Goal: Task Accomplishment & Management: Use online tool/utility

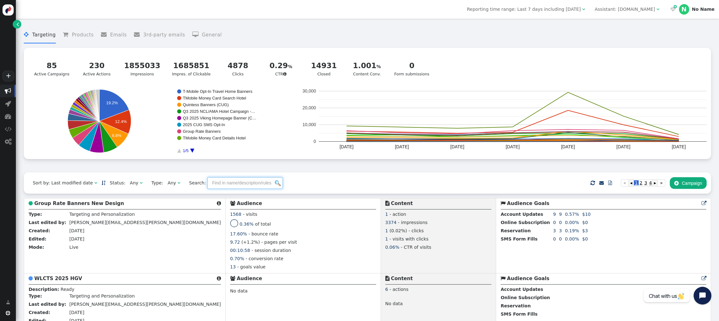
click at [241, 186] on input "text" at bounding box center [245, 182] width 76 height 11
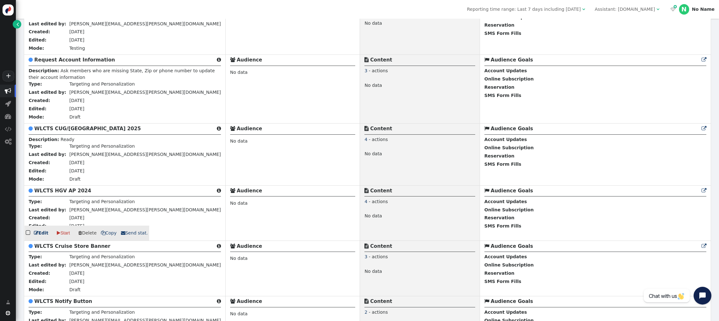
scroll to position [329, 0]
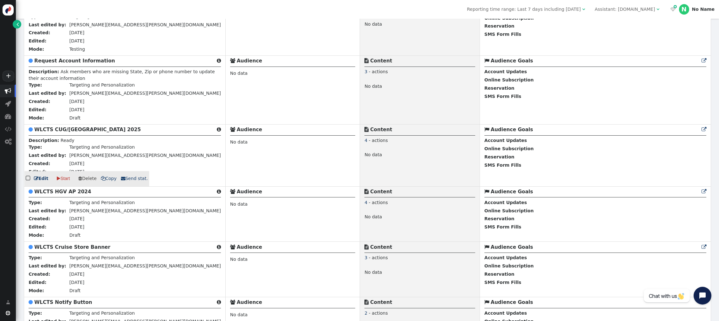
type input "wlcts"
click at [67, 133] on b "WLCTS CUG/[GEOGRAPHIC_DATA] 2025" at bounding box center [87, 130] width 107 height 6
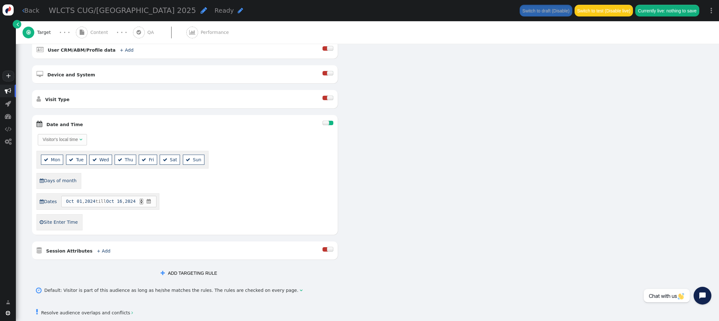
scroll to position [334, 0]
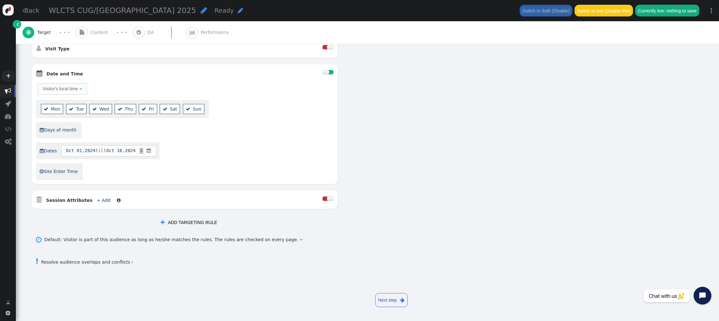
click at [101, 198] on link "+ Add" at bounding box center [104, 200] width 14 height 5
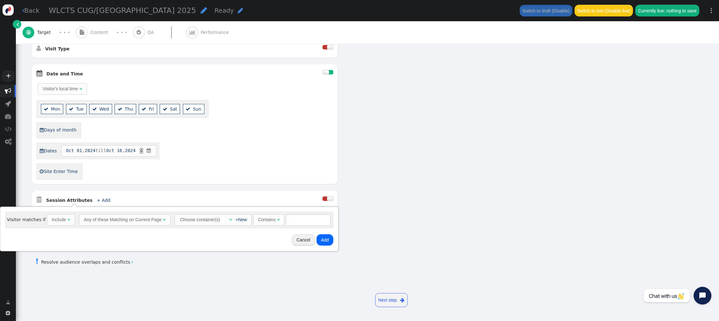
click at [59, 221] on div "Include" at bounding box center [59, 220] width 14 height 7
click at [233, 220] on div "+New" at bounding box center [240, 220] width 15 height 7
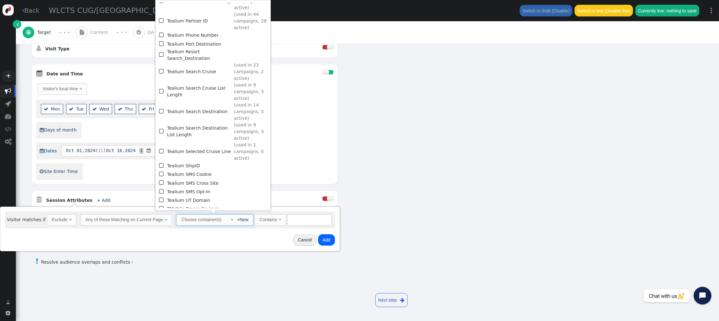
scroll to position [849, 0]
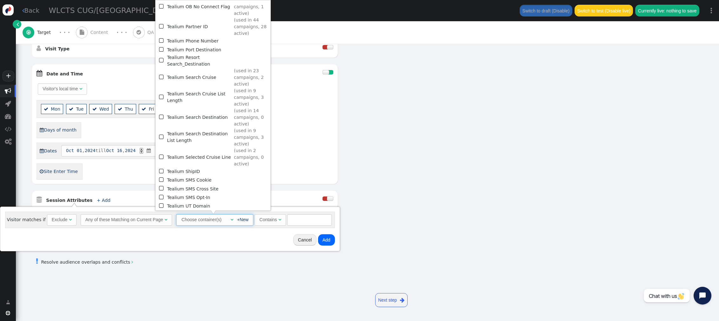
click at [161, 22] on span "" at bounding box center [162, 26] width 6 height 9
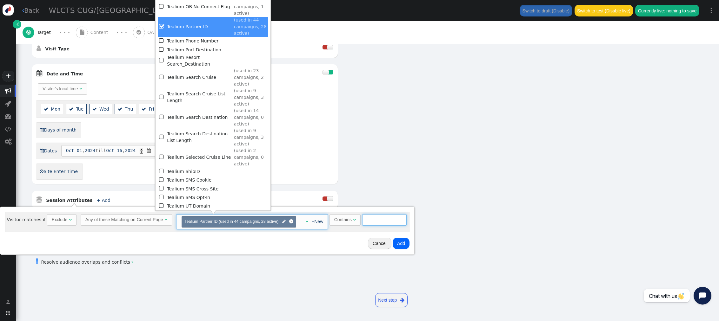
click at [379, 221] on input "text" at bounding box center [384, 219] width 44 height 11
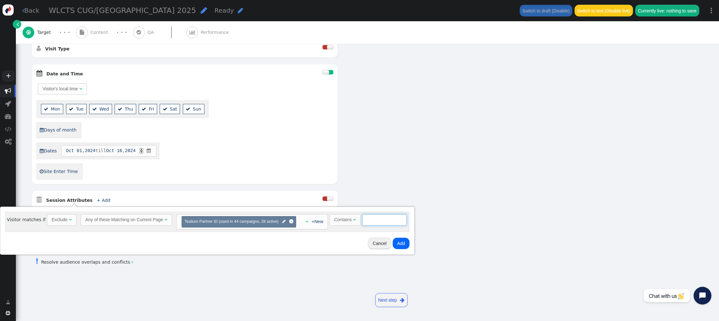
click at [379, 221] on input "text" at bounding box center [384, 219] width 44 height 11
type input "-SOR"
click at [404, 245] on button "Add" at bounding box center [400, 243] width 17 height 11
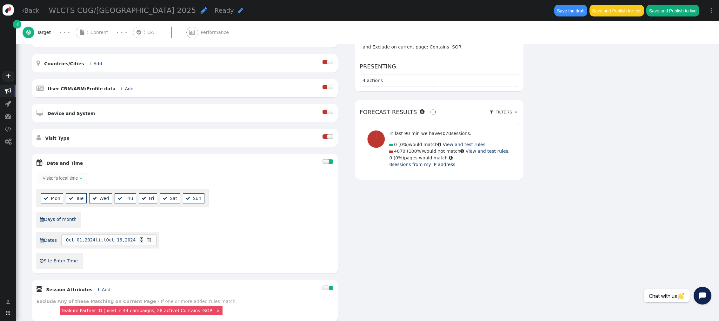
scroll to position [214, 0]
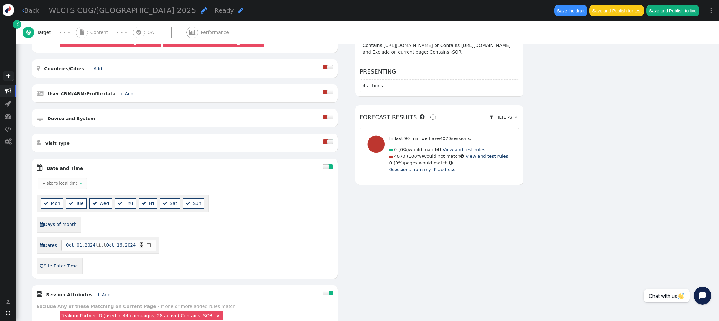
click at [328, 169] on div at bounding box center [325, 167] width 6 height 4
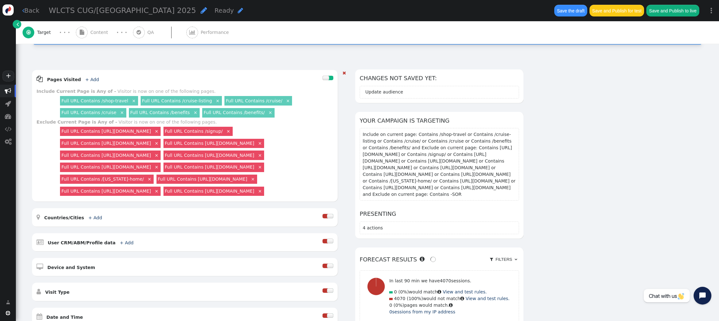
scroll to position [59, 0]
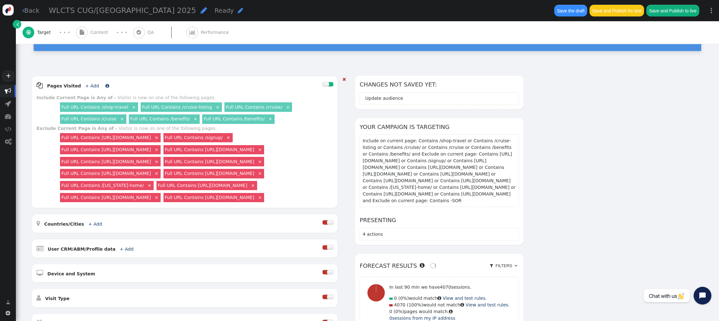
click at [88, 84] on link "+ Add" at bounding box center [92, 85] width 14 height 5
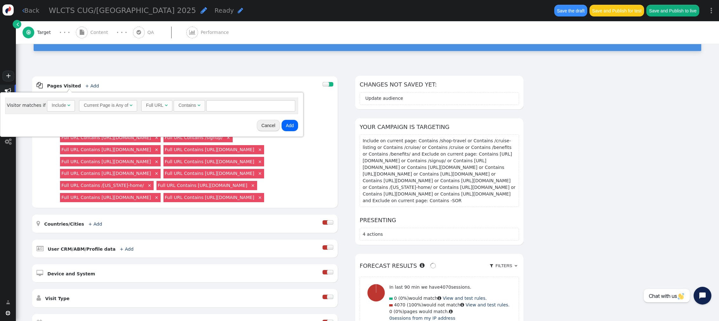
click at [61, 103] on div "Include" at bounding box center [59, 105] width 14 height 7
click at [222, 109] on input "text" at bounding box center [252, 105] width 89 height 11
type input "tmobile"
click at [293, 126] on button "Add" at bounding box center [291, 125] width 17 height 11
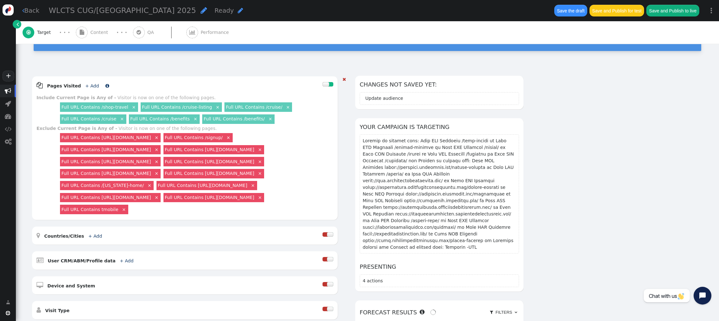
click at [86, 84] on link "+ Add" at bounding box center [92, 85] width 14 height 5
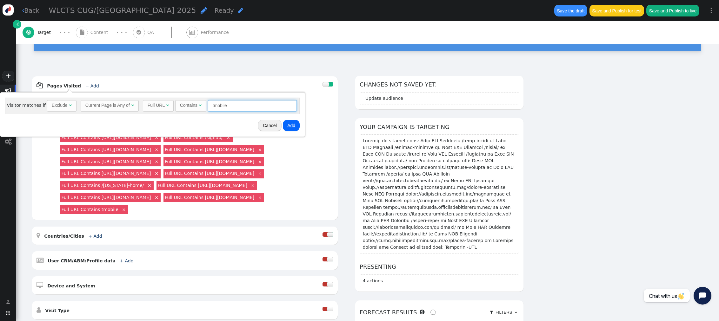
drag, startPoint x: 251, startPoint y: 107, endPoint x: 148, endPoint y: 103, distance: 103.8
click at [149, 104] on div "Full URL  Contains  tmobile = (Empty) [DOMAIN_NAME]  #1212 " at bounding box center [220, 105] width 154 height 11
type input "synchrony"
click at [287, 127] on button "Add" at bounding box center [291, 125] width 17 height 11
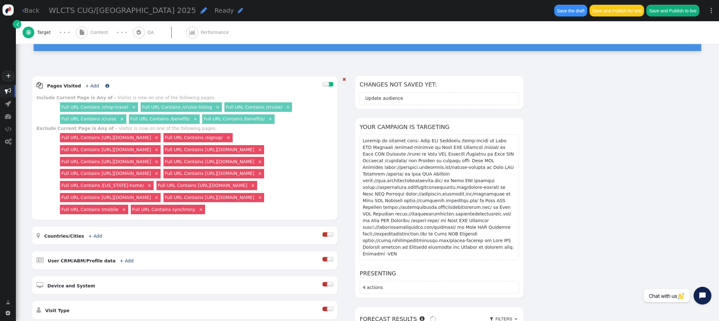
click at [87, 87] on link "+ Add" at bounding box center [92, 85] width 14 height 5
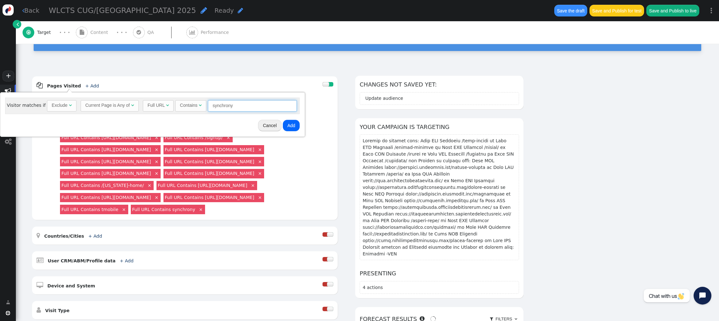
drag, startPoint x: 230, startPoint y: 106, endPoint x: 177, endPoint y: 103, distance: 53.4
click at [177, 103] on div "Full URL  Contains  synchrony = (Empty) [DOMAIN_NAME]  #1212 " at bounding box center [220, 105] width 154 height 11
type input "hilton"
click at [285, 127] on button "Add" at bounding box center [291, 125] width 17 height 11
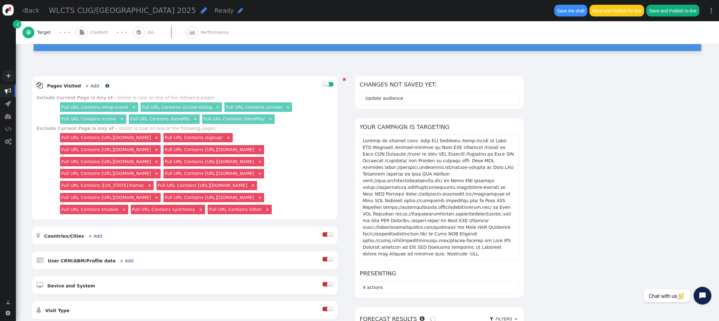
click at [85, 86] on link "+ Add" at bounding box center [92, 85] width 14 height 5
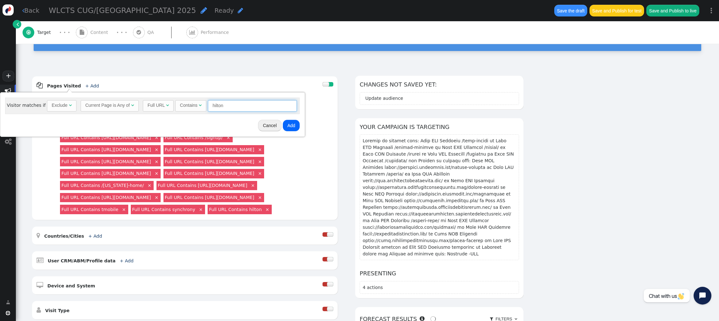
drag, startPoint x: 219, startPoint y: 105, endPoint x: 94, endPoint y: 100, distance: 125.1
click at [94, 100] on div "Visitor matches if Exclude  Current Page is Any of  Full URL  Contains  hil…" at bounding box center [152, 106] width 294 height 16
type input "mvc"
drag, startPoint x: 292, startPoint y: 127, endPoint x: 267, endPoint y: 122, distance: 26.2
click at [292, 127] on button "Add" at bounding box center [291, 125] width 17 height 11
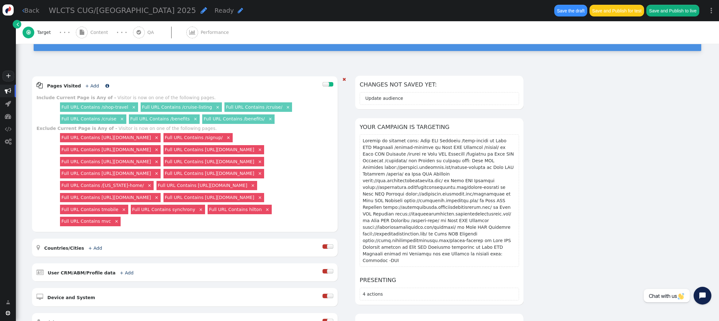
click at [94, 85] on link " Pages Visited + Add " at bounding box center [72, 85] width 73 height 5
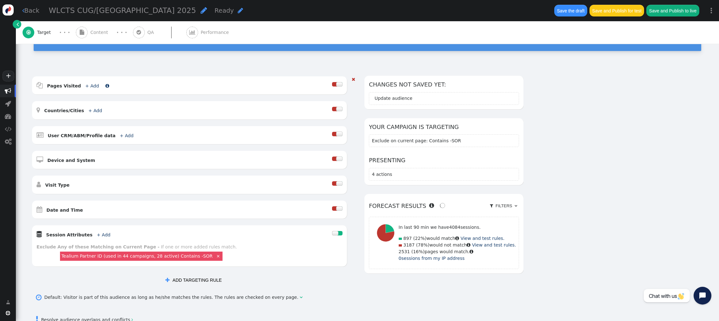
click at [89, 86] on link "+ Add" at bounding box center [92, 85] width 14 height 5
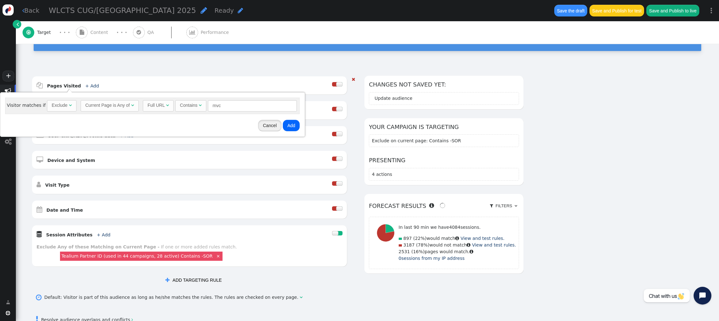
drag, startPoint x: 266, startPoint y: 125, endPoint x: 333, endPoint y: 85, distance: 78.7
click at [266, 125] on button "Cancel" at bounding box center [269, 125] width 23 height 11
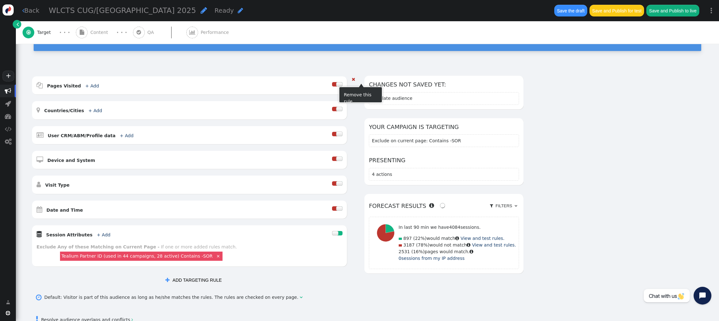
click at [342, 82] on div at bounding box center [339, 84] width 6 height 4
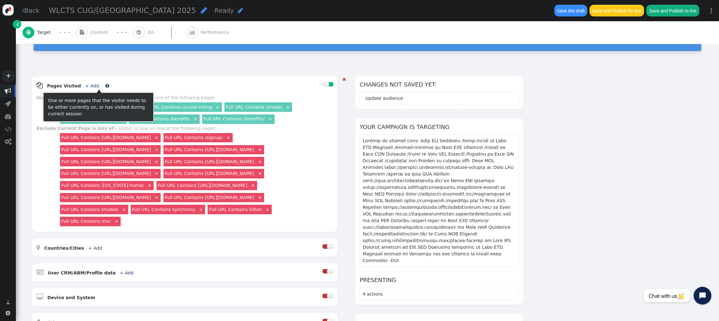
click at [86, 86] on link "+ Add" at bounding box center [92, 85] width 14 height 5
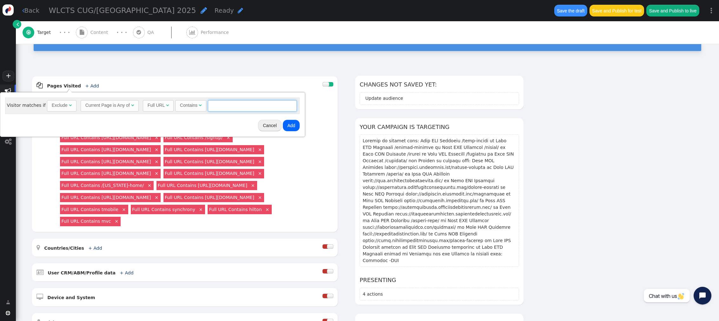
click at [240, 107] on input "text" at bounding box center [252, 105] width 89 height 11
type input "ccruises"
click at [284, 128] on button "Add" at bounding box center [291, 125] width 17 height 11
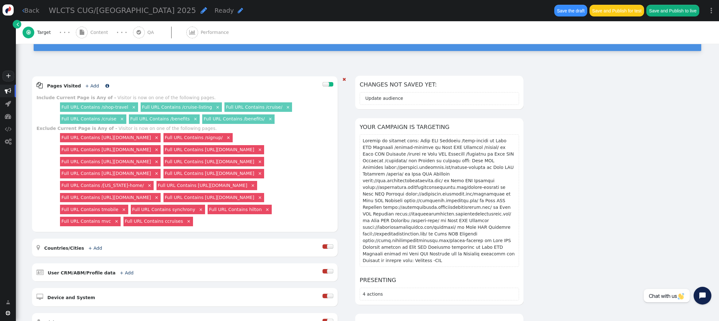
click at [92, 87] on span "+ Add" at bounding box center [91, 85] width 18 height 5
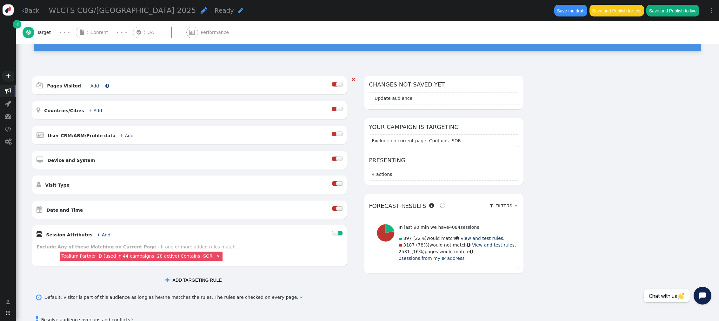
click at [92, 87] on span "+ Add" at bounding box center [91, 85] width 18 height 5
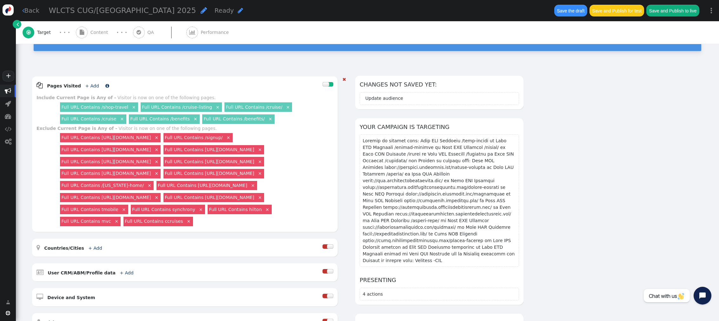
click at [85, 86] on link "+ Add" at bounding box center [92, 85] width 14 height 5
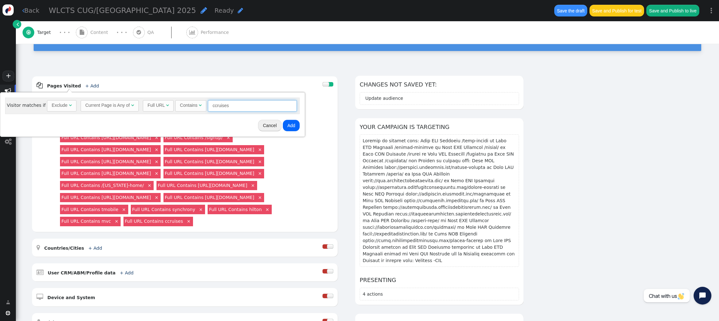
drag, startPoint x: 232, startPoint y: 107, endPoint x: 158, endPoint y: 103, distance: 74.3
click at [158, 103] on div "Full URL  Contains  ccruises = (Empty) [DOMAIN_NAME]  #1212 " at bounding box center [220, 105] width 154 height 11
type input "diamondresorts"
click at [290, 126] on button "Add" at bounding box center [291, 125] width 17 height 11
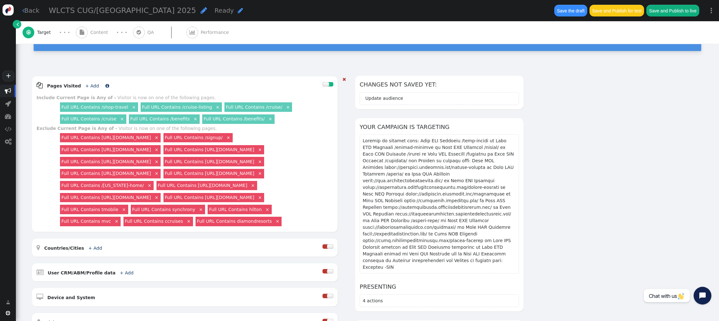
click at [85, 85] on link "+ Add" at bounding box center [92, 85] width 14 height 5
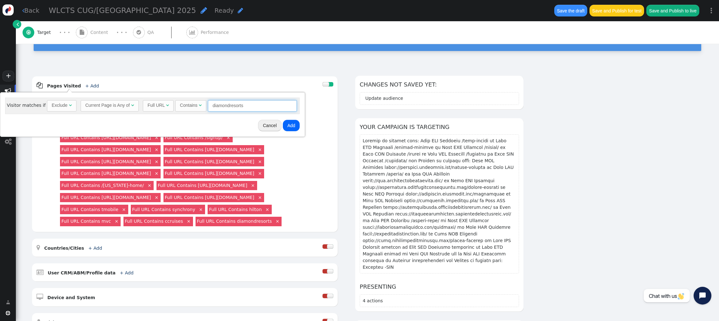
drag, startPoint x: 249, startPoint y: 107, endPoint x: 132, endPoint y: 105, distance: 117.4
click at [132, 105] on div "Visitor matches if Exclude  Current Page is Any of  Full URL  Contains  dia…" at bounding box center [152, 106] width 294 height 16
type input "americanexpress"
click at [293, 123] on button "Add" at bounding box center [291, 125] width 17 height 11
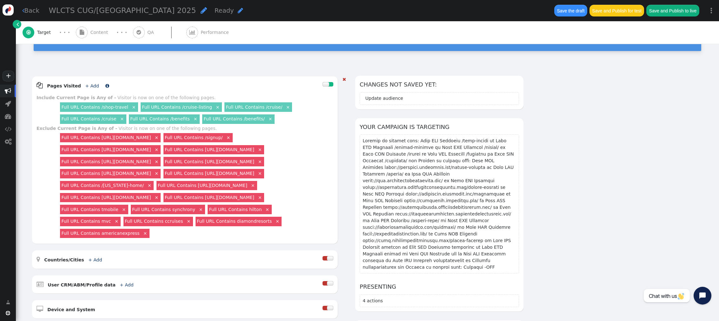
click at [87, 87] on link "+ Add" at bounding box center [92, 85] width 14 height 5
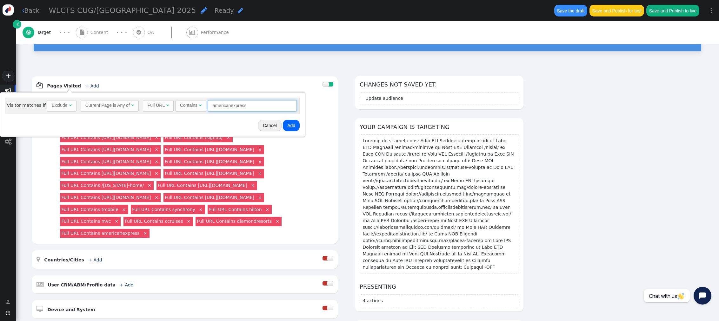
click at [126, 98] on div "Visitor matches if Exclude  Current Page is Any of  Full URL  Contains  ame…" at bounding box center [152, 106] width 294 height 16
type input "f"
type input "goarrivia"
click at [292, 124] on button "Add" at bounding box center [291, 125] width 17 height 11
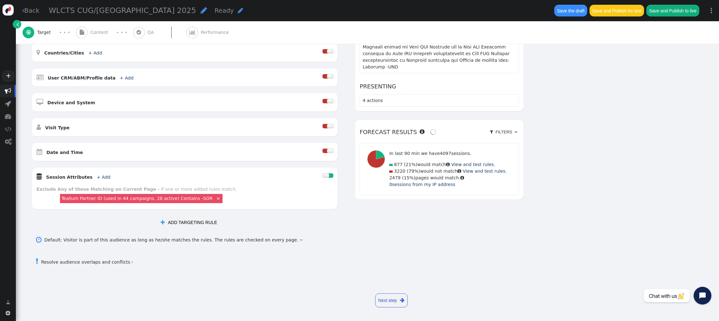
scroll to position [0, 0]
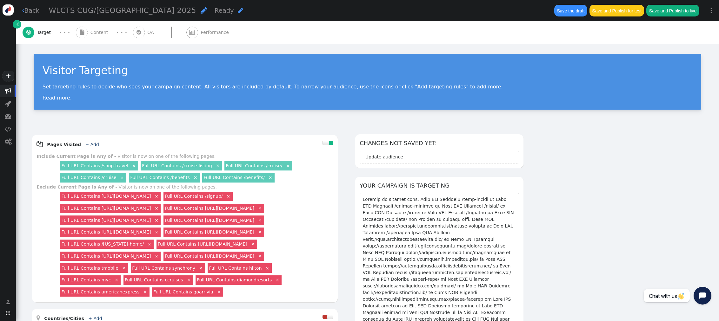
click at [97, 35] on span "Content" at bounding box center [100, 32] width 20 height 7
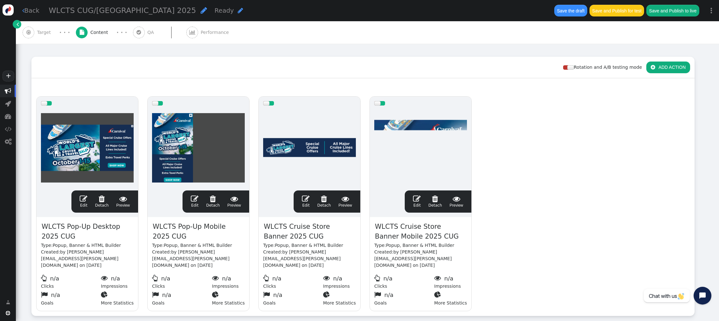
scroll to position [76, 0]
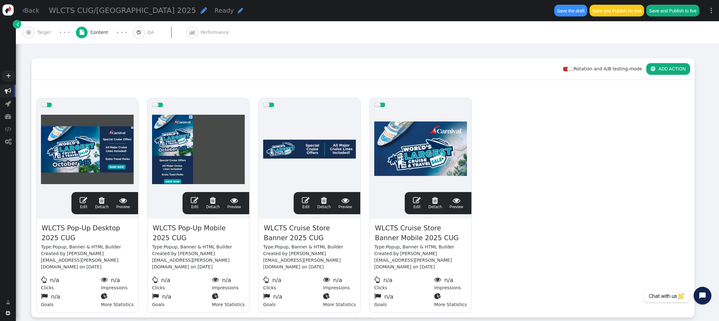
click at [201, 11] on span "" at bounding box center [204, 10] width 6 height 7
drag, startPoint x: 93, startPoint y: 10, endPoint x: 117, endPoint y: 5, distance: 25.3
click at [93, 10] on input "WLCTS CUG/[GEOGRAPHIC_DATA] 2025" at bounding box center [81, 10] width 65 height 11
type input "WLCTS CUG 2025"
click at [158, 58] on div "Rotation and A/B testing mode  ADD ACTION" at bounding box center [362, 69] width 663 height 22
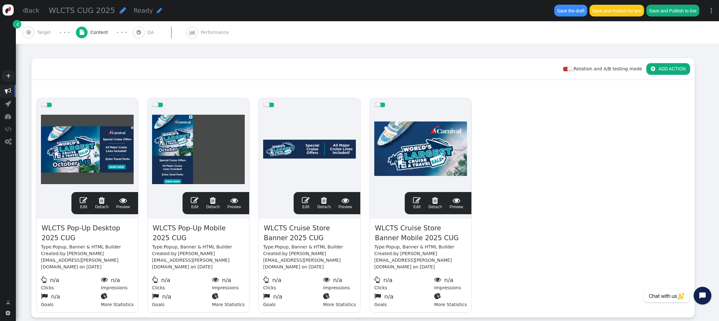
click at [44, 34] on span "Target" at bounding box center [45, 32] width 16 height 7
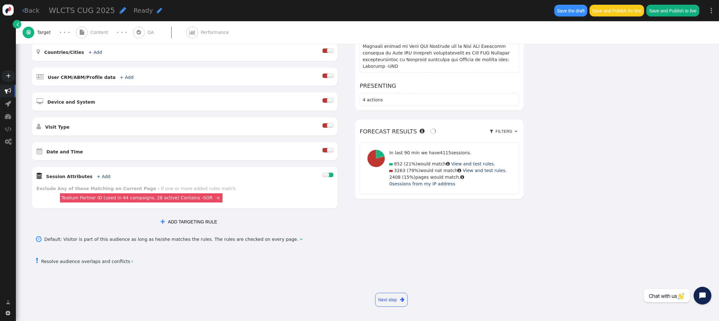
scroll to position [70, 0]
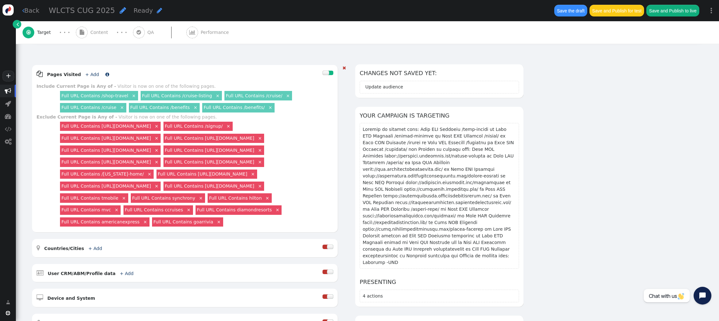
click at [89, 74] on link "+ Add" at bounding box center [92, 74] width 14 height 5
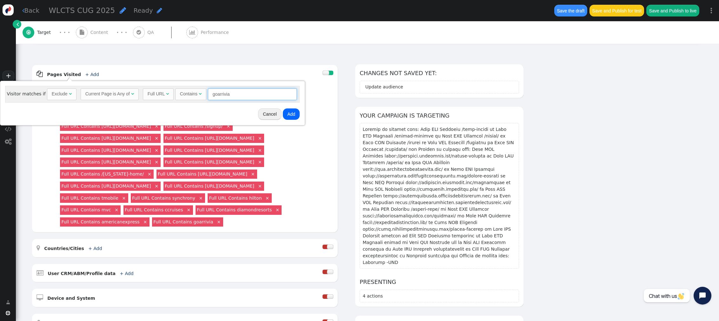
drag, startPoint x: 245, startPoint y: 96, endPoint x: 177, endPoint y: 87, distance: 67.9
click at [177, 87] on div "Visitor matches if Exclude  Current Page is Any of  Full URL  Contains  goa…" at bounding box center [152, 94] width 294 height 16
type input "membertravelprivileges"
click at [289, 115] on button "Add" at bounding box center [291, 114] width 17 height 11
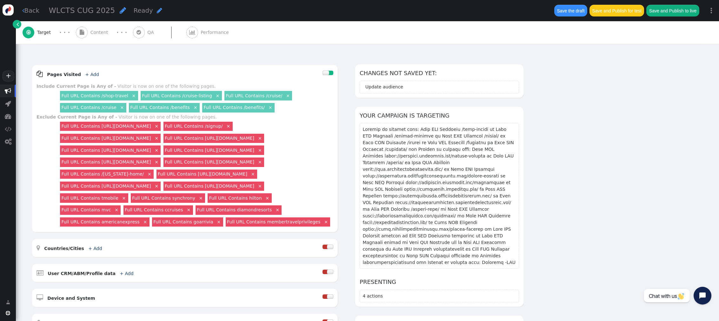
click at [96, 34] on span "Content" at bounding box center [100, 32] width 20 height 7
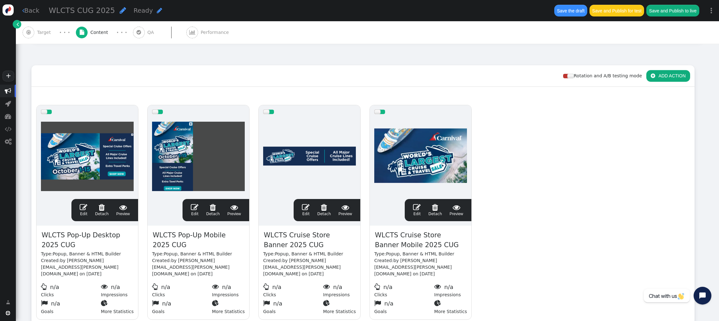
click at [83, 204] on span "" at bounding box center [84, 208] width 8 height 8
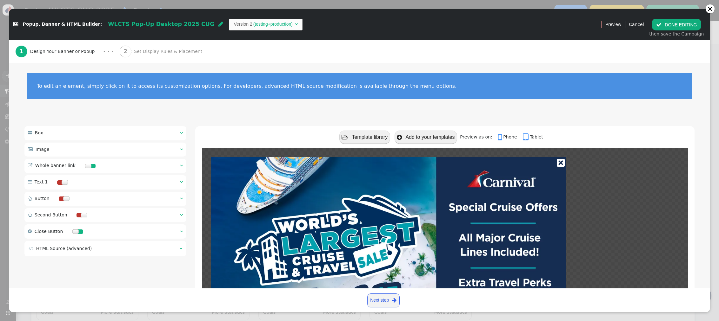
scroll to position [8, 0]
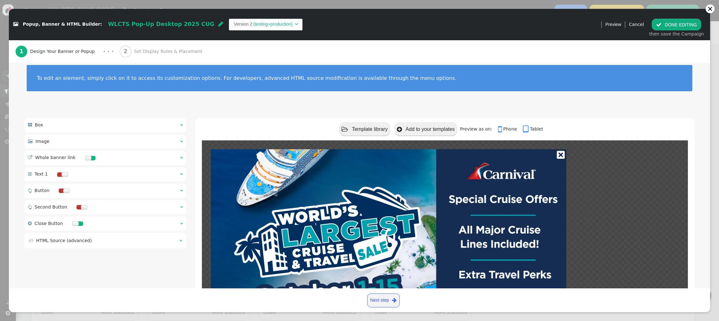
click at [181, 142] on span "" at bounding box center [181, 141] width 3 height 4
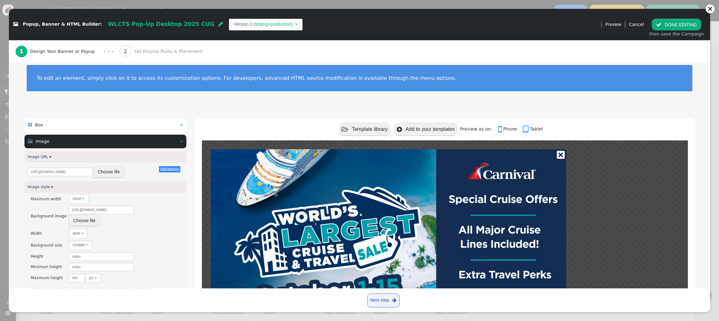
click at [104, 171] on button "Choose file" at bounding box center [109, 171] width 32 height 11
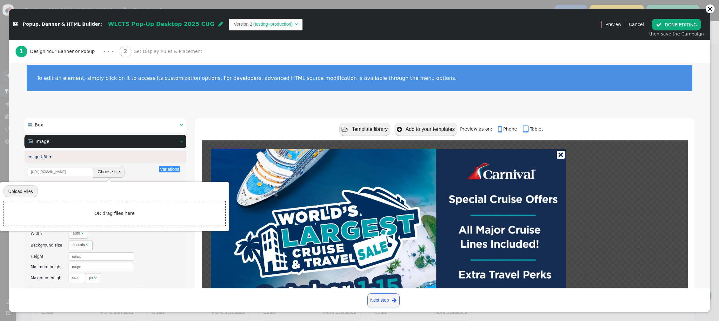
click at [22, 193] on input "file" at bounding box center [20, 191] width 34 height 12
type input "C:\fakepath\CRE-6549H 2025 WLCTS Merchandising ([GEOGRAPHIC_DATA], [GEOGRAPHIC_…"
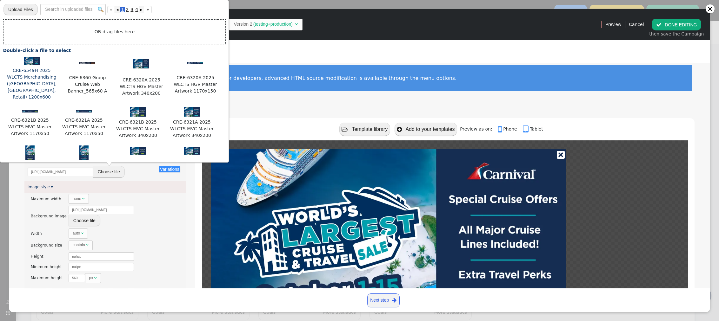
click at [28, 62] on img at bounding box center [32, 61] width 16 height 8
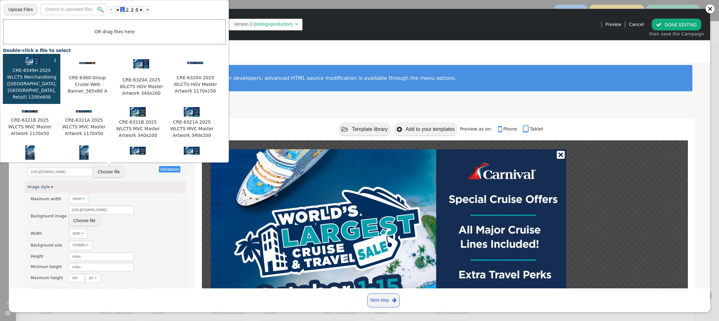
click at [28, 62] on img at bounding box center [32, 61] width 16 height 8
type input "[URL][DOMAIN_NAME]"
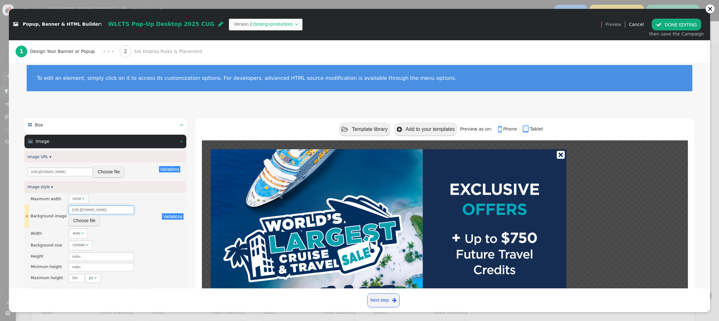
click at [107, 209] on input "[URL][DOMAIN_NAME]" at bounding box center [101, 210] width 65 height 9
click at [89, 221] on button "Choose file" at bounding box center [85, 220] width 32 height 11
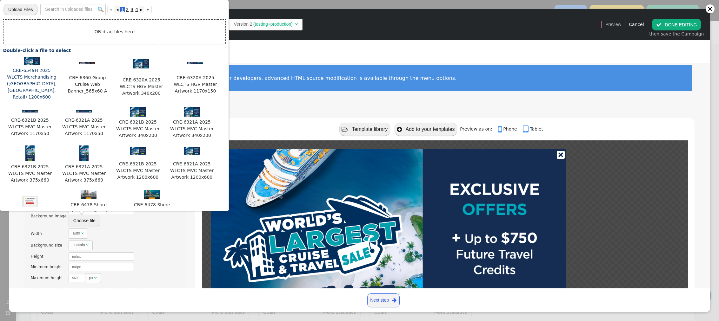
click at [33, 67] on div at bounding box center [31, 62] width 51 height 10
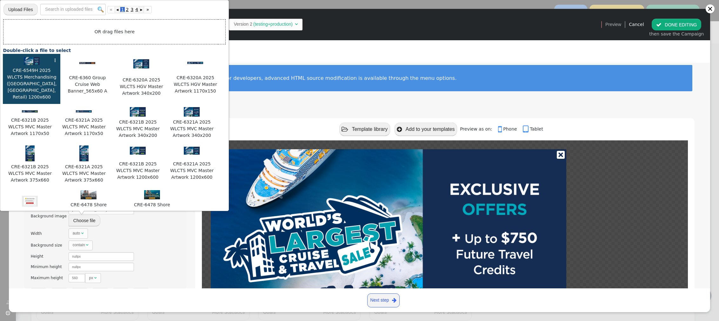
click at [33, 67] on div at bounding box center [31, 62] width 51 height 10
type input "[URL][DOMAIN_NAME]"
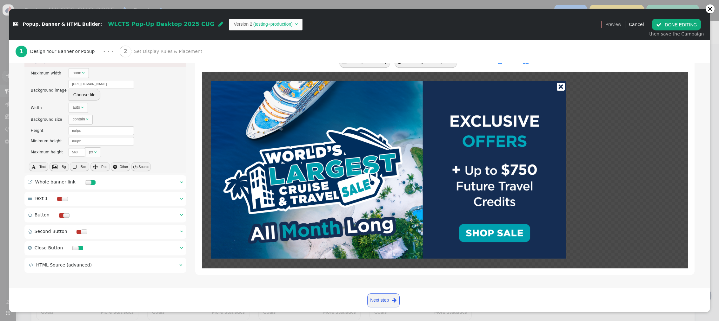
scroll to position [133, 0]
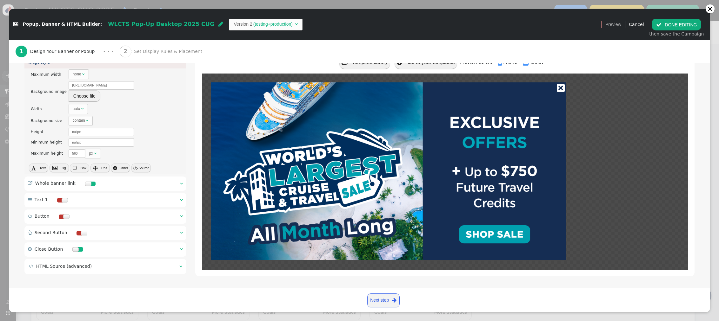
click at [182, 184] on span "" at bounding box center [181, 183] width 3 height 4
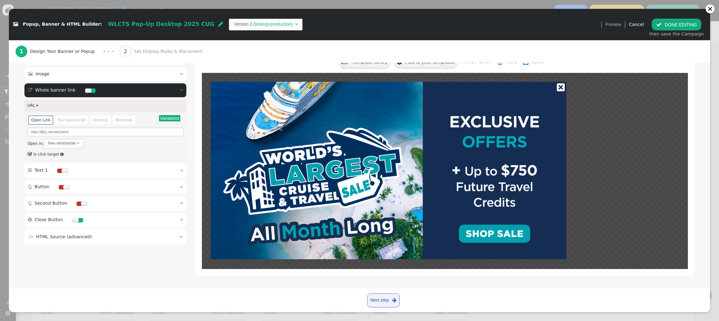
click at [164, 49] on span "Set Display Rules & Placement" at bounding box center [169, 51] width 71 height 7
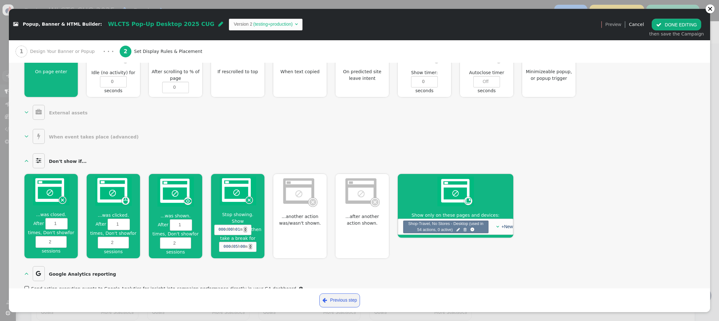
scroll to position [296, 0]
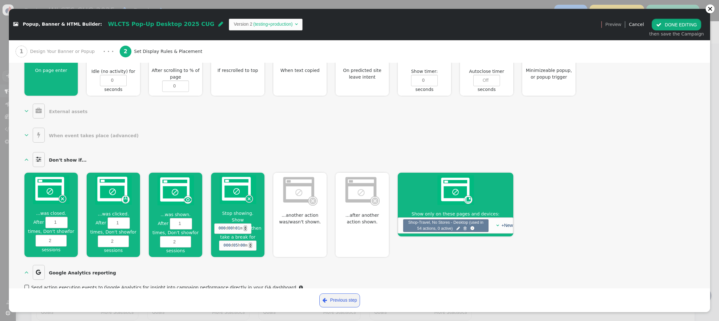
click at [467, 27] on button " DONE EDITING" at bounding box center [675, 24] width 49 height 11
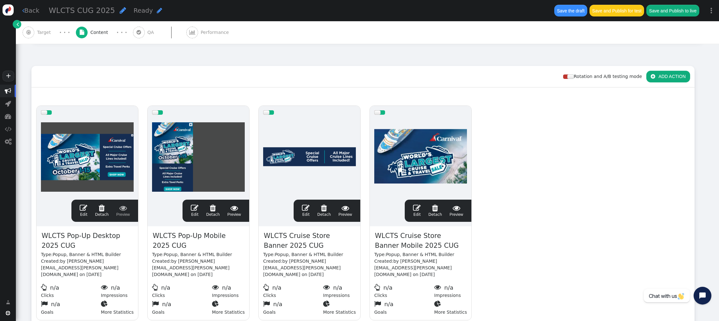
click at [195, 204] on span "" at bounding box center [195, 208] width 8 height 8
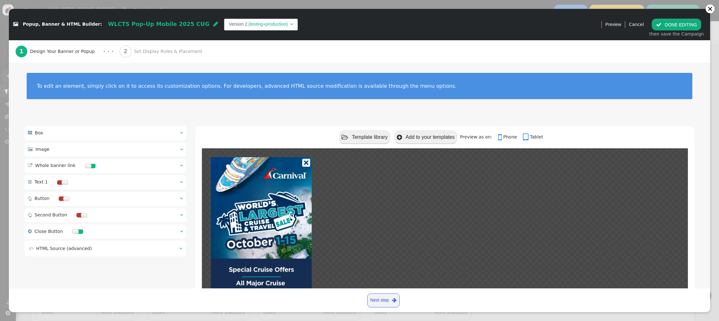
click at [183, 149] on div " Image  " at bounding box center [105, 150] width 162 height 14
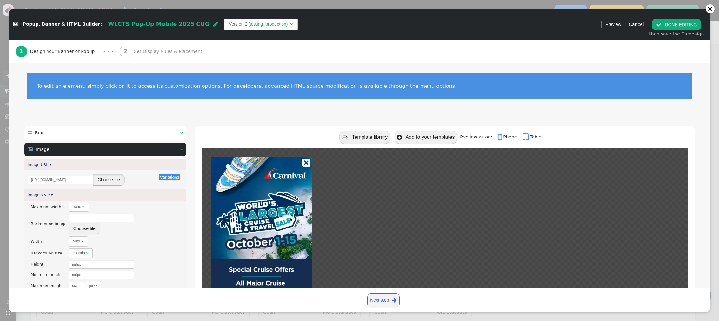
click at [114, 181] on button "Choose file" at bounding box center [109, 179] width 32 height 11
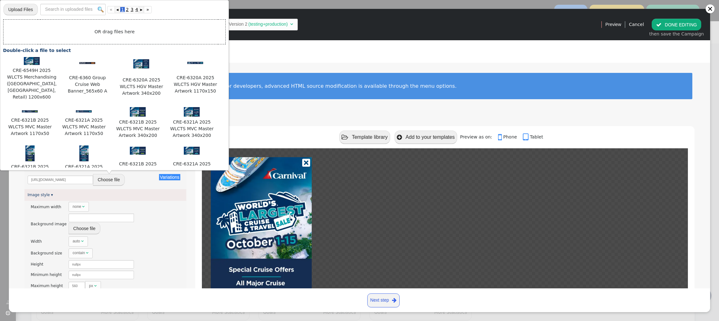
click at [29, 10] on input "file" at bounding box center [20, 9] width 34 height 12
type input "C:\fakepath\CRE-6549I 2025 WLCTS Merchandising ([GEOGRAPHIC_DATA], [GEOGRAPHIC_…"
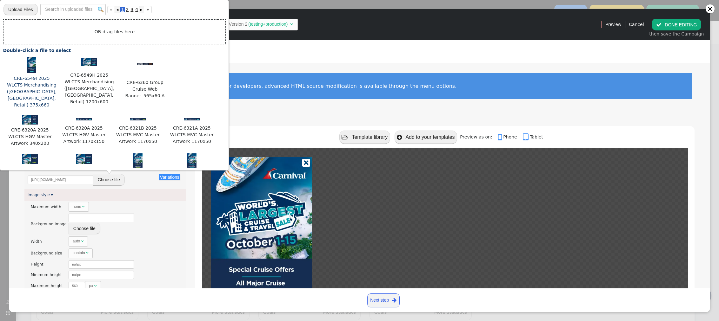
click at [30, 67] on img at bounding box center [31, 65] width 9 height 16
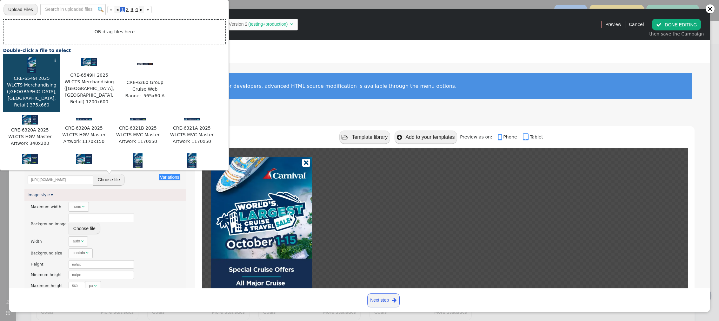
click at [30, 67] on img at bounding box center [31, 65] width 9 height 16
type input "[URL][DOMAIN_NAME]"
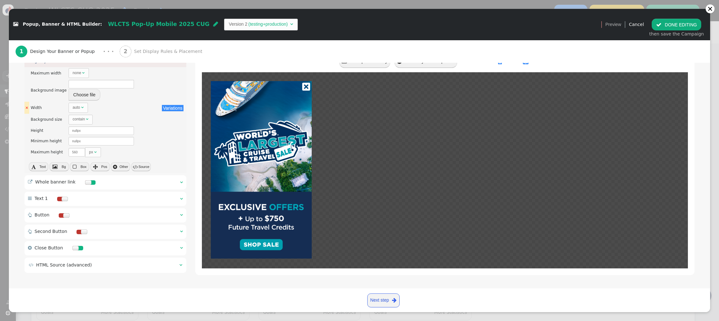
scroll to position [133, 0]
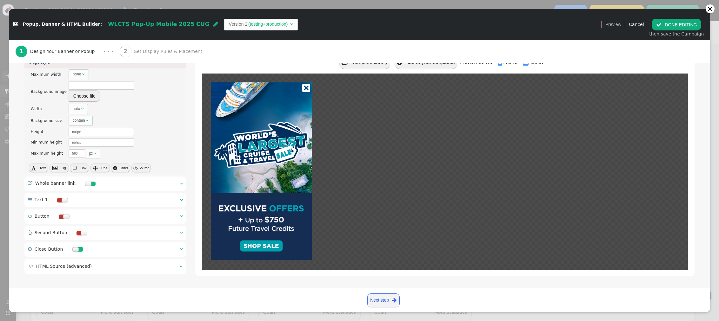
click at [181, 183] on span "" at bounding box center [181, 183] width 3 height 4
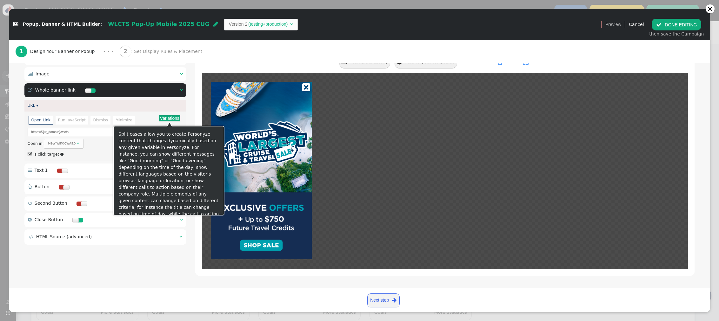
click at [174, 120] on button "Variations" at bounding box center [169, 118] width 21 height 6
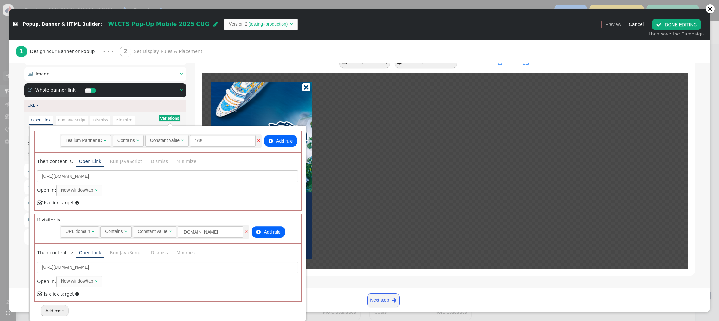
scroll to position [0, 0]
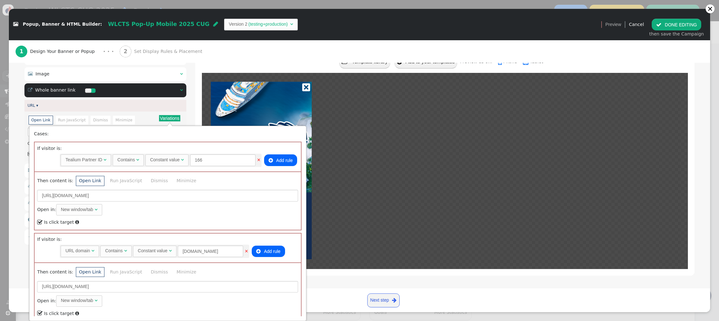
click at [204, 67] on div " Template library  Add to your templates Preview as on:  Phone  Tablet" at bounding box center [444, 62] width 499 height 22
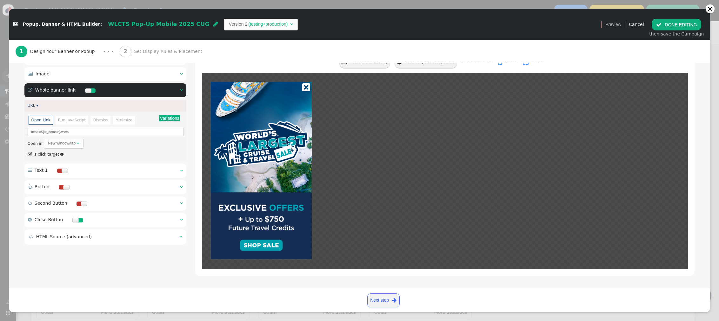
click at [160, 52] on span "Set Display Rules & Placement" at bounding box center [169, 51] width 71 height 7
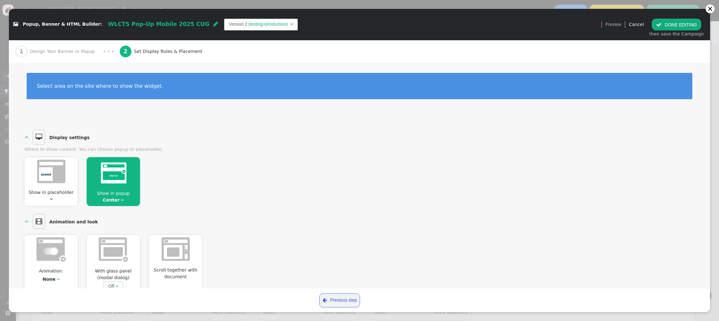
click at [467, 27] on button " DONE EDITING" at bounding box center [675, 24] width 49 height 11
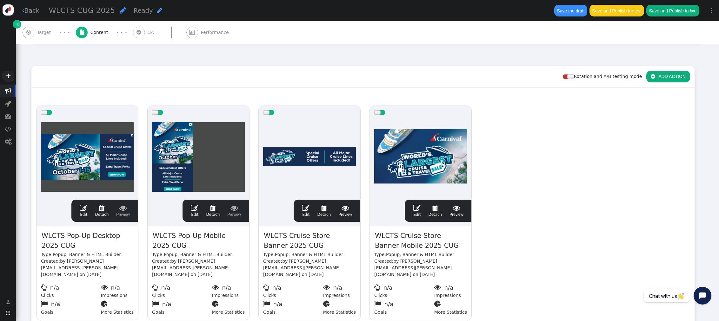
click at [82, 204] on span "" at bounding box center [84, 208] width 8 height 8
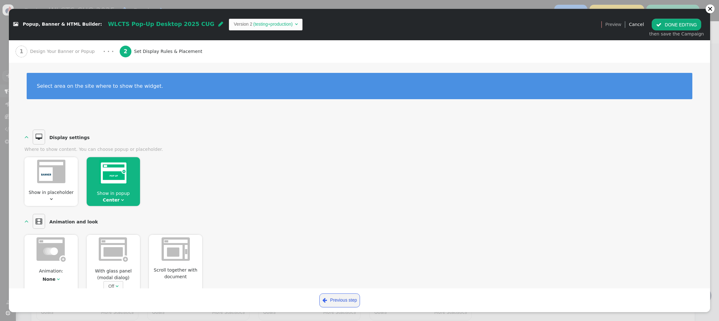
scroll to position [0, 0]
click at [67, 51] on span "Design Your Banner or Popup" at bounding box center [63, 51] width 67 height 7
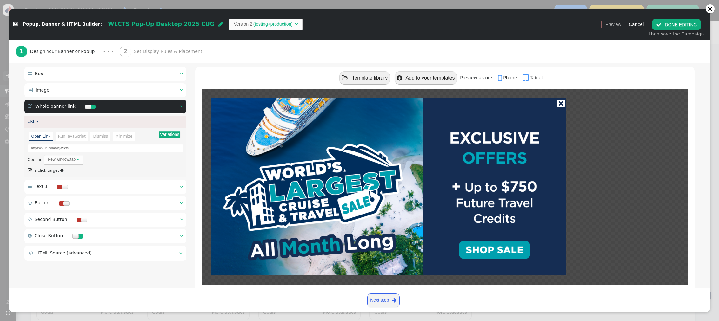
scroll to position [76, 0]
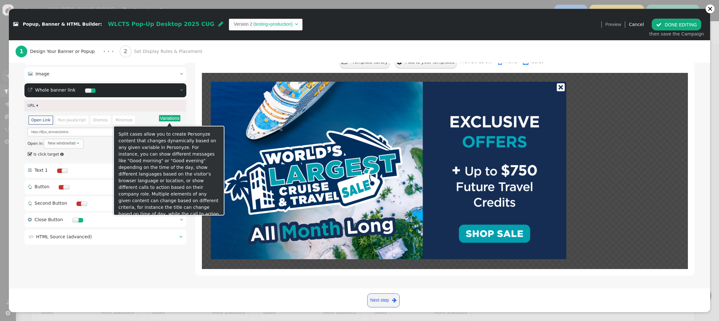
click at [166, 121] on button "Variations" at bounding box center [169, 118] width 21 height 6
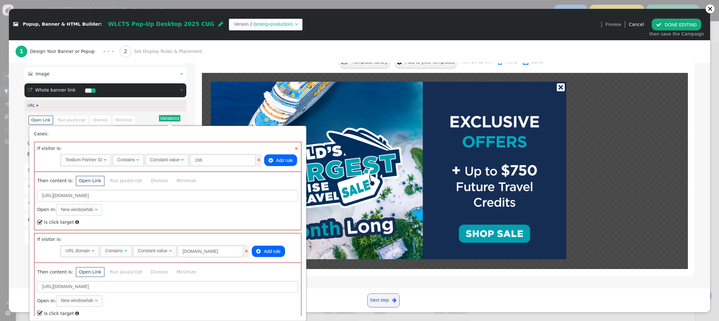
scroll to position [19, 0]
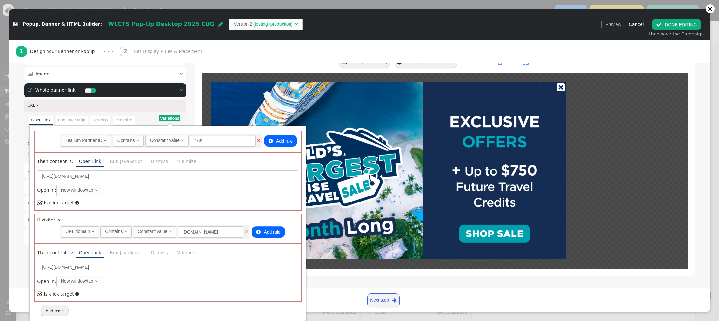
click at [63, 274] on button "Add case" at bounding box center [55, 311] width 28 height 11
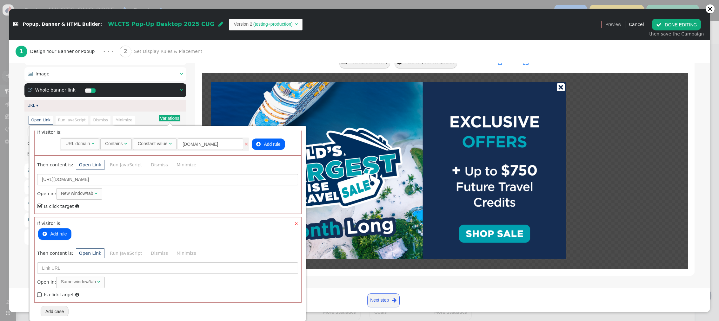
scroll to position [107, 0]
click at [60, 235] on button " Add rule" at bounding box center [54, 234] width 33 height 11
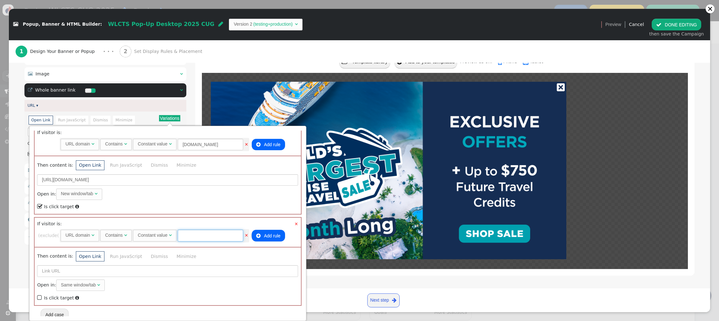
click at [214, 237] on input "text" at bounding box center [210, 235] width 65 height 11
type input "directbuy"
click at [39, 274] on span "" at bounding box center [40, 298] width 6 height 9
click at [109, 180] on input "[URL][DOMAIN_NAME]" at bounding box center [167, 180] width 261 height 11
drag, startPoint x: 114, startPoint y: 180, endPoint x: 17, endPoint y: 178, distance: 96.8
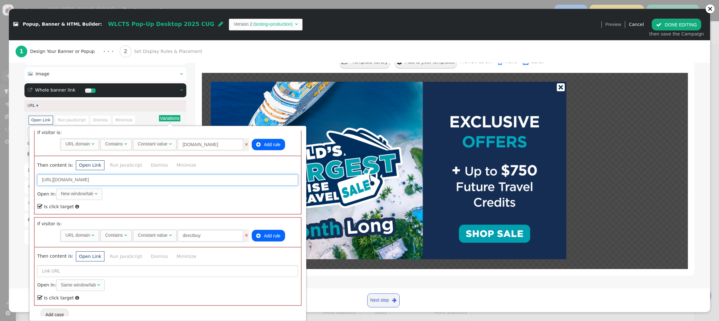
click at [17, 274] on div " Popup, Banner & HTML Builder: WLCTS Pop-Up Desktop 2025 CUG  Version 2 (test…" at bounding box center [359, 321] width 719 height 0
click at [96, 274] on input "text" at bounding box center [167, 271] width 261 height 11
paste input "[URL][DOMAIN_NAME]"
drag, startPoint x: 84, startPoint y: 270, endPoint x: 67, endPoint y: 270, distance: 16.5
click at [67, 270] on input "[URL][DOMAIN_NAME]" at bounding box center [167, 271] width 261 height 11
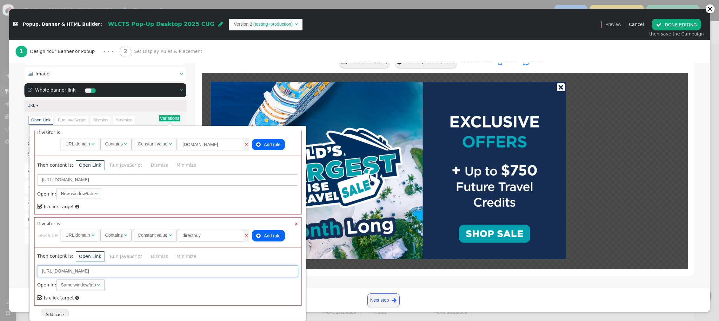
scroll to position [110, 0]
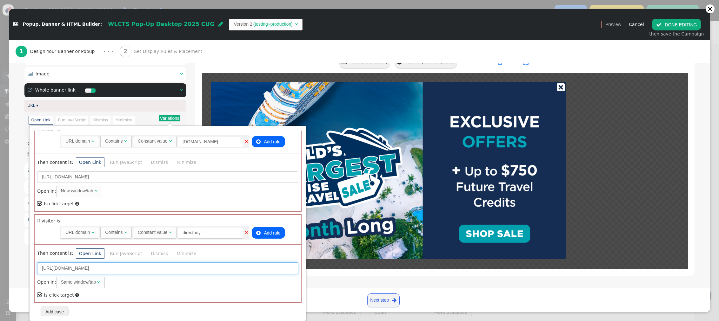
type input "[URL][DOMAIN_NAME]"
click at [51, 274] on div "Cases: × If visitor is: Rules to check on next page when previous rules have be…" at bounding box center [167, 169] width 267 height 297
click at [58, 274] on button "Add case" at bounding box center [55, 311] width 28 height 11
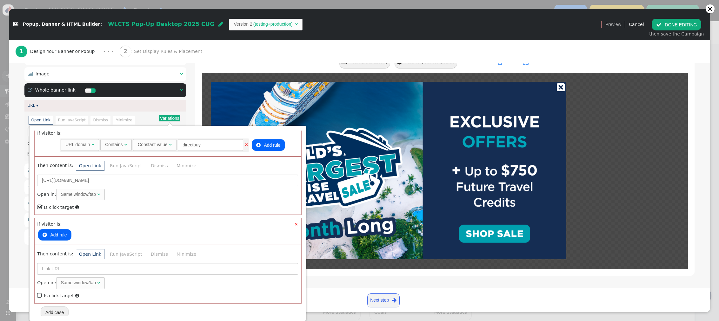
click at [59, 229] on button " Add rule" at bounding box center [54, 234] width 33 height 11
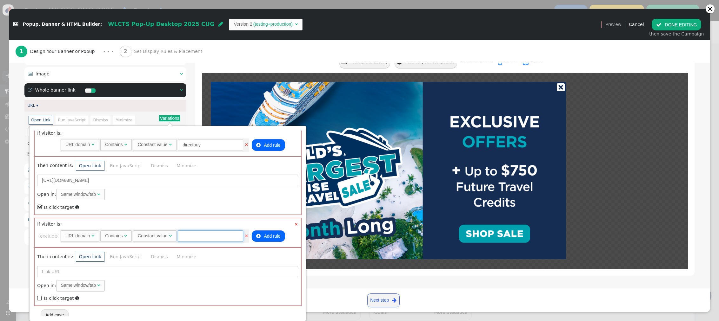
click at [213, 232] on input "text" at bounding box center [210, 236] width 65 height 11
type input "sfx"
drag, startPoint x: 120, startPoint y: 179, endPoint x: 19, endPoint y: 175, distance: 100.7
click at [19, 274] on div " Popup, Banner & HTML Builder: WLCTS Pop-Up Desktop 2025 CUG  Version 2 (test…" at bounding box center [359, 321] width 719 height 0
click at [68, 267] on input "text" at bounding box center [167, 271] width 261 height 11
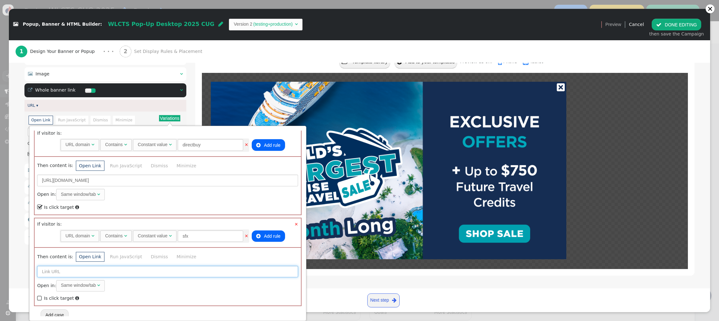
paste input "[URL][DOMAIN_NAME]"
drag, startPoint x: 65, startPoint y: 271, endPoint x: 55, endPoint y: 271, distance: 10.2
click at [55, 271] on input "[URL][DOMAIN_NAME]" at bounding box center [167, 271] width 261 height 11
drag, startPoint x: 80, startPoint y: 271, endPoint x: 67, endPoint y: 272, distance: 12.4
click at [61, 271] on input "[URL][DOMAIN_NAME]" at bounding box center [167, 271] width 261 height 11
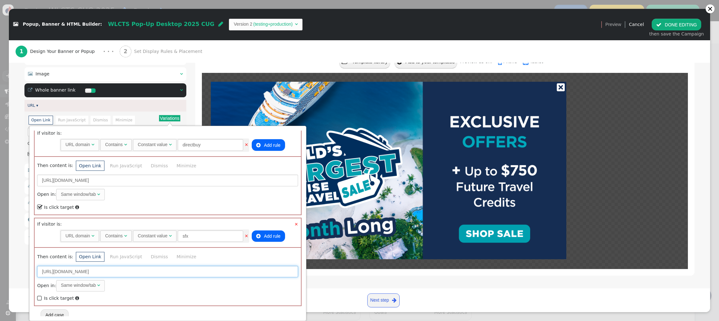
type input "[URL][DOMAIN_NAME]"
drag, startPoint x: 39, startPoint y: 296, endPoint x: 68, endPoint y: 259, distance: 47.3
click at [39, 274] on span "" at bounding box center [40, 298] width 6 height 9
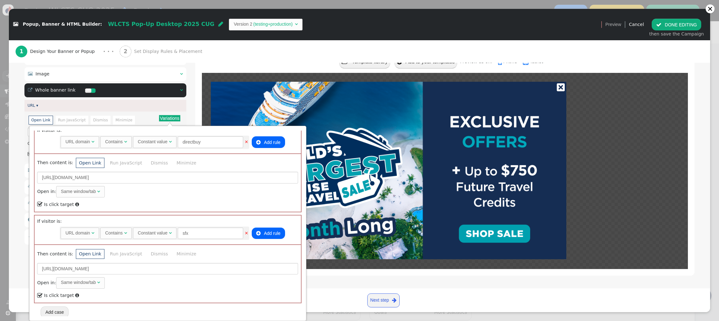
click at [56, 274] on button "Add case" at bounding box center [55, 312] width 28 height 11
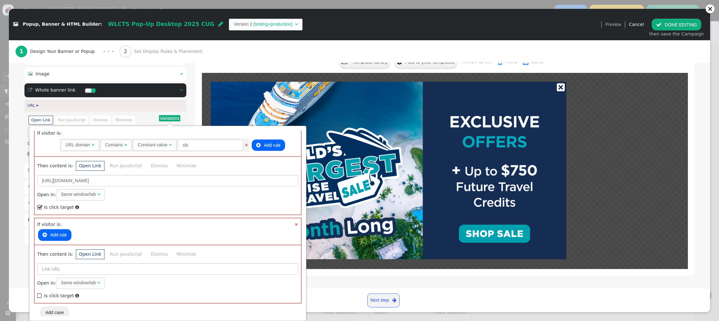
click at [62, 234] on button " Add rule" at bounding box center [54, 234] width 33 height 11
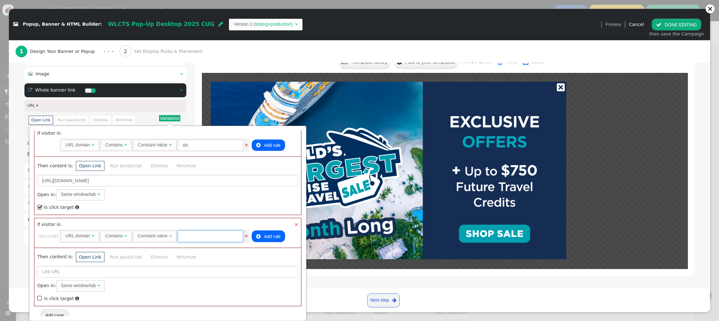
click at [196, 236] on input "text" at bounding box center [210, 236] width 65 height 11
type input "touchofmodern"
click at [59, 270] on input "text" at bounding box center [167, 271] width 261 height 11
paste input "[URL][DOMAIN_NAME]"
drag, startPoint x: 85, startPoint y: 272, endPoint x: 68, endPoint y: 272, distance: 17.1
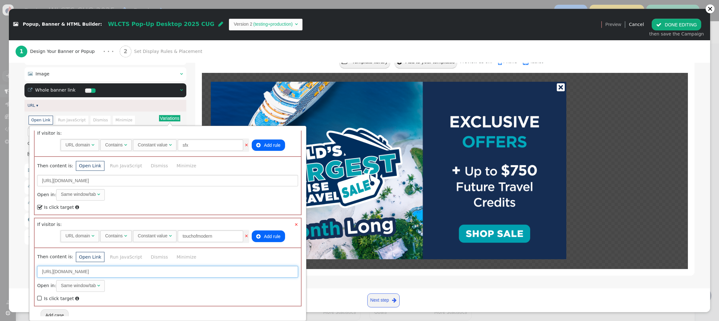
click at [68, 272] on input "[URL][DOMAIN_NAME]" at bounding box center [167, 271] width 261 height 11
type input "[URL][DOMAIN_NAME]"
click at [40, 274] on span "" at bounding box center [40, 298] width 6 height 9
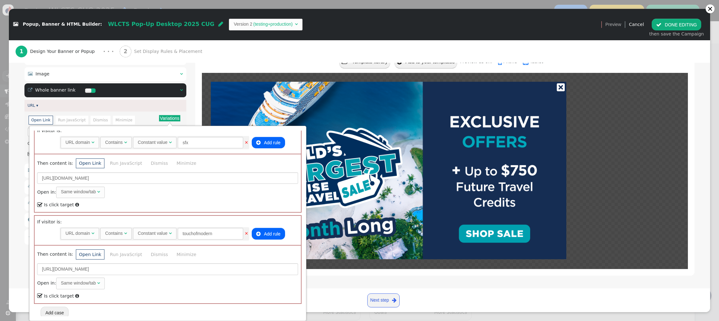
click at [53, 274] on button "Add case" at bounding box center [55, 312] width 28 height 11
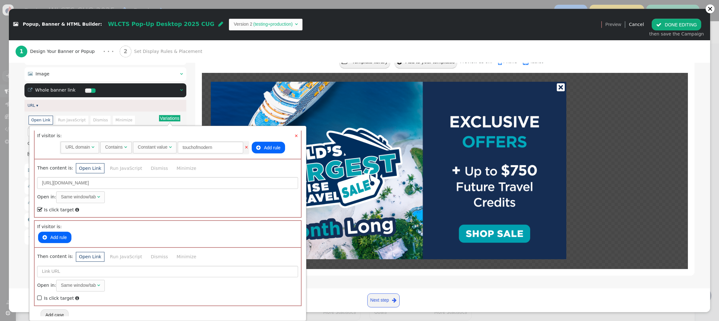
scroll to position [379, 0]
click at [63, 235] on button " Add rule" at bounding box center [54, 235] width 33 height 11
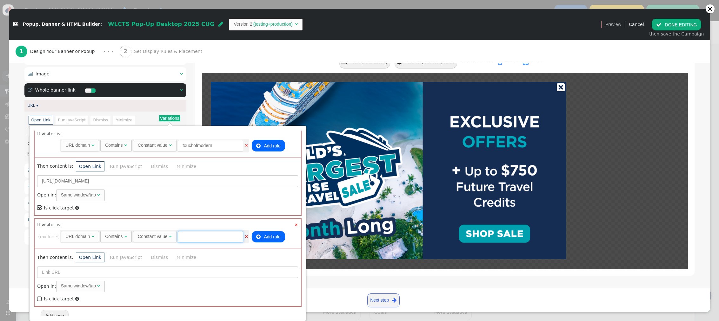
click at [206, 234] on input "text" at bounding box center [210, 236] width 65 height 11
type input "smartergetaways"
click at [72, 267] on input "text" at bounding box center [167, 272] width 261 height 11
paste input "[URL][DOMAIN_NAME]"
drag, startPoint x: 85, startPoint y: 271, endPoint x: 55, endPoint y: 271, distance: 29.5
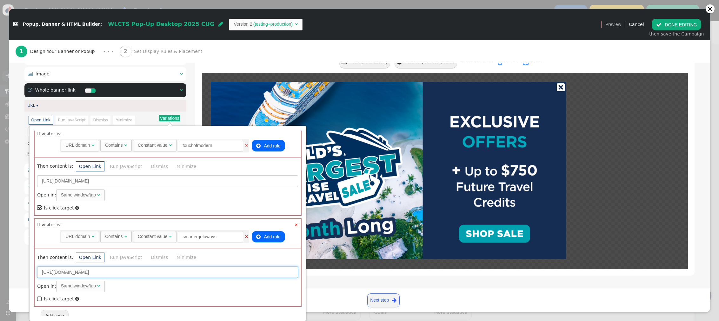
click at [55, 271] on input "[URL][DOMAIN_NAME]" at bounding box center [167, 272] width 261 height 11
type input "[URL][DOMAIN_NAME]"
drag, startPoint x: 40, startPoint y: 295, endPoint x: 64, endPoint y: 271, distance: 34.3
click at [40, 274] on span "" at bounding box center [40, 299] width 6 height 9
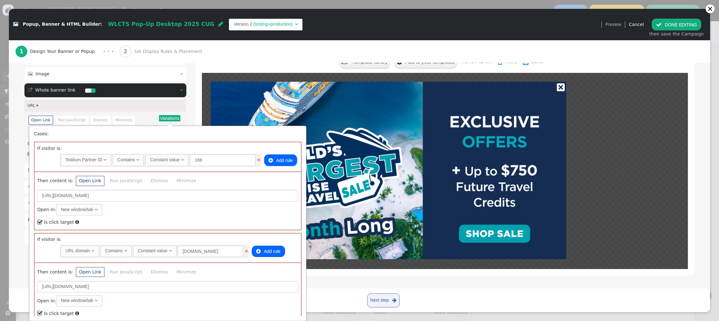
click at [198, 101] on div at bounding box center [444, 174] width 499 height 203
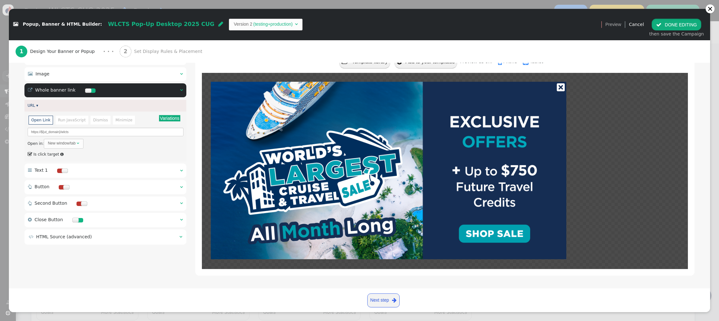
click at [467, 21] on button " DONE EDITING" at bounding box center [675, 24] width 49 height 11
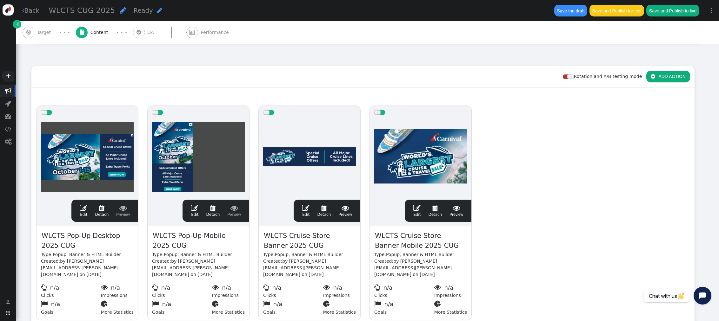
click at [194, 204] on span "" at bounding box center [195, 208] width 8 height 8
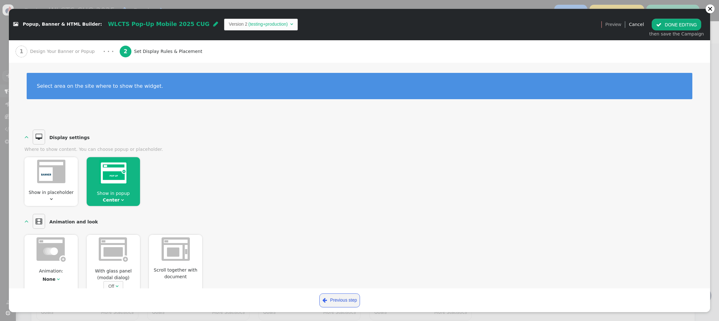
click at [62, 49] on span "Design Your Banner or Popup" at bounding box center [63, 51] width 67 height 7
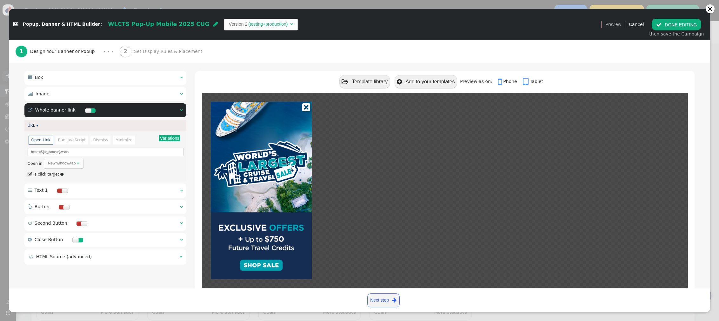
scroll to position [62, 0]
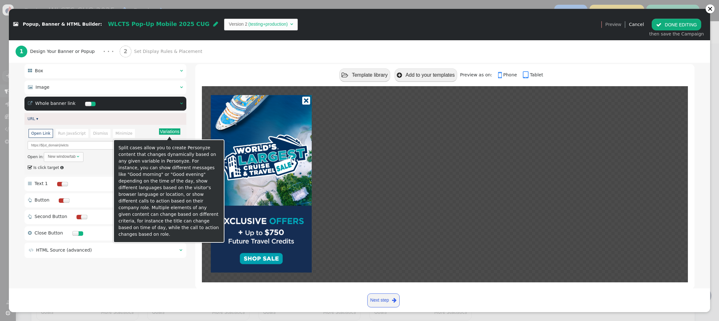
click at [177, 134] on button "Variations" at bounding box center [169, 131] width 21 height 6
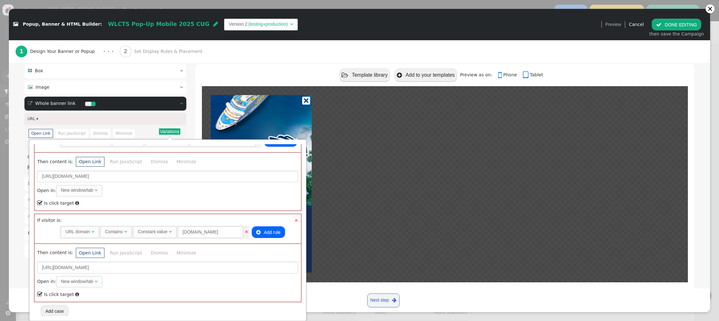
scroll to position [32, 0]
click at [60, 274] on button "Add case" at bounding box center [55, 311] width 28 height 11
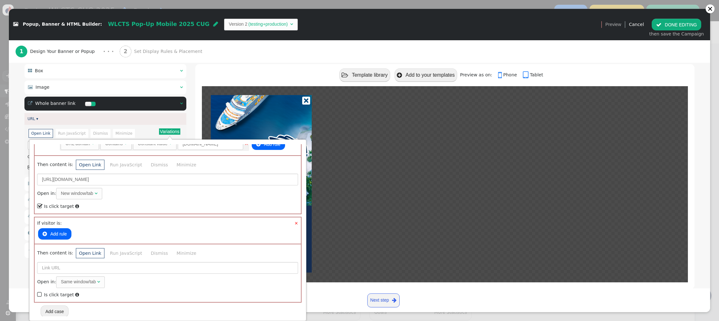
click at [63, 231] on button " Add rule" at bounding box center [54, 233] width 33 height 11
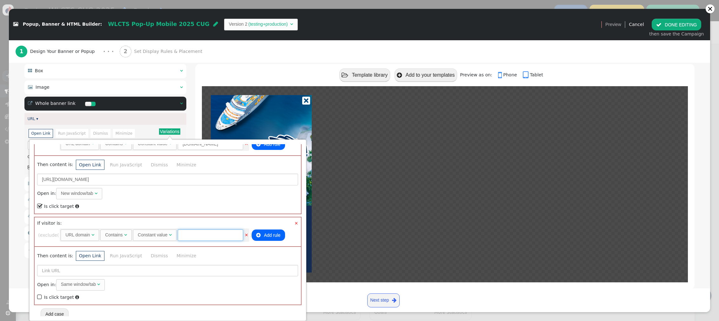
click at [204, 234] on input "text" at bounding box center [210, 235] width 65 height 11
type input "directbuy"
click at [38, 274] on span "" at bounding box center [40, 297] width 6 height 9
click at [48, 269] on input "text" at bounding box center [167, 270] width 261 height 11
paste input "[URL][DOMAIN_NAME]"
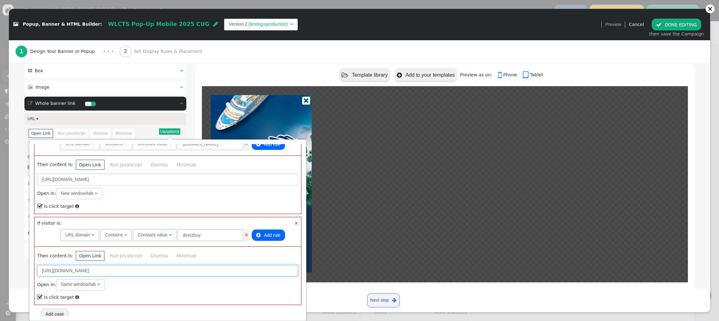
scroll to position [123, 0]
type input "[URL][DOMAIN_NAME]"
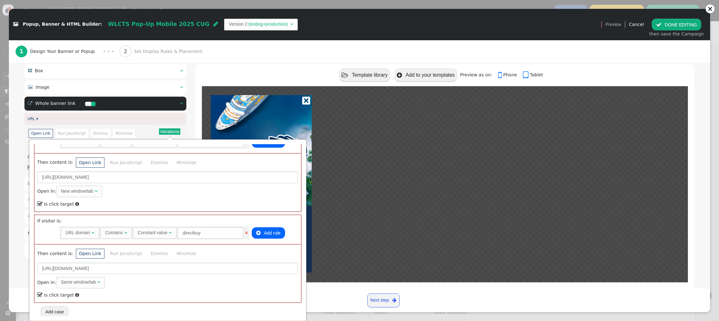
click at [62, 274] on button "Add case" at bounding box center [55, 311] width 28 height 11
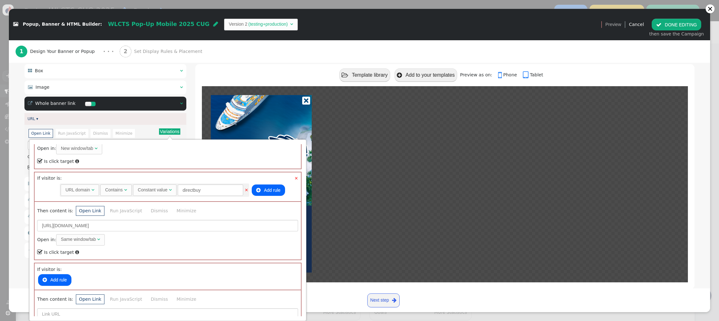
scroll to position [211, 0]
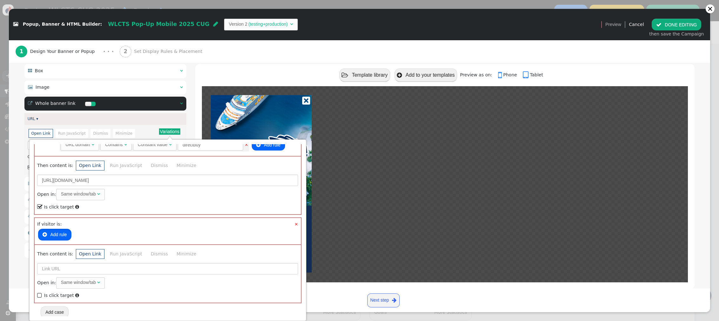
click at [53, 233] on button " Add rule" at bounding box center [54, 234] width 33 height 11
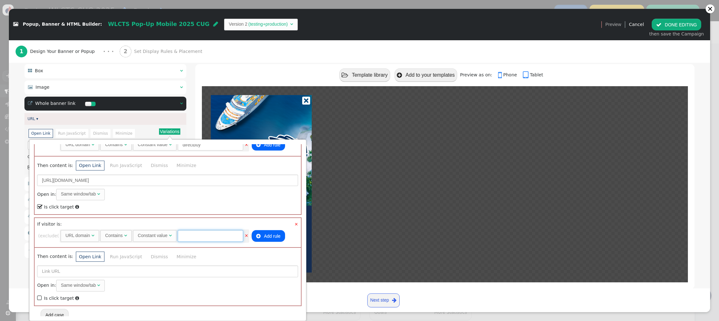
click at [201, 234] on input "text" at bounding box center [210, 235] width 65 height 11
type input "sfx"
click at [111, 271] on input "text" at bounding box center [167, 271] width 261 height 11
type input "z"
type input "v"
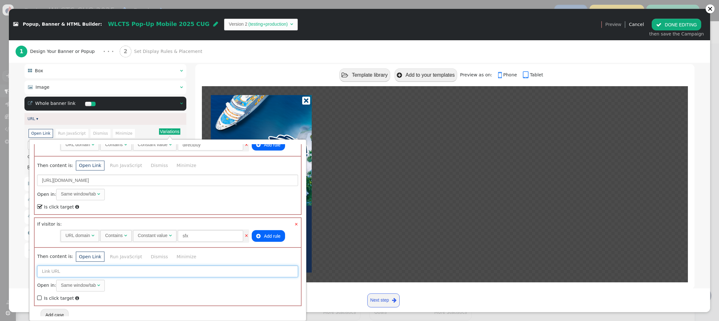
paste input "[URL][DOMAIN_NAME]"
drag, startPoint x: 85, startPoint y: 272, endPoint x: 56, endPoint y: 272, distance: 29.2
click at [55, 272] on input "[URL][DOMAIN_NAME]" at bounding box center [167, 271] width 261 height 11
type input "https:///[DOMAIN_NAME][URL]"
drag, startPoint x: 39, startPoint y: 295, endPoint x: 54, endPoint y: 289, distance: 16.3
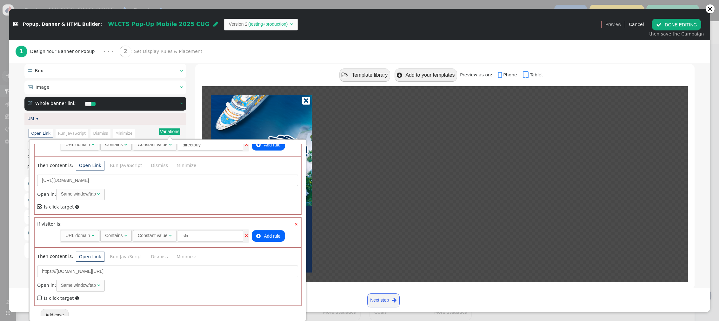
click at [39, 274] on span "" at bounding box center [40, 298] width 6 height 9
click at [52, 274] on button "Add case" at bounding box center [55, 311] width 28 height 11
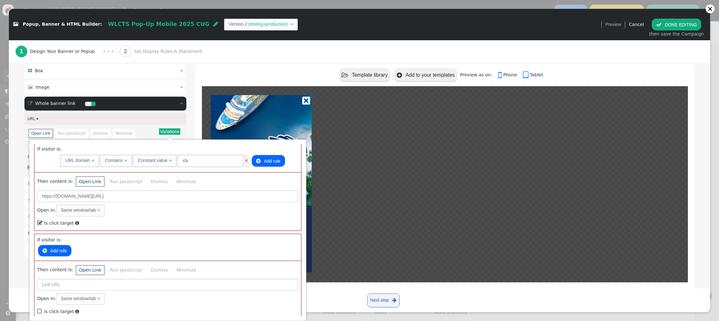
scroll to position [302, 0]
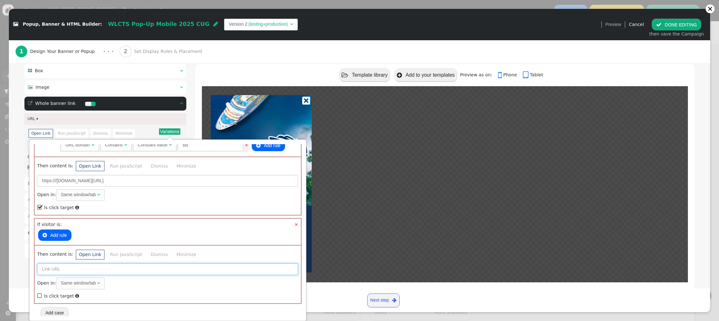
click at [68, 269] on input "text" at bounding box center [167, 269] width 261 height 11
paste input "[URL][DOMAIN_NAME]"
drag, startPoint x: 85, startPoint y: 269, endPoint x: 68, endPoint y: 269, distance: 17.5
click at [68, 269] on input "[URL][DOMAIN_NAME]" at bounding box center [167, 269] width 261 height 11
type input "[URL][DOMAIN_NAME]"
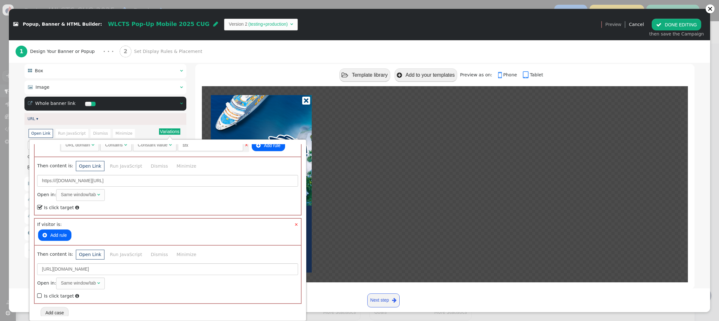
click at [56, 234] on button " Add rule" at bounding box center [54, 235] width 33 height 11
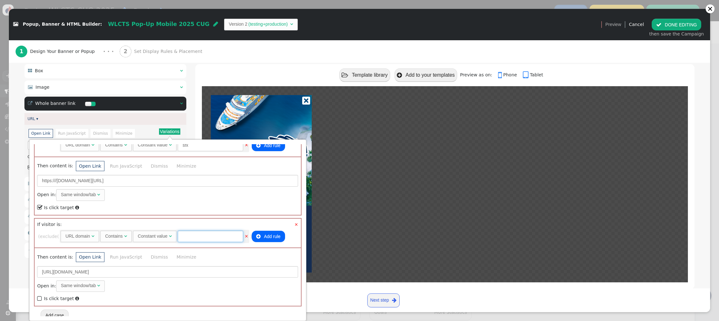
click at [199, 236] on input "text" at bounding box center [210, 236] width 65 height 11
type input "touchofmodern"
click at [38, 274] on span "" at bounding box center [40, 299] width 6 height 9
click at [56, 274] on button "Add case" at bounding box center [55, 312] width 28 height 11
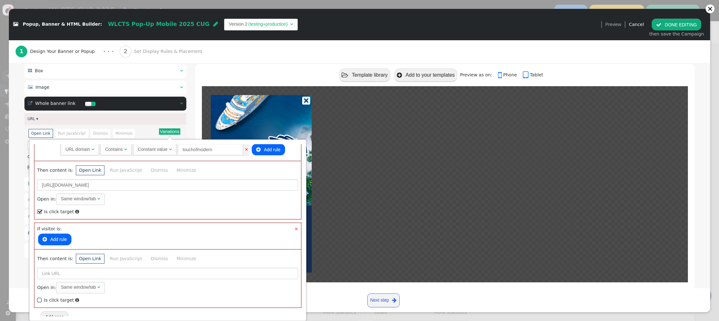
scroll to position [393, 0]
click at [54, 236] on button " Add rule" at bounding box center [54, 235] width 33 height 11
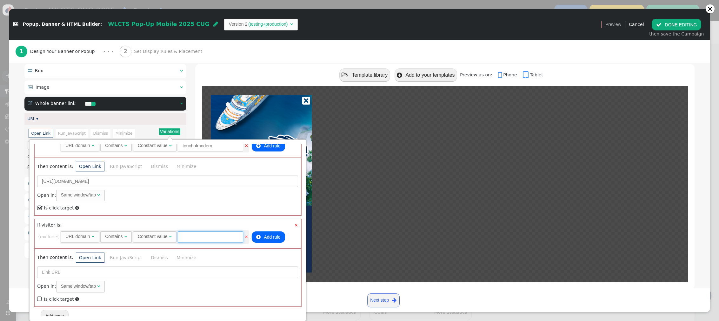
click at [201, 234] on input "text" at bounding box center [210, 237] width 65 height 11
type input "smartergetaways"
click at [121, 269] on input "text" at bounding box center [167, 272] width 261 height 11
paste input "[URL][DOMAIN_NAME]"
drag, startPoint x: 85, startPoint y: 271, endPoint x: 55, endPoint y: 271, distance: 30.1
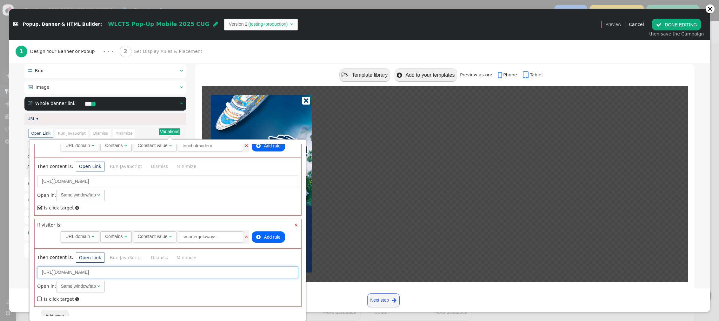
click at [55, 271] on input "[URL][DOMAIN_NAME]" at bounding box center [167, 272] width 261 height 11
type input "[URL][DOMAIN_NAME]"
click at [39, 274] on span "" at bounding box center [40, 299] width 6 height 9
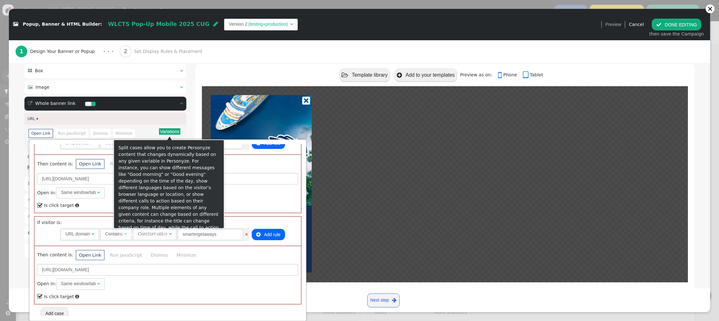
click at [177, 134] on button "Variations" at bounding box center [169, 131] width 21 height 6
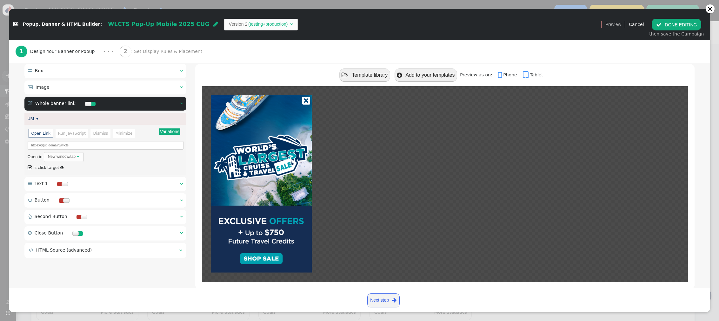
click at [467, 23] on button " DONE EDITING" at bounding box center [675, 24] width 49 height 11
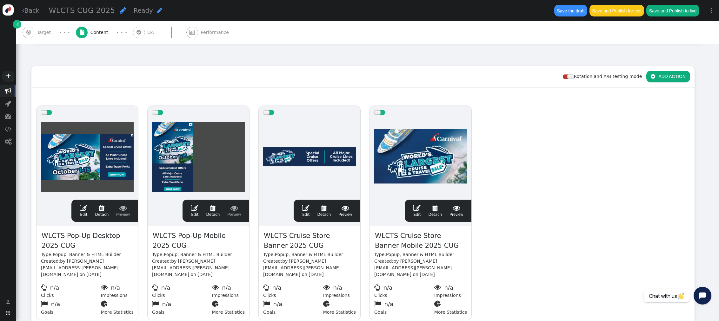
click at [304, 204] on span "" at bounding box center [306, 208] width 8 height 8
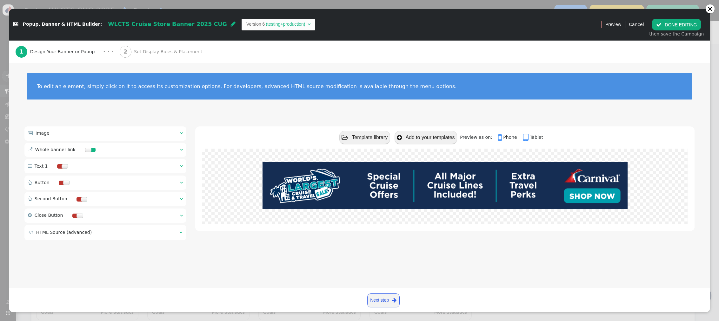
click at [181, 131] on span "" at bounding box center [181, 133] width 3 height 4
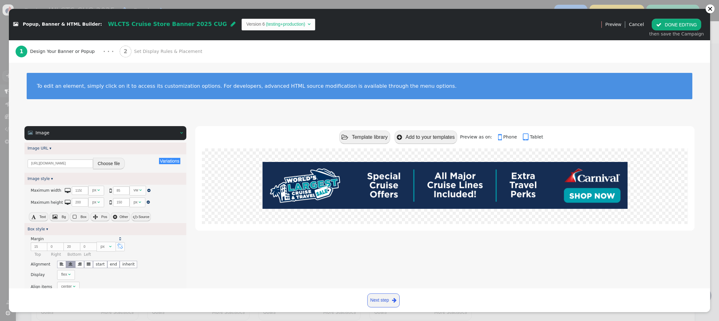
click at [115, 162] on button "Choose file" at bounding box center [109, 163] width 32 height 11
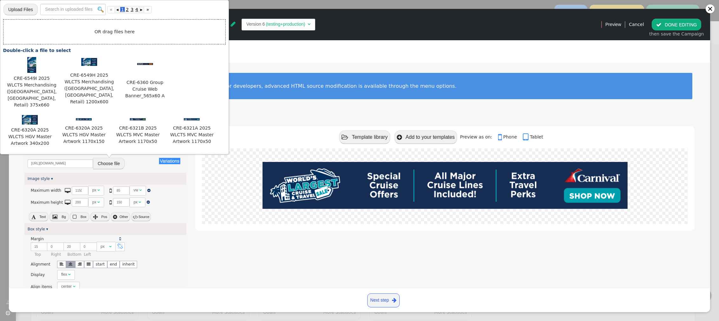
click at [34, 8] on input "file" at bounding box center [20, 9] width 34 height 12
type input "C:\fakepath\CRE-6549D 2025 WLCTS Merchandising ([GEOGRAPHIC_DATA], [GEOGRAPHIC_…"
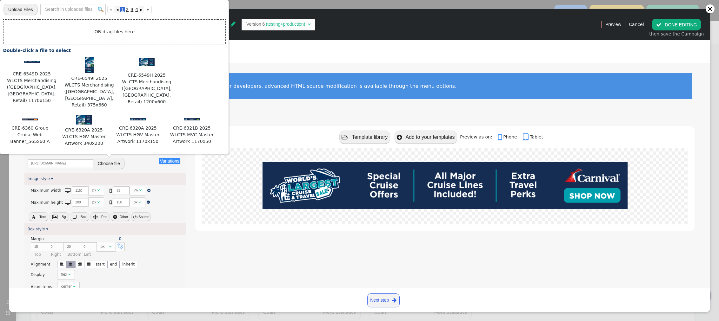
scroll to position [2, 0]
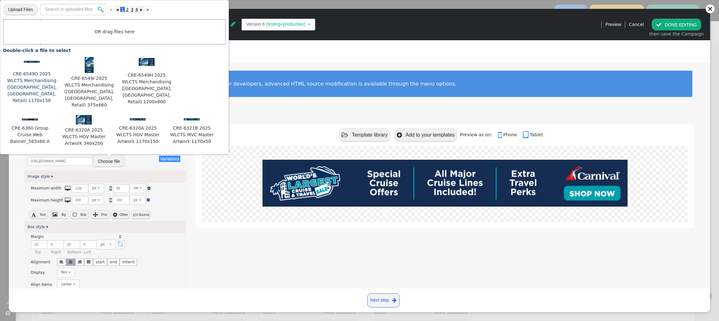
click at [31, 62] on img at bounding box center [32, 62] width 16 height 2
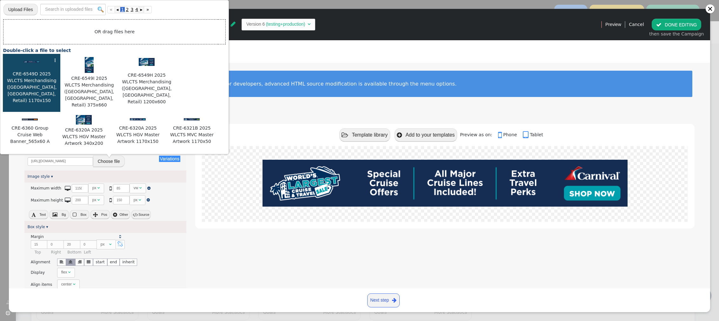
click at [31, 62] on img at bounding box center [32, 62] width 16 height 2
type input "[URL][DOMAIN_NAME]"
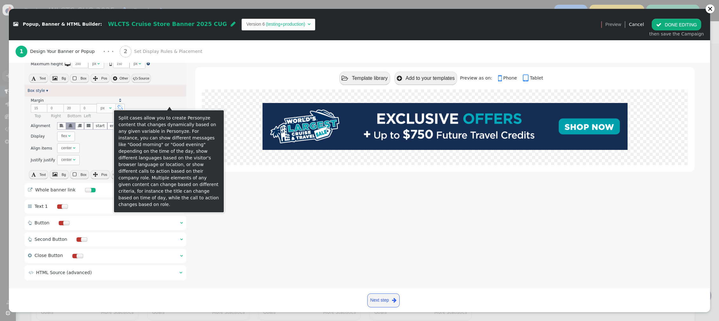
scroll to position [147, 0]
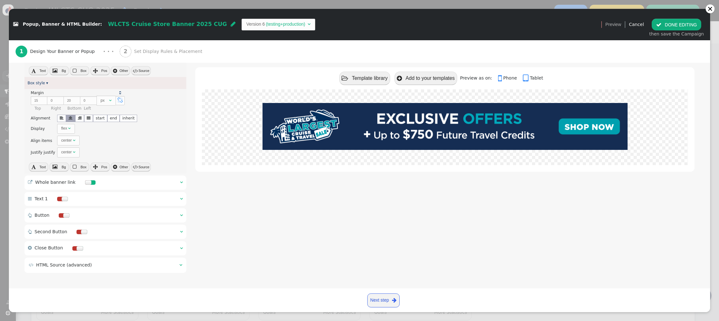
click at [182, 182] on span "" at bounding box center [181, 182] width 3 height 4
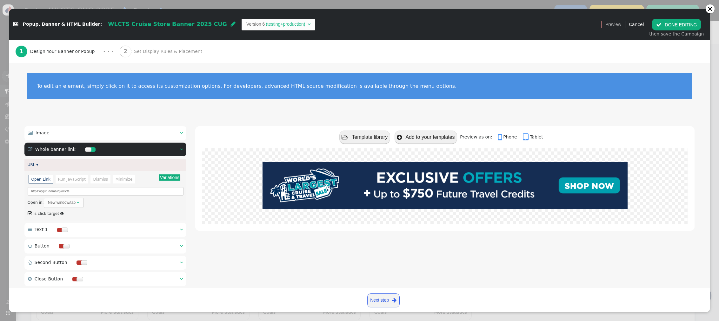
click at [170, 179] on button "Variations" at bounding box center [169, 178] width 21 height 6
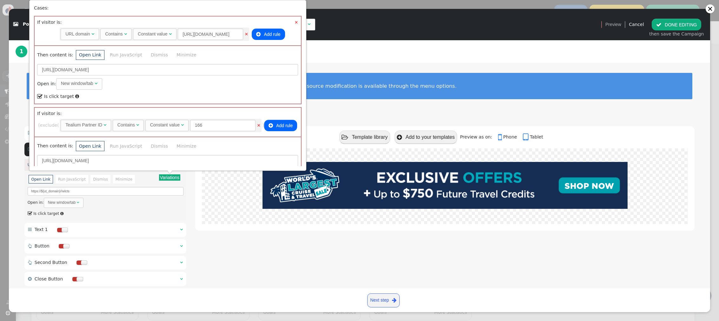
scroll to position [43, 0]
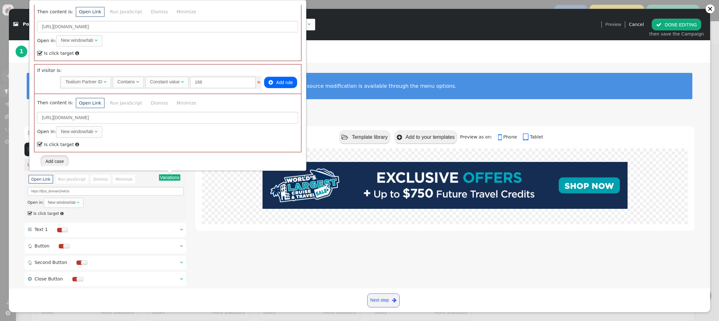
click at [64, 164] on button "Add case" at bounding box center [55, 160] width 28 height 11
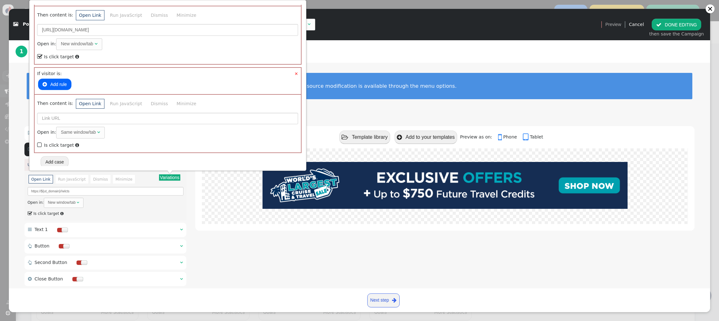
drag, startPoint x: 58, startPoint y: 83, endPoint x: 56, endPoint y: 94, distance: 10.6
click at [58, 83] on button " Add rule" at bounding box center [54, 84] width 33 height 11
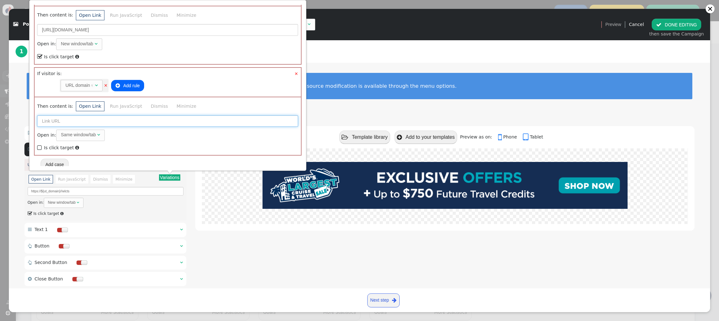
click at [63, 123] on input "text" at bounding box center [167, 120] width 261 height 11
paste input "[URL][DOMAIN_NAME]"
type input "[URL][DOMAIN_NAME]"
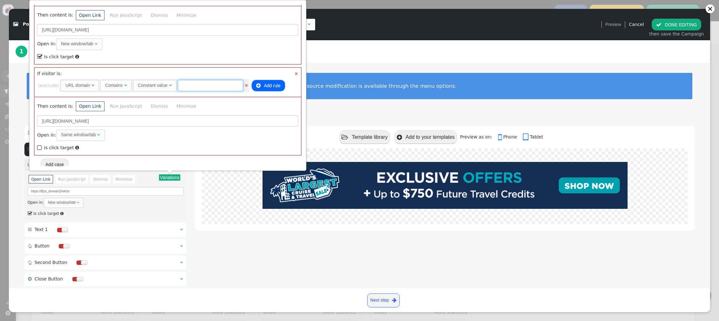
click at [195, 84] on input "text" at bounding box center [210, 85] width 65 height 11
type input "directbuy"
click at [39, 145] on span "" at bounding box center [40, 148] width 6 height 9
click at [53, 159] on button "Add case" at bounding box center [55, 164] width 28 height 11
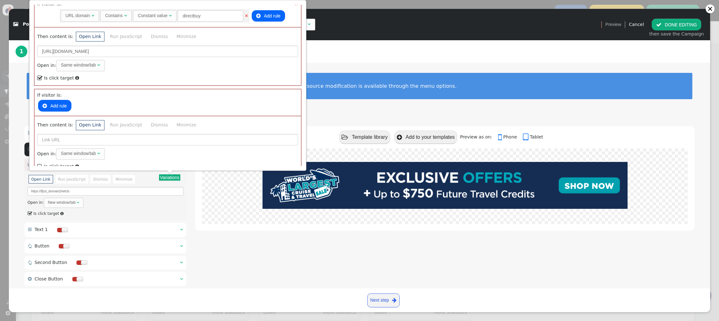
scroll to position [222, 0]
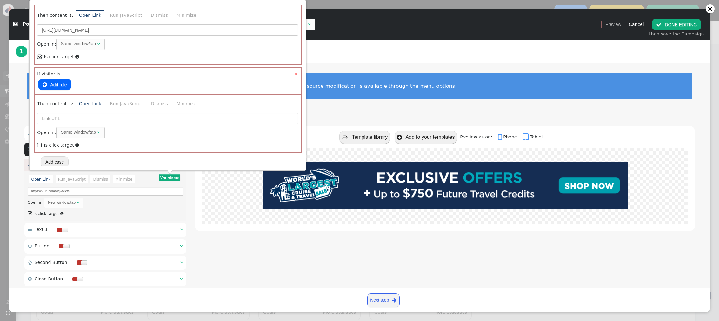
click at [63, 86] on button " Add rule" at bounding box center [54, 84] width 33 height 11
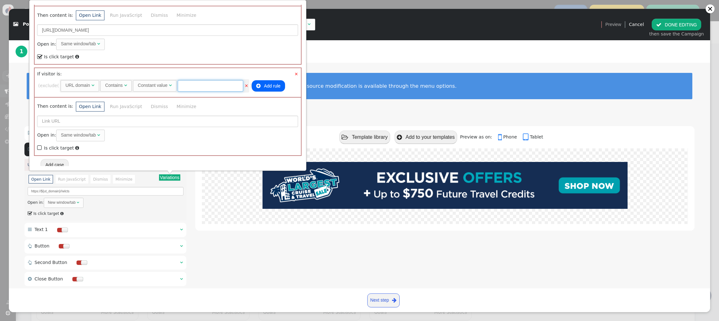
click at [215, 84] on input "text" at bounding box center [210, 85] width 65 height 11
type input "sfx"
click at [146, 118] on input "text" at bounding box center [167, 121] width 261 height 11
paste input "[URL][DOMAIN_NAME]"
drag, startPoint x: 85, startPoint y: 122, endPoint x: 56, endPoint y: 122, distance: 29.2
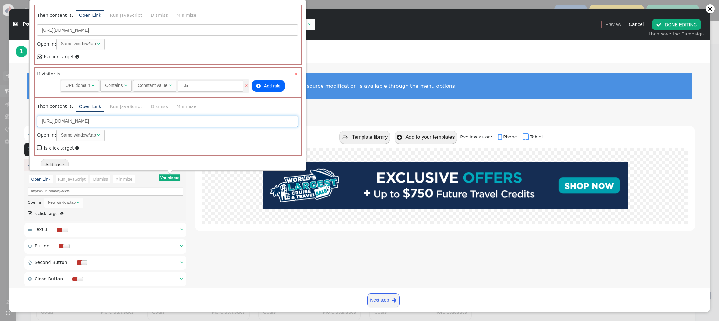
click at [56, 122] on input "[URL][DOMAIN_NAME]" at bounding box center [167, 121] width 261 height 11
type input "[URL][DOMAIN_NAME]"
click at [41, 146] on span "" at bounding box center [40, 148] width 6 height 9
click at [57, 160] on button "Add case" at bounding box center [55, 164] width 28 height 11
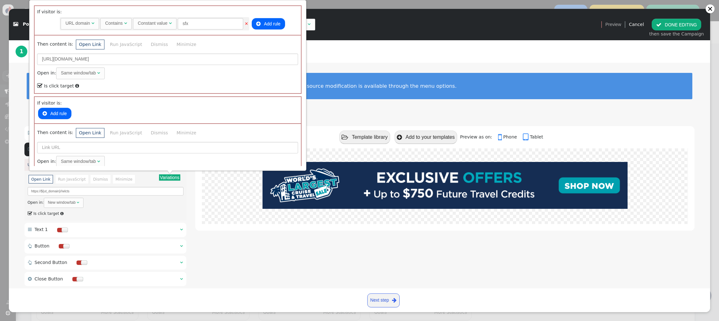
scroll to position [313, 0]
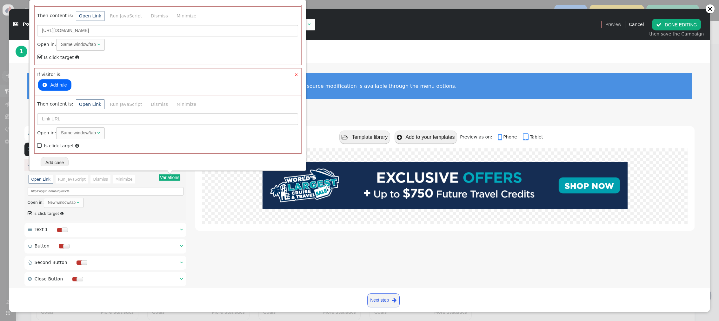
click at [57, 81] on button " Add rule" at bounding box center [54, 84] width 33 height 11
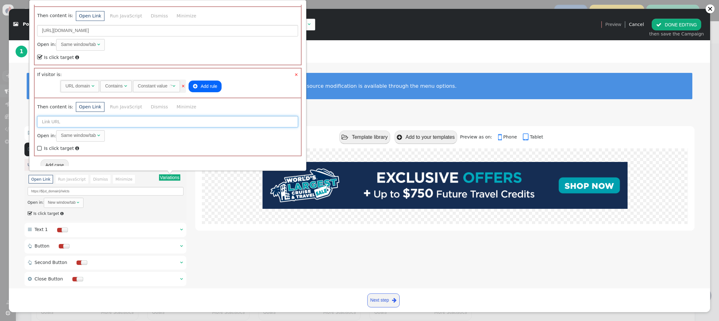
click at [97, 119] on input "text" at bounding box center [167, 121] width 261 height 11
paste input "[URL][DOMAIN_NAME]"
type input "[URL][DOMAIN_NAME]"
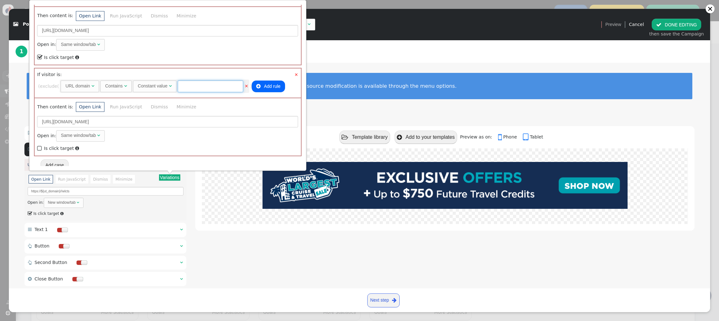
click at [198, 86] on input "text" at bounding box center [210, 86] width 65 height 11
type input "touchofmodern"
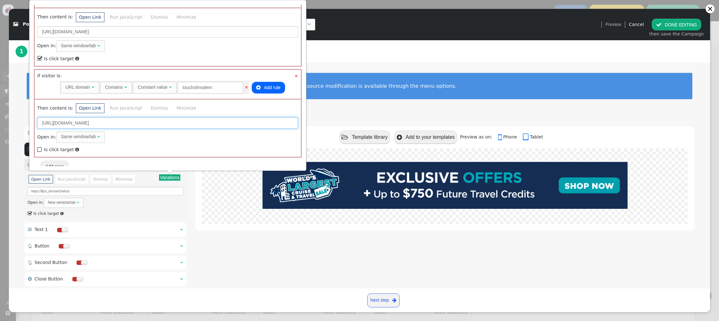
scroll to position [310, 0]
drag, startPoint x: 85, startPoint y: 121, endPoint x: 67, endPoint y: 123, distance: 18.2
click at [67, 123] on input "[URL][DOMAIN_NAME]" at bounding box center [167, 124] width 261 height 11
type input "[URL][DOMAIN_NAME]"
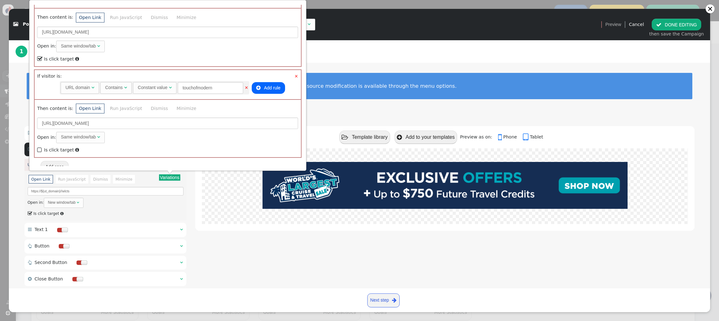
drag, startPoint x: 39, startPoint y: 146, endPoint x: 63, endPoint y: 127, distance: 30.2
click at [39, 146] on span "" at bounding box center [40, 150] width 6 height 9
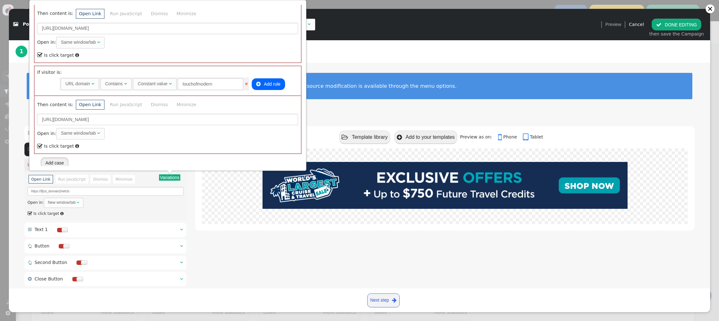
click at [54, 159] on button "Add case" at bounding box center [55, 162] width 28 height 11
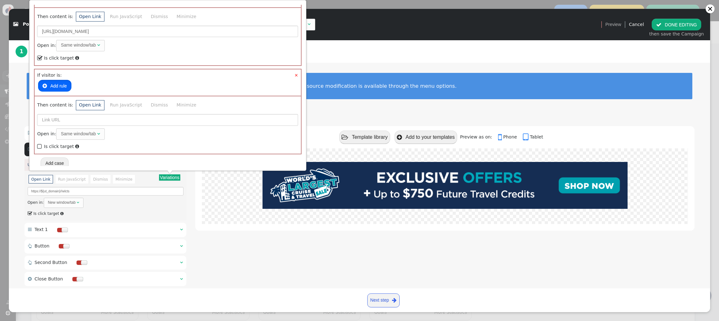
click at [68, 83] on button " Add rule" at bounding box center [54, 85] width 33 height 11
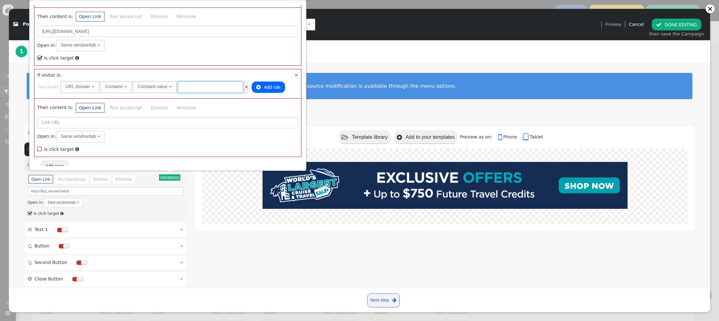
click at [222, 85] on input "text" at bounding box center [210, 87] width 65 height 11
type input "smartergetaways"
click at [114, 120] on input "text" at bounding box center [167, 122] width 261 height 11
paste input "[URL][DOMAIN_NAME]"
drag, startPoint x: 84, startPoint y: 122, endPoint x: 55, endPoint y: 123, distance: 29.2
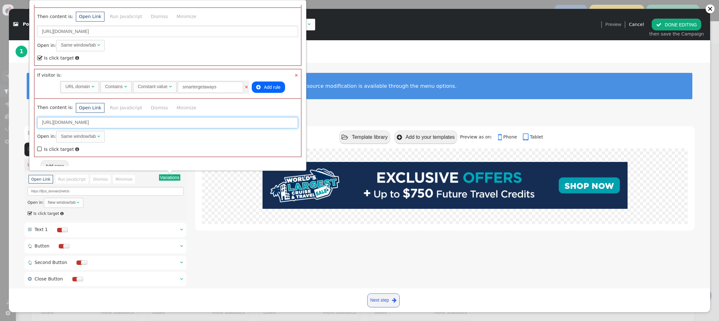
click at [55, 123] on input "[URL][DOMAIN_NAME]" at bounding box center [167, 122] width 261 height 11
type input "[URL][DOMAIN_NAME]"
click at [42, 145] on span "" at bounding box center [40, 149] width 6 height 9
click at [439, 56] on div "1 Design Your Banner or Popup · · · 2 Set Display Rules & Placement" at bounding box center [360, 51] width 688 height 23
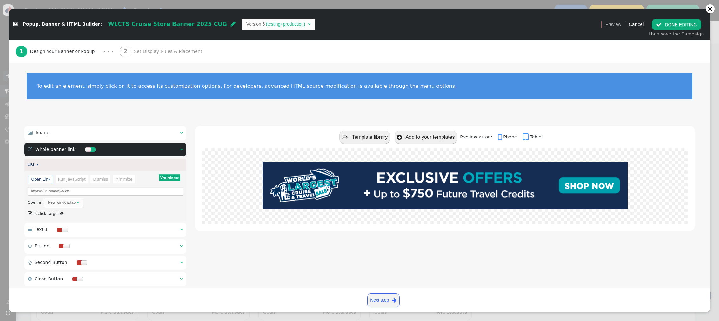
click at [134, 52] on span "Set Display Rules & Placement" at bounding box center [169, 51] width 71 height 7
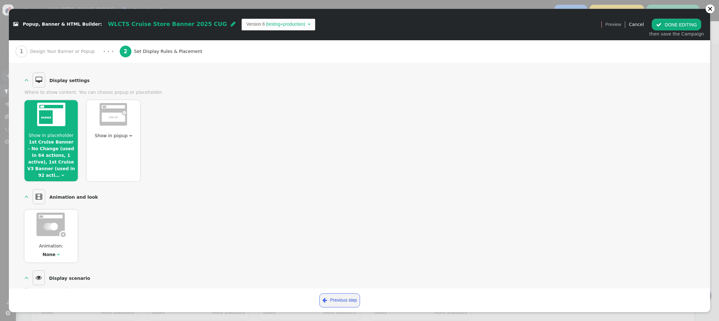
scroll to position [56, 0]
click at [42, 152] on link "1st Cruise Banner - No Change (used in 64 actions, 1 active), 1st Cruise V3 Ban…" at bounding box center [51, 160] width 48 height 38
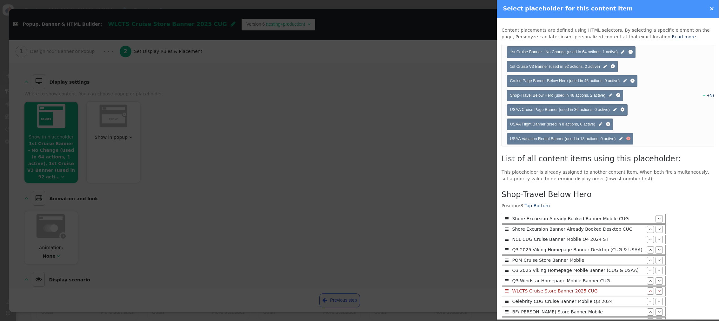
click at [467, 139] on div at bounding box center [628, 139] width 4 height 4
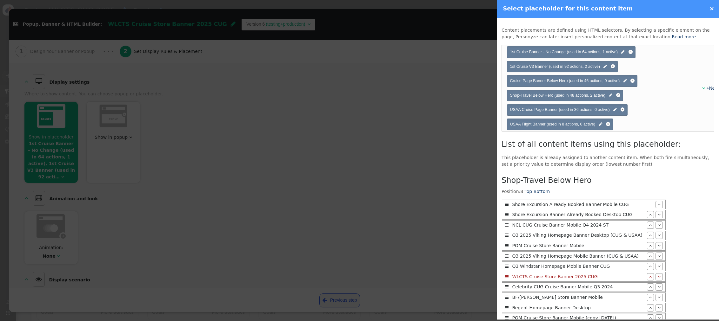
click at [467, 125] on div at bounding box center [608, 124] width 4 height 4
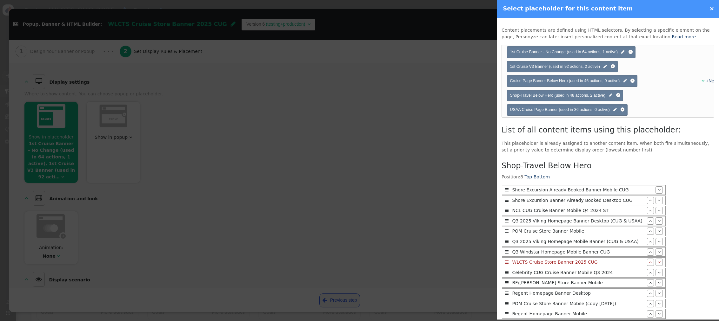
click at [467, 111] on span "USAA Cruise Page Banner (used in 36 actions, 0 active) " at bounding box center [567, 110] width 115 height 6
click at [467, 110] on div at bounding box center [622, 110] width 4 height 4
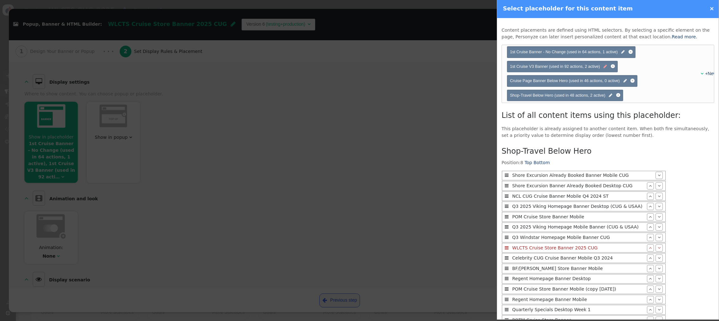
click at [467, 67] on span "" at bounding box center [604, 67] width 3 height 6
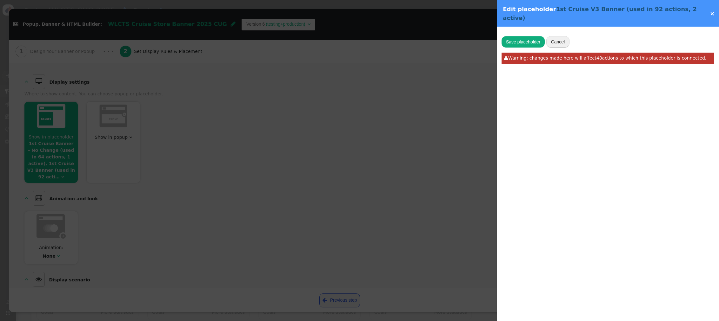
type input "v2-search-result-filter"
type input "1st Cruise V3 Banner"
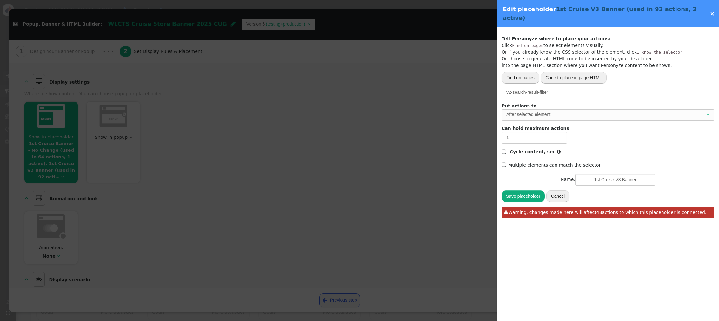
click at [467, 11] on link "×" at bounding box center [711, 13] width 5 height 7
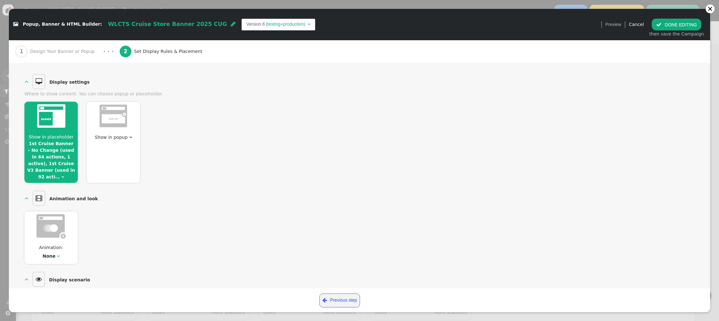
click at [55, 146] on span "Show in placeholder 1st Cruise Banner - No Change (used in 64 actions, 1 active…" at bounding box center [50, 157] width 53 height 47
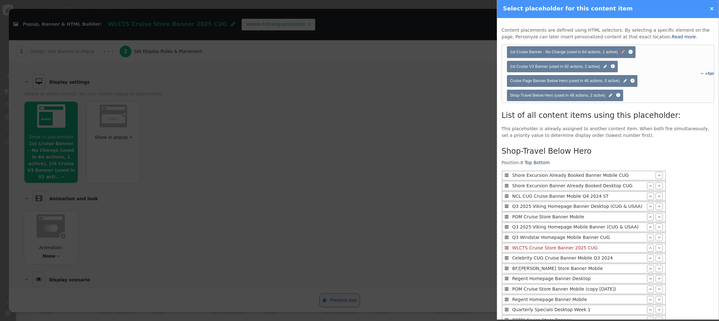
click at [467, 53] on span "" at bounding box center [622, 52] width 3 height 6
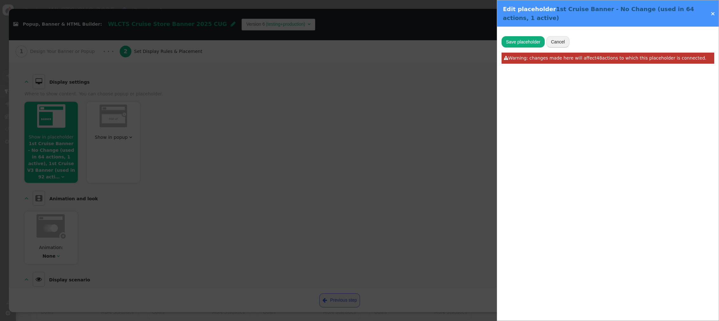
type input "1st Cruise Banner - No Change"
type input "body > app-root > cruise-listing > div:nth-child(2) > search-filter-v2 > div > …"
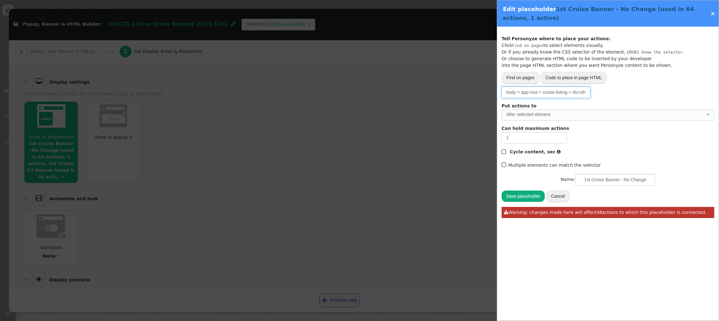
scroll to position [0, 120]
drag, startPoint x: 554, startPoint y: 94, endPoint x: 608, endPoint y: 93, distance: 54.6
click at [467, 93] on div "Please, choose from where to grab the data -- Select one --  URL parameter  P…" at bounding box center [607, 92] width 213 height 11
click at [467, 14] on link "×" at bounding box center [712, 13] width 5 height 7
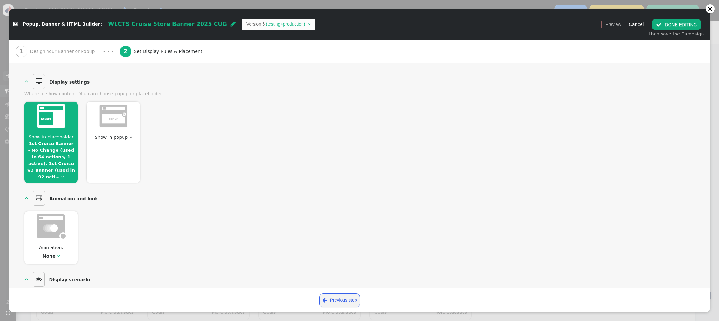
click at [467, 23] on button " DONE EDITING" at bounding box center [675, 24] width 49 height 11
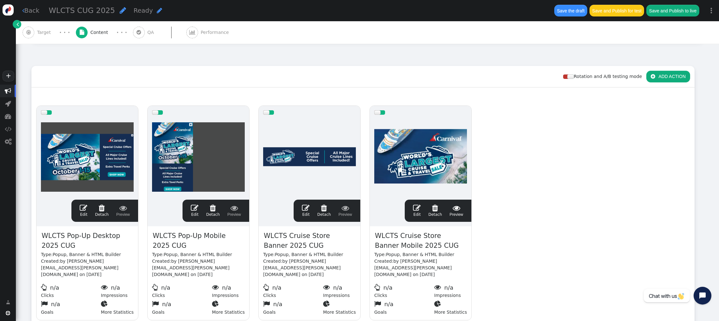
click at [415, 204] on span "" at bounding box center [417, 208] width 8 height 8
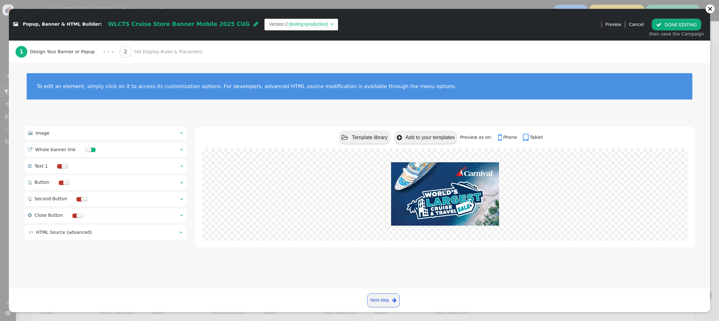
click at [182, 132] on span "" at bounding box center [181, 133] width 3 height 4
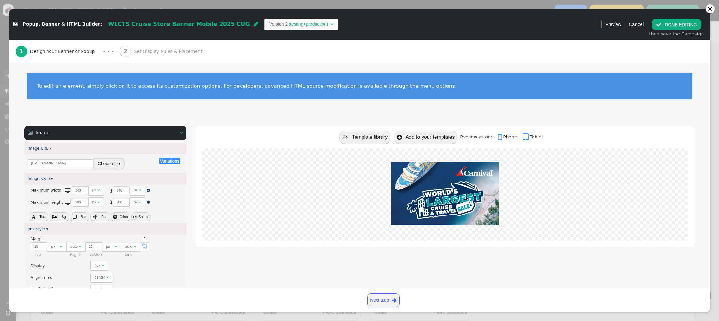
click at [114, 164] on button "Choose file" at bounding box center [109, 163] width 32 height 11
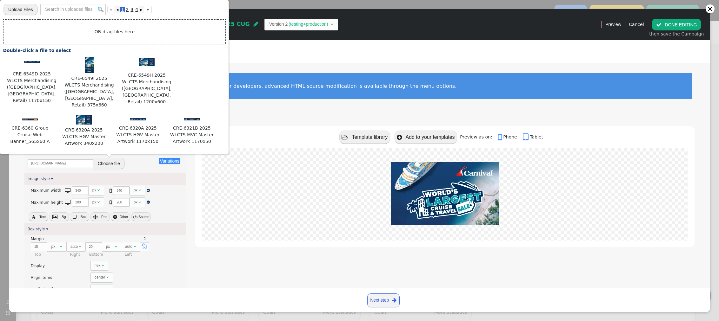
click at [24, 10] on input "file" at bounding box center [20, 9] width 34 height 12
type input "C:\fakepath\CRE-6549E 2025 WLCTS Merchandising ([GEOGRAPHIC_DATA], [GEOGRAPHIC_…"
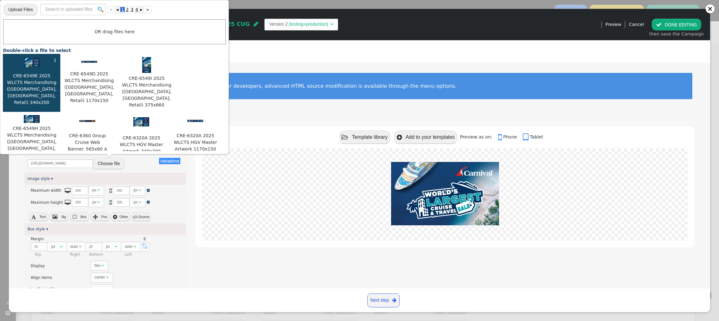
click at [31, 64] on img at bounding box center [32, 63] width 16 height 10
type input "[URL][DOMAIN_NAME]"
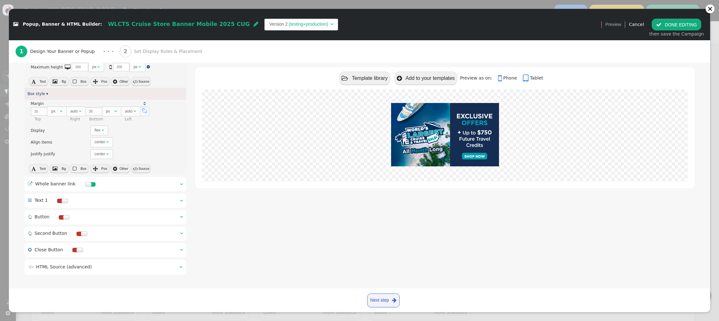
scroll to position [138, 0]
click at [258, 207] on div " Template library  Add to your templates Preview as on:  Phone  Tablet" at bounding box center [444, 132] width 499 height 287
click at [181, 182] on span "" at bounding box center [181, 182] width 3 height 4
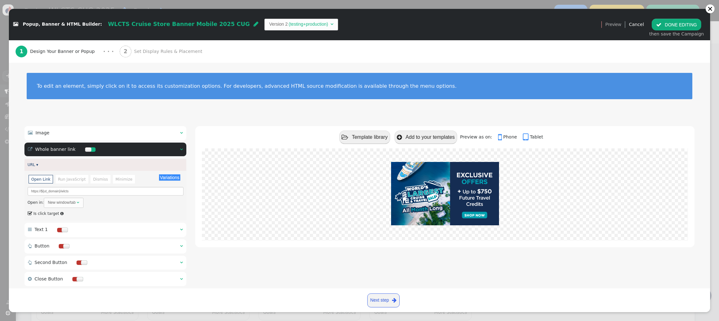
click at [174, 178] on button "Variations" at bounding box center [169, 178] width 21 height 6
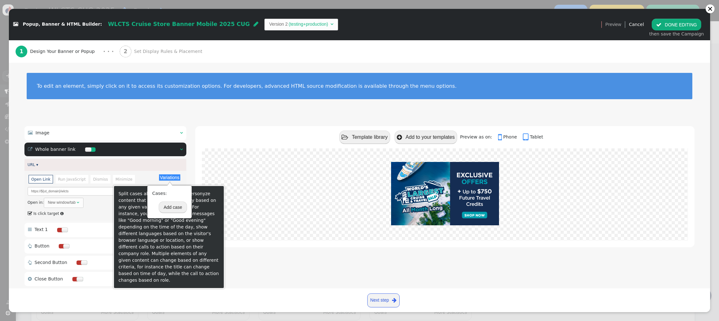
click at [174, 178] on button "Variations" at bounding box center [169, 178] width 21 height 6
click at [171, 178] on button "Variations" at bounding box center [169, 178] width 21 height 6
click at [166, 178] on button "Variations" at bounding box center [169, 178] width 21 height 6
click at [170, 208] on button "Add case" at bounding box center [173, 207] width 28 height 11
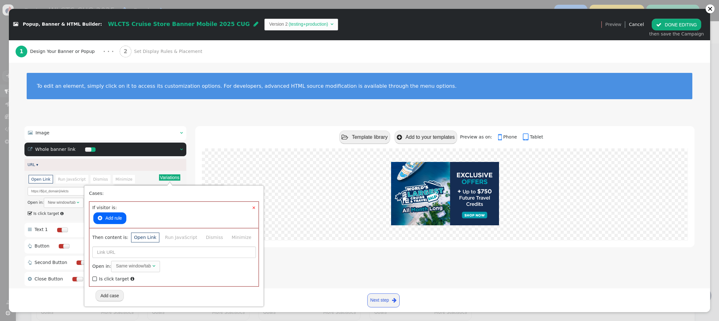
click at [113, 218] on button " Add rule" at bounding box center [109, 218] width 33 height 11
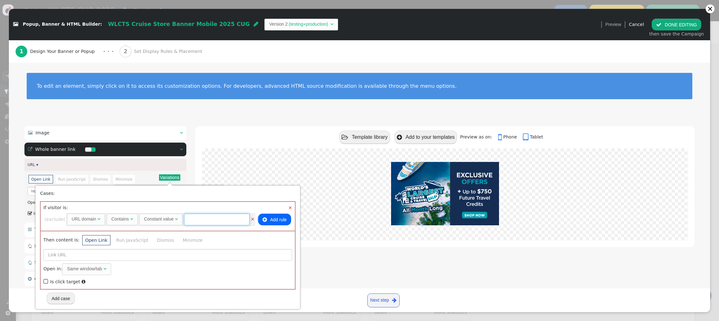
click at [222, 219] on input "text" at bounding box center [216, 219] width 65 height 11
drag, startPoint x: 208, startPoint y: 221, endPoint x: 169, endPoint y: 220, distance: 38.7
click at [169, 220] on span "Constant value  nea" at bounding box center [195, 219] width 112 height 5
type input "directbuy"
click at [99, 254] on input "text" at bounding box center [167, 254] width 248 height 11
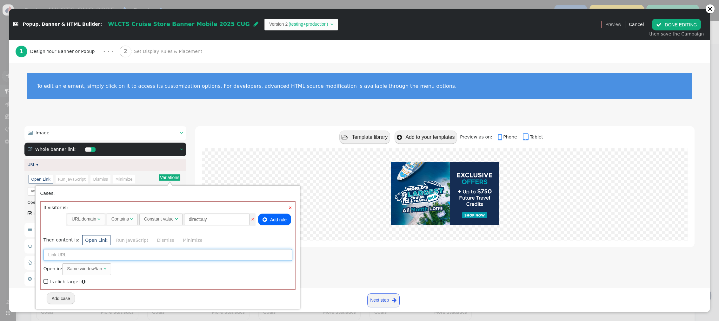
paste input "[URL][DOMAIN_NAME]"
type input "[URL][DOMAIN_NAME]"
click at [43, 274] on span "" at bounding box center [46, 282] width 6 height 9
click at [64, 274] on button "Add case" at bounding box center [61, 298] width 28 height 11
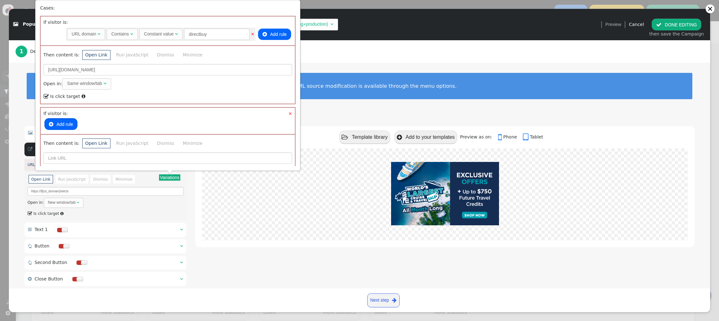
click at [66, 122] on button " Add rule" at bounding box center [60, 123] width 33 height 11
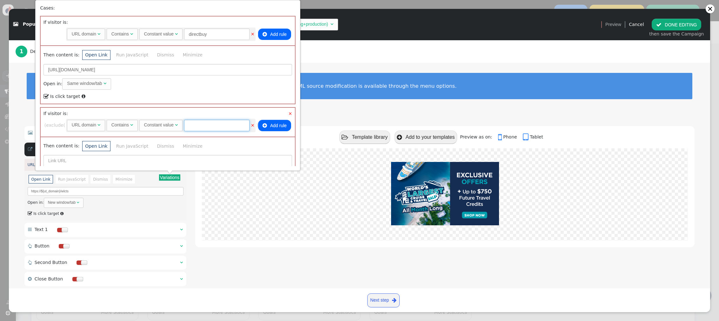
click at [214, 128] on input "text" at bounding box center [216, 125] width 65 height 11
type input "nea"
click at [77, 159] on input "text" at bounding box center [167, 160] width 248 height 11
paste input "[URL][DOMAIN_NAME]"
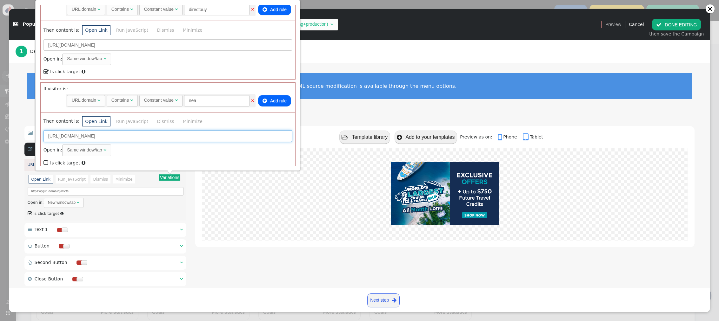
scroll to position [43, 0]
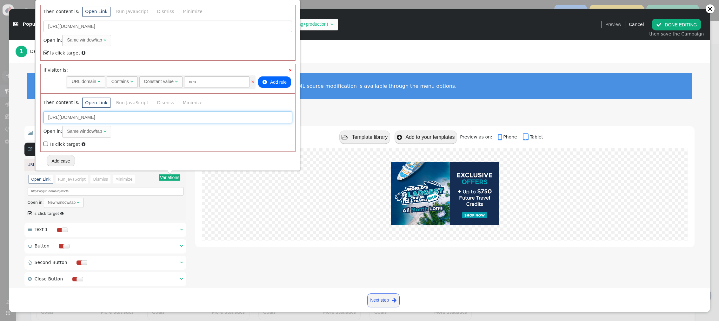
drag, startPoint x: 72, startPoint y: 161, endPoint x: 62, endPoint y: 119, distance: 43.3
click at [62, 119] on input "[URL][DOMAIN_NAME]" at bounding box center [167, 117] width 248 height 11
drag, startPoint x: 94, startPoint y: 118, endPoint x: 76, endPoint y: 118, distance: 17.8
click at [76, 118] on input "[URL][DOMAIN_NAME]" at bounding box center [167, 117] width 248 height 11
type input "[URL][DOMAIN_NAME]"
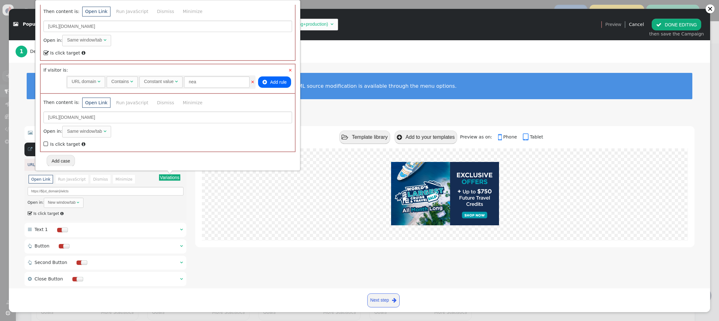
click at [45, 142] on span "" at bounding box center [46, 144] width 6 height 9
click at [61, 160] on button "Add case" at bounding box center [61, 160] width 28 height 11
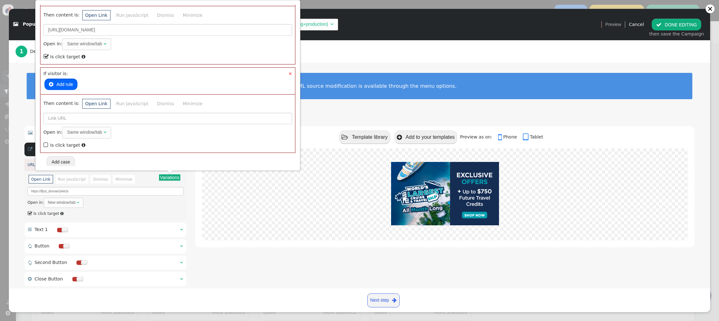
click at [59, 83] on button " Add rule" at bounding box center [60, 84] width 33 height 11
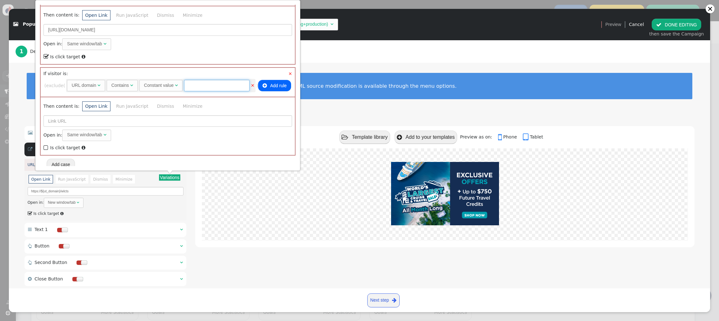
click at [208, 85] on input "text" at bounding box center [216, 85] width 65 height 11
type input "sfx"
click at [108, 121] on input "text" at bounding box center [167, 120] width 248 height 11
paste input "[URL][DOMAIN_NAME]"
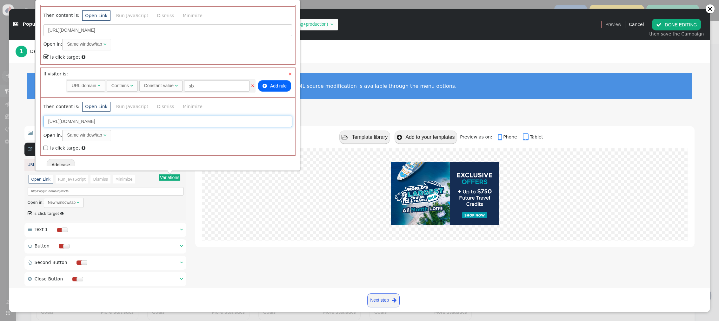
scroll to position [128, 0]
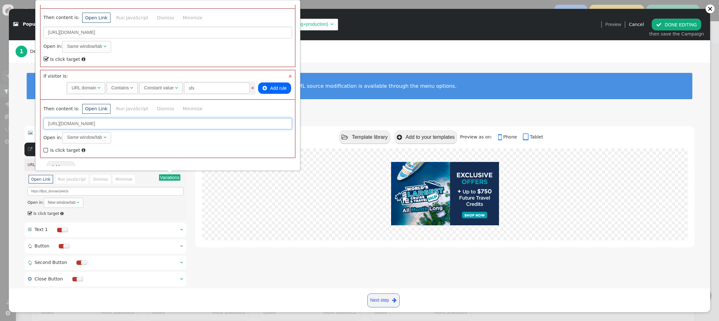
drag, startPoint x: 90, startPoint y: 122, endPoint x: 72, endPoint y: 124, distance: 18.8
click at [62, 124] on input "[URL][DOMAIN_NAME]" at bounding box center [167, 123] width 248 height 11
type input "[URL][DOMAIN_NAME]"
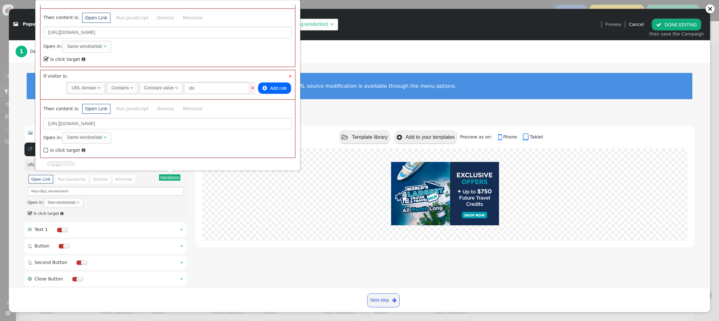
click at [42, 150] on div "Then content is: Open Link Run JavaScript Dismiss Minimize [URL][DOMAIN_NAME] O…" at bounding box center [168, 128] width 254 height 58
click at [46, 150] on span "" at bounding box center [46, 150] width 6 height 9
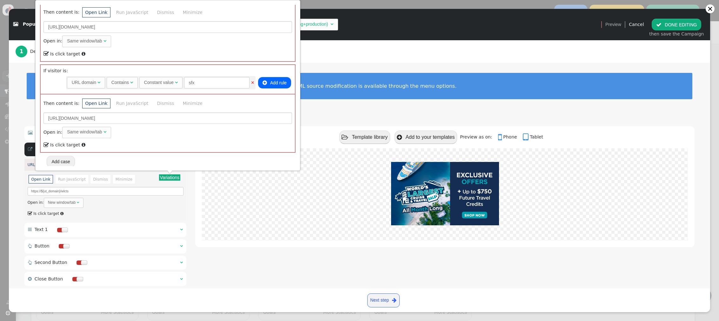
click at [58, 162] on button "Add case" at bounding box center [61, 161] width 28 height 11
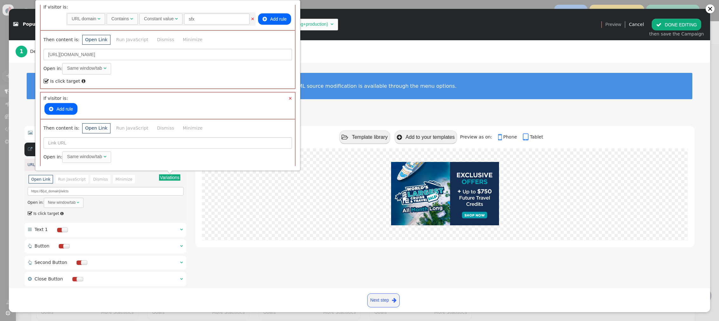
scroll to position [222, 0]
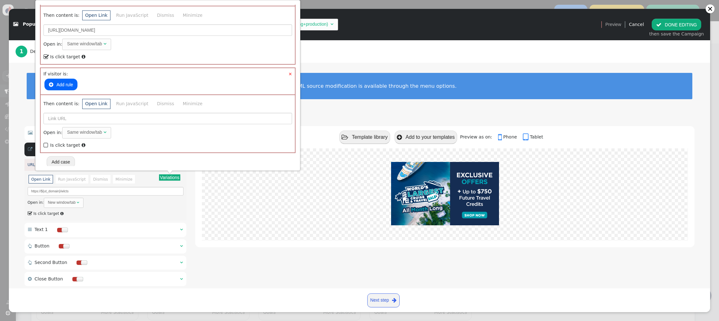
click at [65, 79] on button " Add rule" at bounding box center [60, 84] width 33 height 11
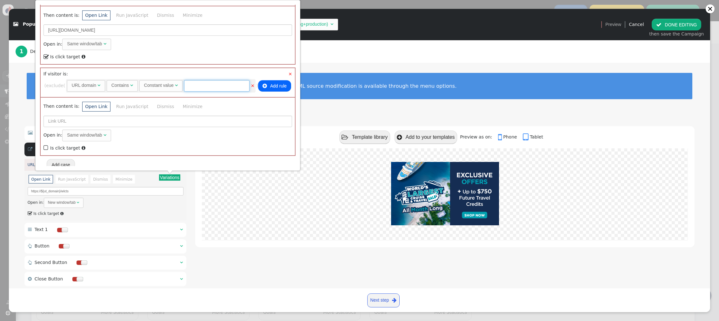
click at [214, 83] on input "text" at bounding box center [216, 85] width 65 height 11
type input "touchofmodern"
click at [84, 117] on input "text" at bounding box center [167, 121] width 248 height 11
paste input "[URL][DOMAIN_NAME]"
drag, startPoint x: 91, startPoint y: 122, endPoint x: 74, endPoint y: 122, distance: 17.5
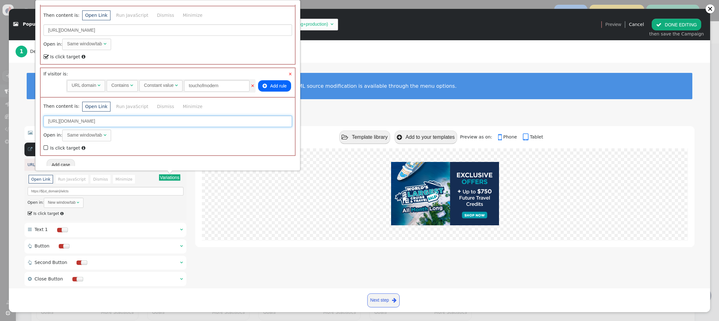
click at [74, 122] on input "[URL][DOMAIN_NAME]" at bounding box center [167, 121] width 248 height 11
type input "[URL][DOMAIN_NAME]"
click at [46, 144] on span "" at bounding box center [46, 148] width 6 height 9
click at [65, 160] on button "Add case" at bounding box center [61, 164] width 28 height 11
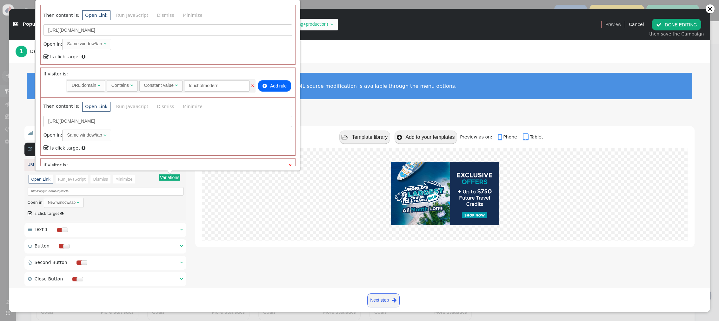
scroll to position [313, 0]
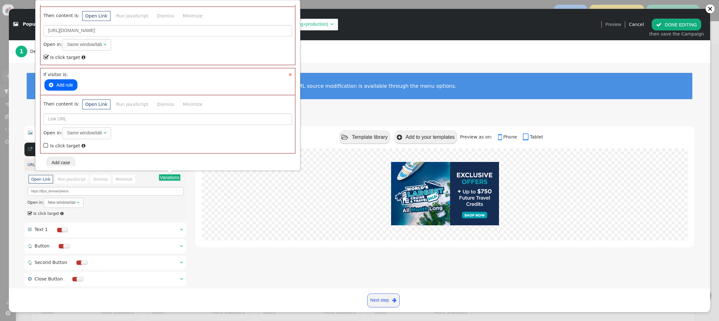
click at [57, 82] on button " Add rule" at bounding box center [60, 84] width 33 height 11
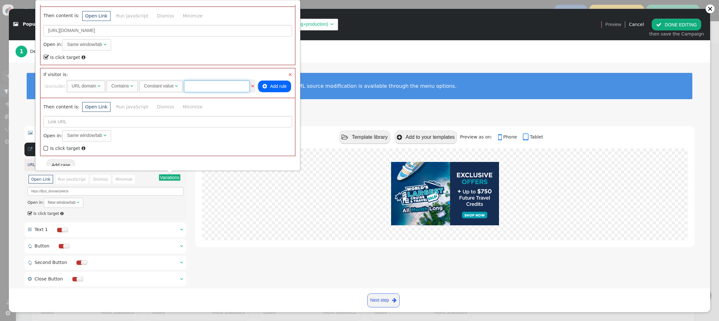
click at [207, 84] on input "text" at bounding box center [216, 86] width 65 height 11
type input "smartergetaways"
click at [108, 118] on input "text" at bounding box center [167, 121] width 248 height 11
paste input "[URL][DOMAIN_NAME]"
drag, startPoint x: 92, startPoint y: 121, endPoint x: 61, endPoint y: 121, distance: 30.5
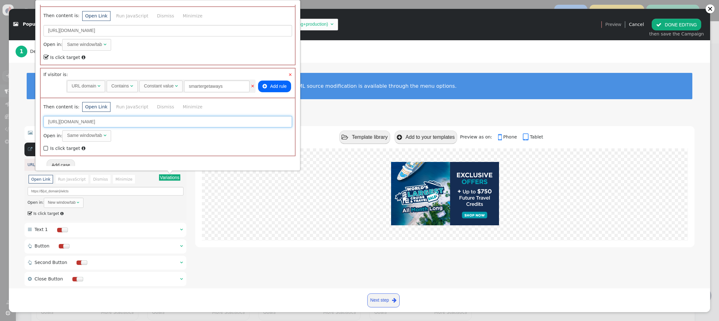
click at [61, 121] on input "[URL][DOMAIN_NAME]" at bounding box center [167, 121] width 248 height 11
type input "[URL][DOMAIN_NAME]"
click at [45, 145] on span "" at bounding box center [46, 148] width 6 height 9
click at [373, 60] on div "1 Design Your Banner or Popup · · · 2 Set Display Rules & Placement" at bounding box center [360, 51] width 688 height 23
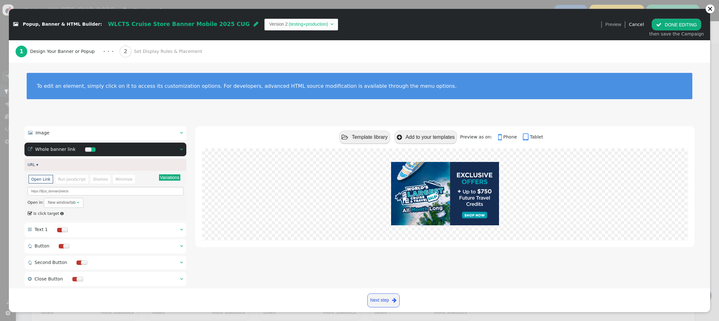
click at [161, 50] on span "Set Display Rules & Placement" at bounding box center [169, 51] width 71 height 7
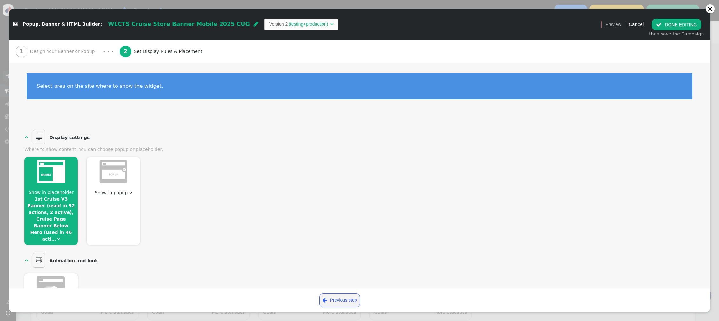
click at [68, 198] on link "1st Cruise V3 Banner (used in 92 actions, 2 active), Cruise Page Banner Below H…" at bounding box center [51, 219] width 48 height 45
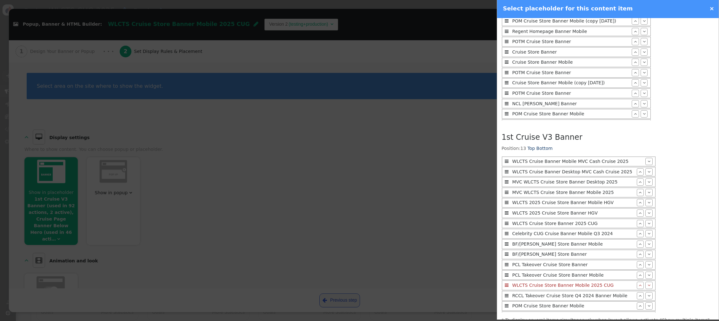
scroll to position [423, 0]
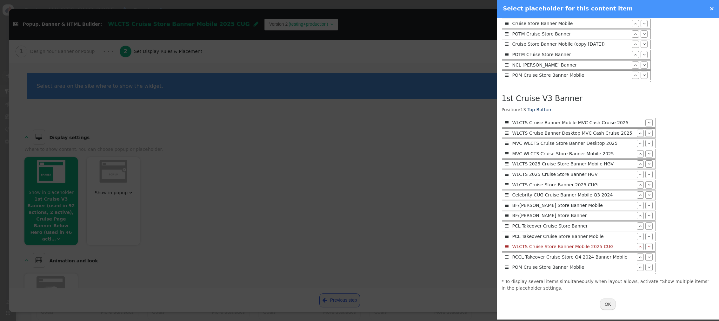
click at [467, 274] on button "OK" at bounding box center [608, 304] width 16 height 11
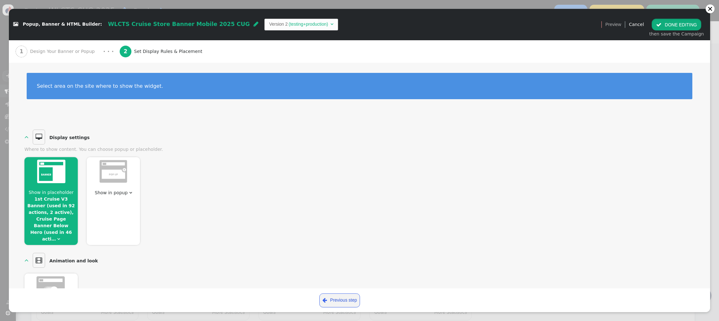
click at [467, 25] on span "" at bounding box center [658, 24] width 5 height 5
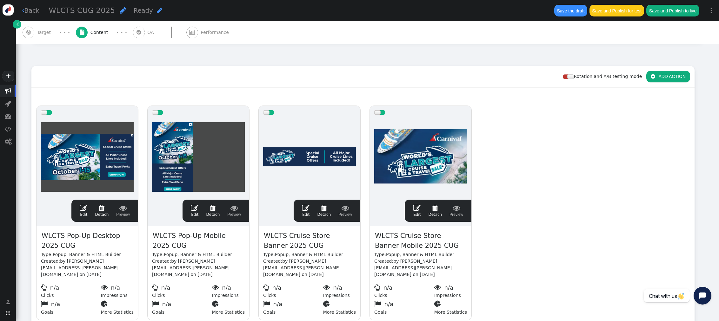
click at [417, 204] on span "" at bounding box center [417, 208] width 8 height 8
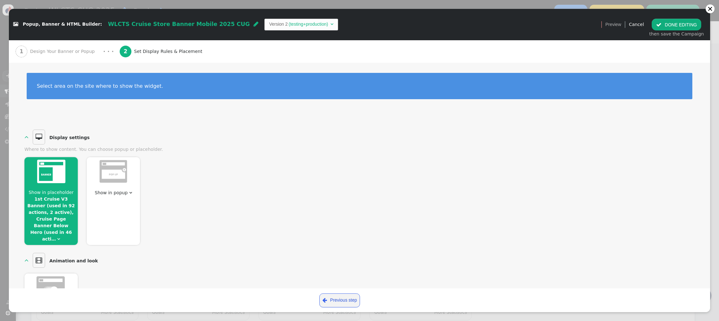
click at [68, 49] on span "Design Your Banner or Popup" at bounding box center [63, 51] width 67 height 7
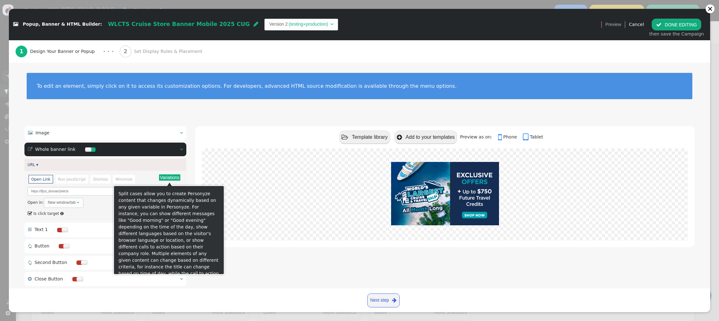
click at [174, 176] on button "Variations" at bounding box center [169, 178] width 21 height 6
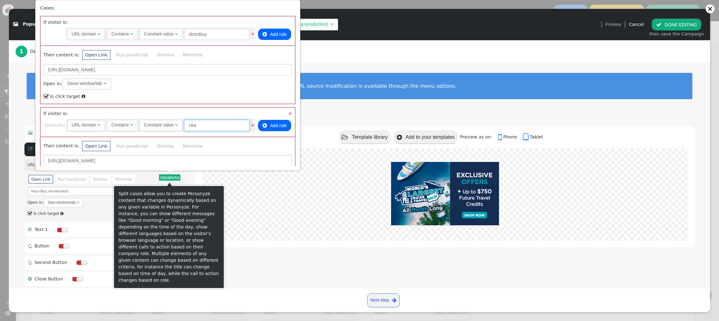
click at [206, 121] on input "nea" at bounding box center [216, 125] width 65 height 11
click at [206, 123] on input "nea" at bounding box center [216, 125] width 65 height 11
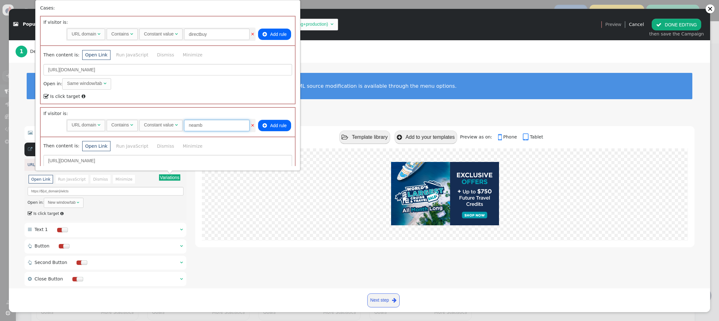
type input "neamb"
click at [379, 66] on div "To edit an element, simply click on it to access its customization options. For…" at bounding box center [359, 90] width 701 height 55
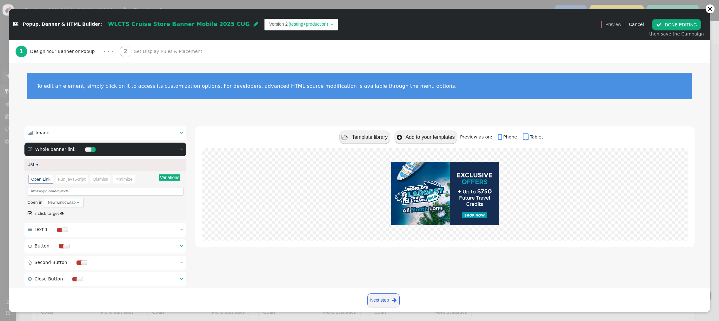
click at [467, 23] on button " DONE EDITING" at bounding box center [675, 24] width 49 height 11
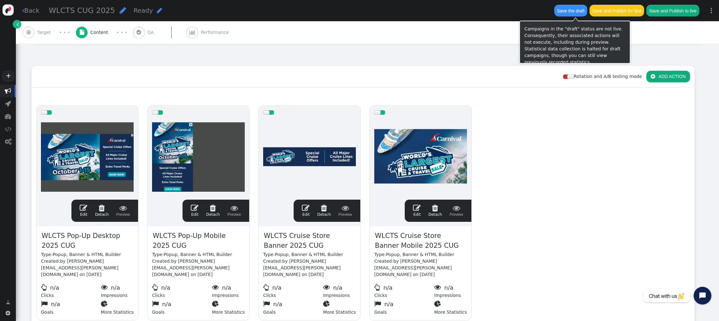
click at [467, 13] on button "Save the draft" at bounding box center [570, 10] width 33 height 11
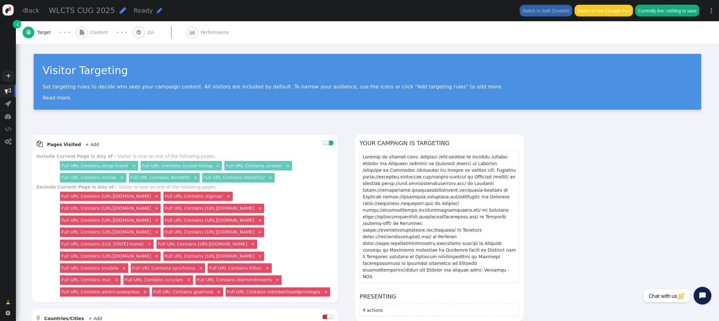
click at [95, 32] on span "Content" at bounding box center [100, 32] width 20 height 7
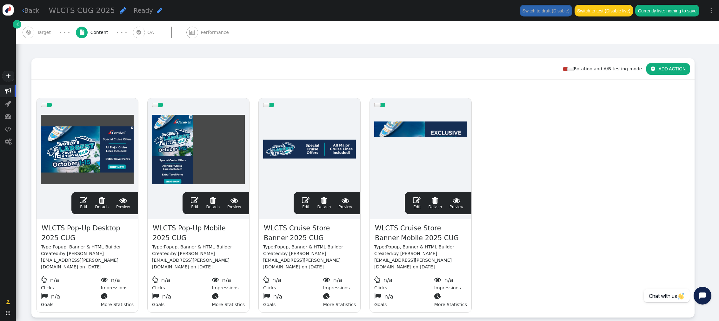
scroll to position [80, 0]
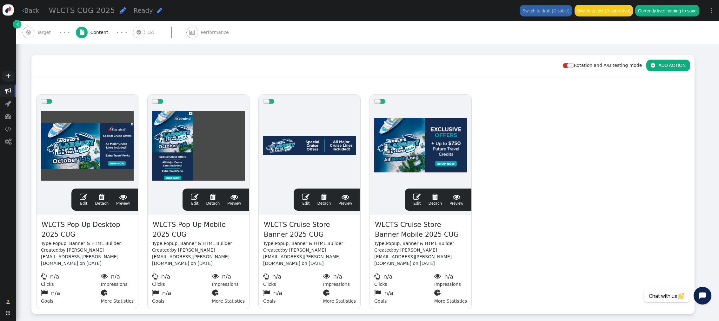
click at [306, 193] on span "" at bounding box center [306, 197] width 8 height 8
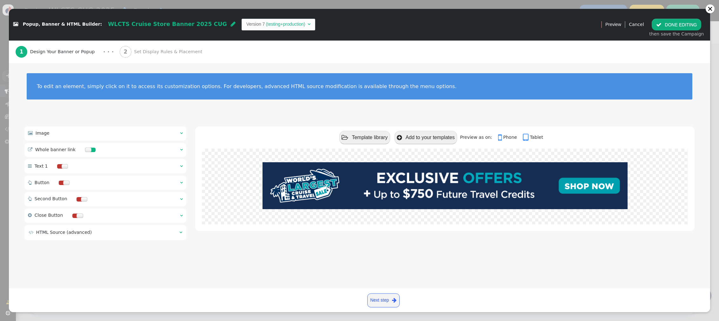
click at [163, 51] on span "Set Display Rules & Placement" at bounding box center [169, 52] width 71 height 7
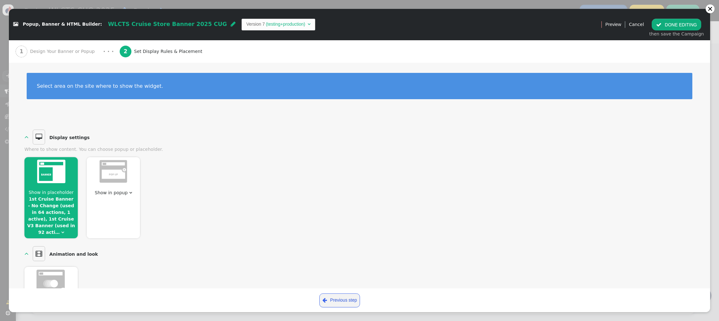
click at [65, 191] on span "Show in placeholder" at bounding box center [51, 192] width 45 height 5
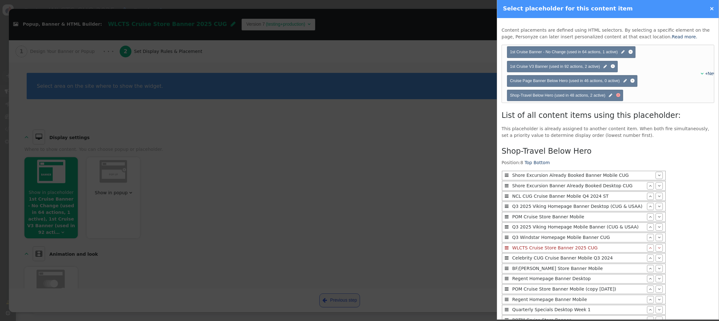
click at [467, 96] on div at bounding box center [618, 95] width 4 height 4
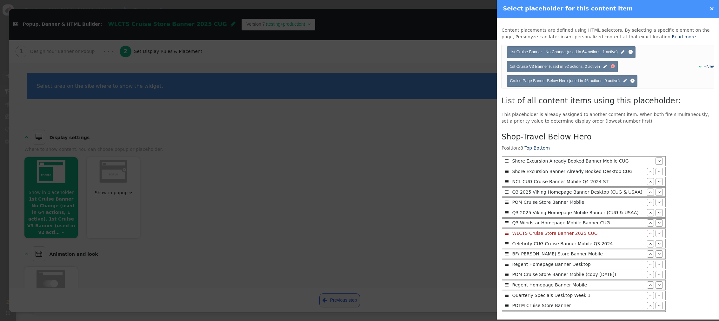
click at [467, 67] on div at bounding box center [612, 66] width 4 height 4
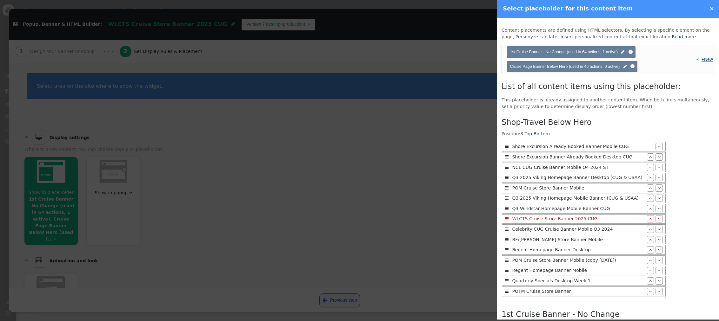
click at [467, 59] on link "+New" at bounding box center [706, 59] width 11 height 5
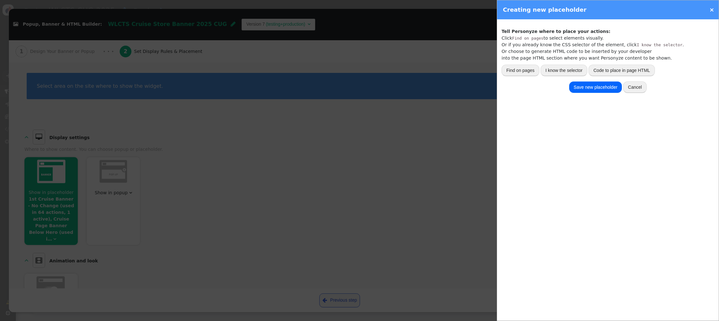
click at [467, 87] on button "Cancel" at bounding box center [634, 87] width 23 height 11
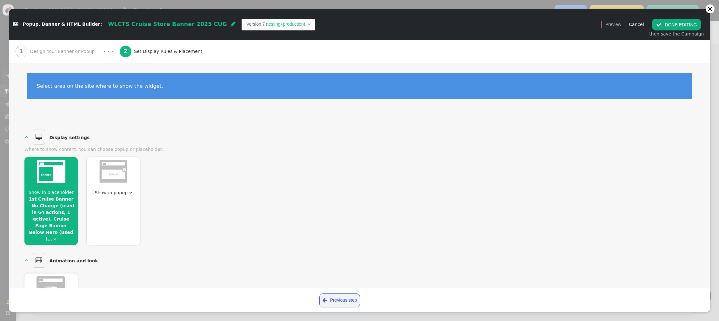
click at [58, 198] on link "1st Cruise Banner - No Change (used in 64 actions, 1 active), Cruise Page Banne…" at bounding box center [51, 219] width 46 height 45
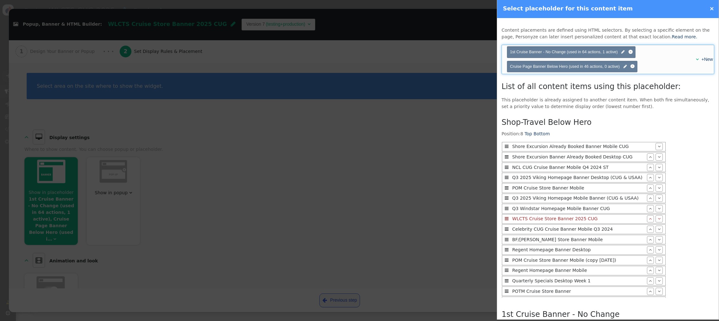
click at [467, 59] on span "" at bounding box center [696, 59] width 3 height 4
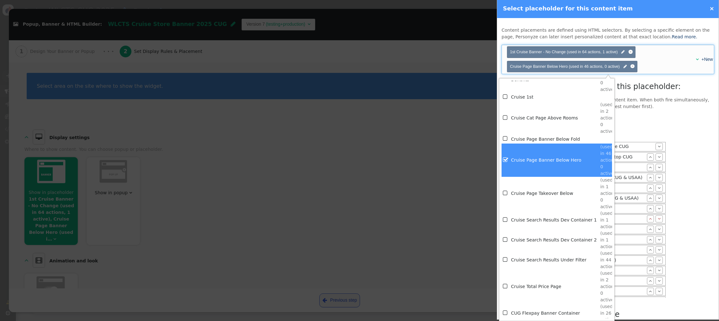
scroll to position [1138, 0]
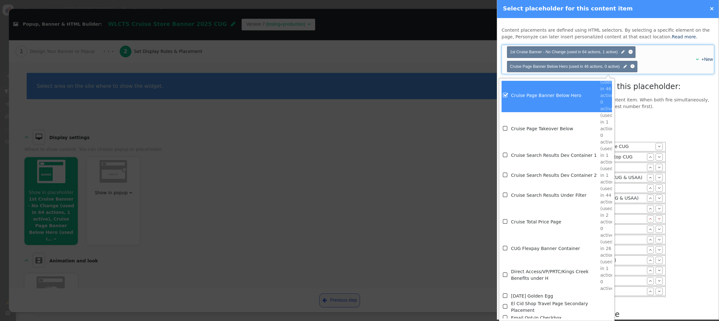
click at [467, 192] on span "" at bounding box center [506, 195] width 6 height 9
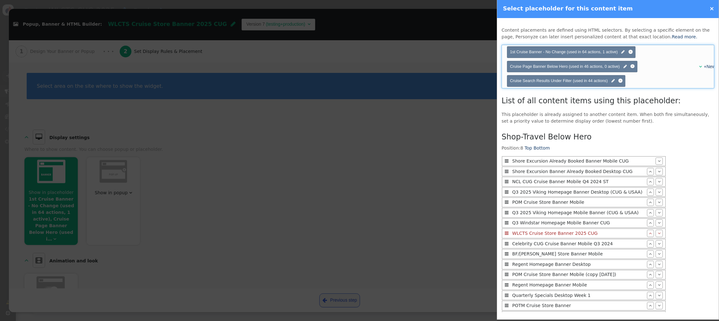
click at [467, 53] on span "1st Cruise Banner - No Change (used in 64 actions, 1 active)" at bounding box center [564, 52] width 108 height 4
click at [467, 53] on span "" at bounding box center [622, 52] width 3 height 6
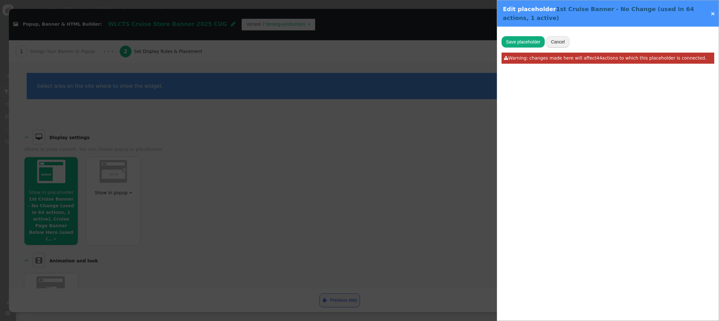
type input "body > app-root > cruise-listing > div:nth-child(2) > search-filter-v2 > div > …"
type input "1st Cruise Banner - No Change"
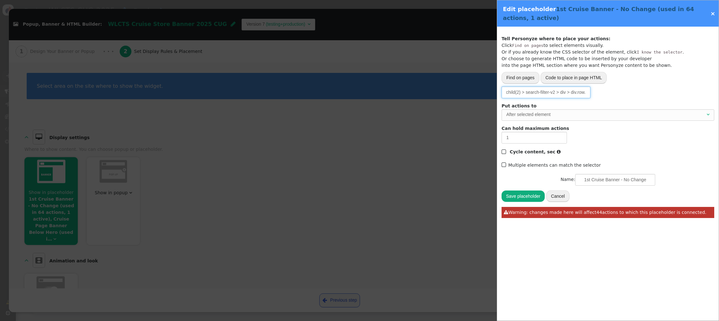
scroll to position [0, 120]
drag, startPoint x: 572, startPoint y: 92, endPoint x: 584, endPoint y: 92, distance: 12.4
click at [467, 92] on input "body > app-root > cruise-listing > div:nth-child(2) > search-filter-v2 > div > …" at bounding box center [545, 92] width 89 height 11
click at [467, 14] on link "×" at bounding box center [712, 13] width 5 height 7
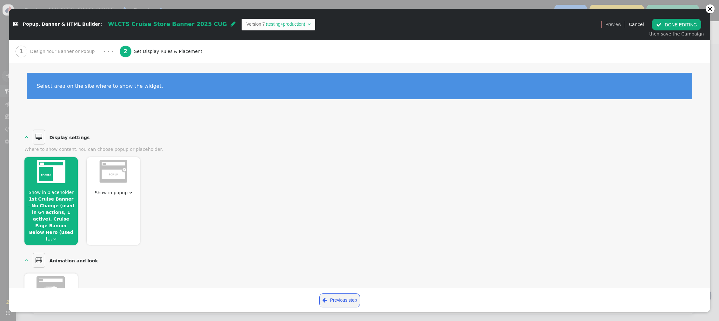
click at [48, 198] on link "1st Cruise Banner - No Change (used in 64 actions, 1 active), Cruise Page Banne…" at bounding box center [51, 219] width 46 height 45
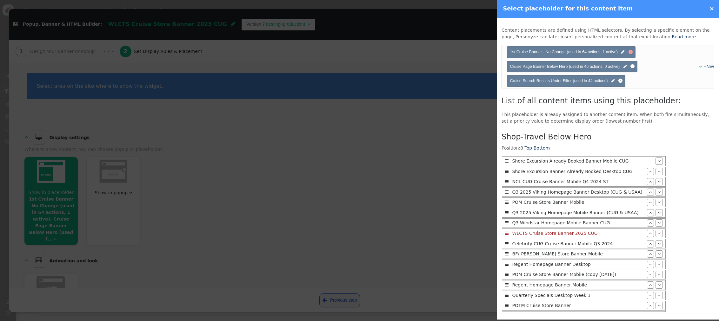
click at [467, 52] on div at bounding box center [630, 52] width 4 height 4
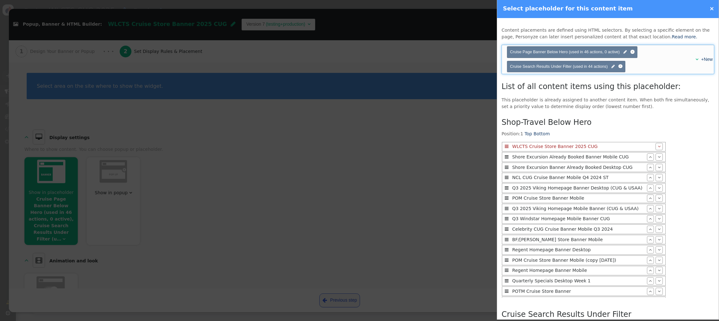
click at [695, 60] on span "" at bounding box center [696, 59] width 3 height 4
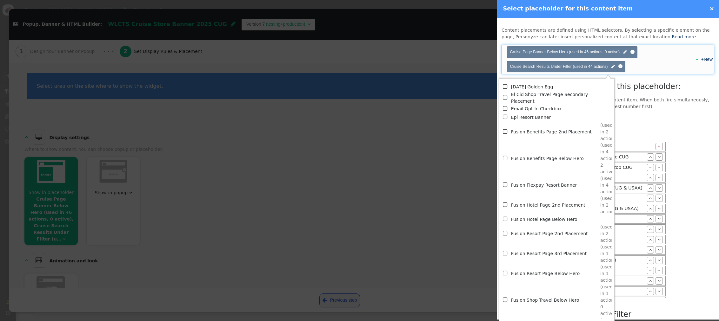
scroll to position [1347, 0]
click at [670, 126] on div "Shop-Travel Below Hero Position: 1 Top Bottom  WLCTS Cruise Store Banner 2025 …" at bounding box center [607, 303] width 213 height 376
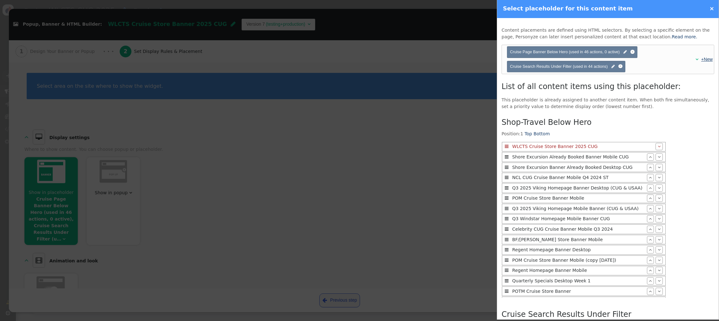
click at [707, 62] on link "+New" at bounding box center [706, 59] width 11 height 5
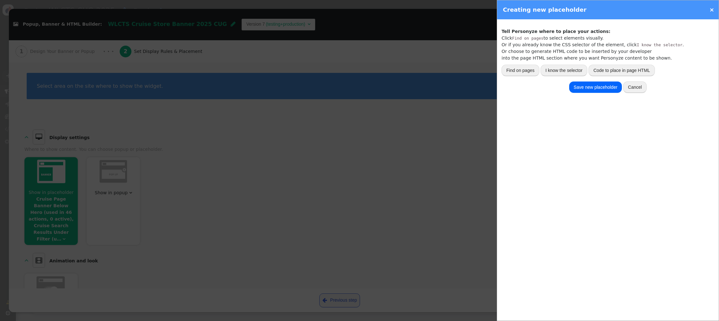
click at [636, 86] on button "Cancel" at bounding box center [634, 87] width 23 height 11
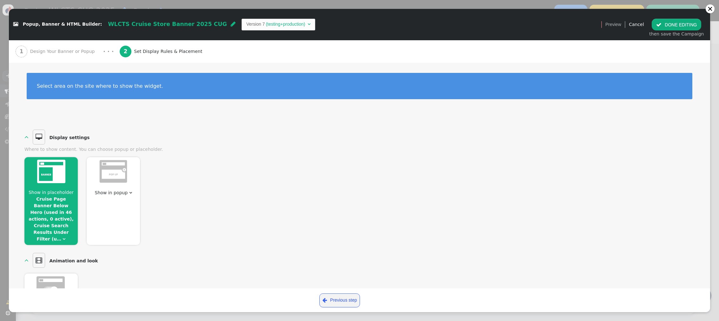
click at [52, 185] on div at bounding box center [50, 172] width 53 height 31
click at [51, 212] on link "Cruise Page Banner Below Hero (used in 46 actions, 0 active), Cruise Search Res…" at bounding box center [51, 219] width 45 height 45
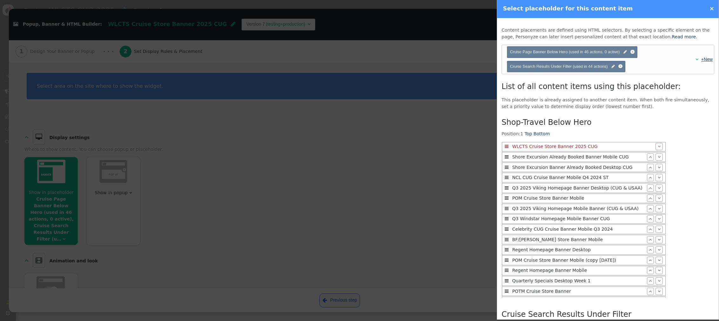
click at [707, 58] on link "+New" at bounding box center [706, 59] width 11 height 5
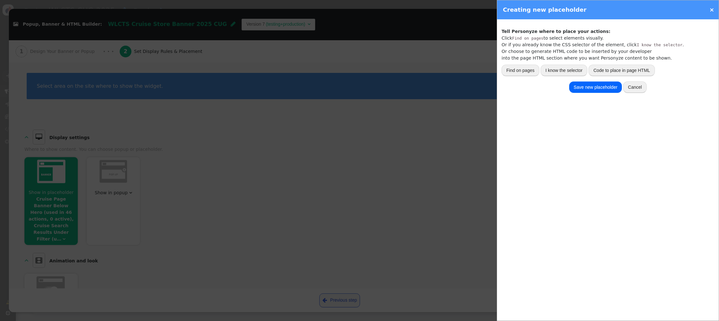
click at [582, 69] on button "I know the selector" at bounding box center [563, 70] width 47 height 11
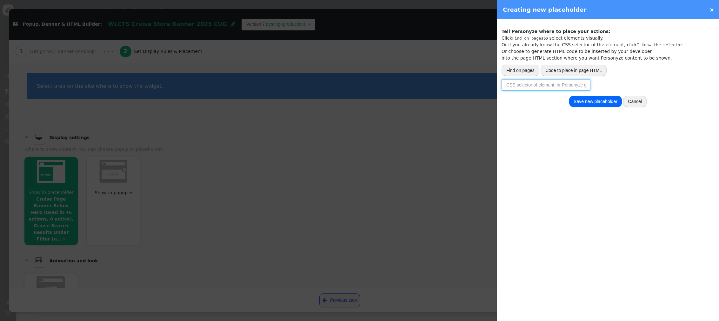
click at [547, 88] on input "text" at bounding box center [545, 84] width 89 height 11
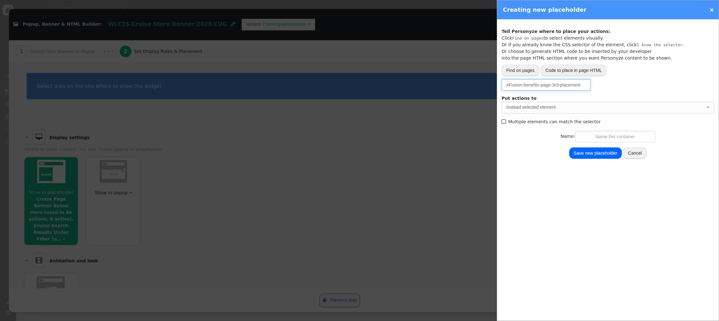
click at [552, 109] on div "Instead selected element" at bounding box center [605, 107] width 199 height 7
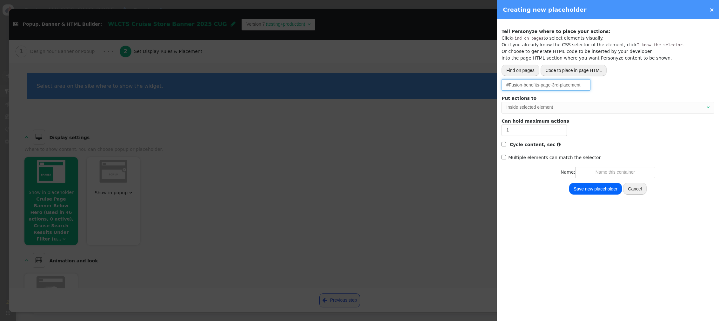
click at [511, 86] on input "#Fusion-benefits-page-3rd-placement" at bounding box center [545, 84] width 89 height 11
type input "#fusion-benefits-page-3rd-placement"
click at [589, 174] on input "text" at bounding box center [615, 172] width 80 height 11
type input "Fusion Benefits Page 3rd Placement"
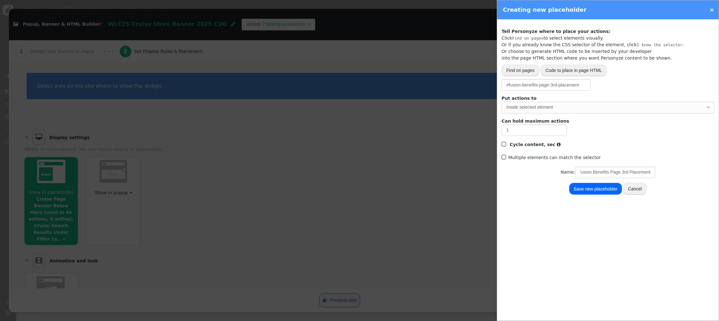
click at [603, 192] on button "Save new placeholder" at bounding box center [595, 188] width 53 height 11
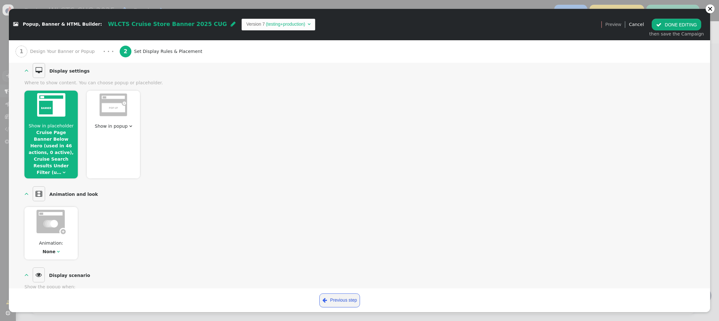
scroll to position [75, 0]
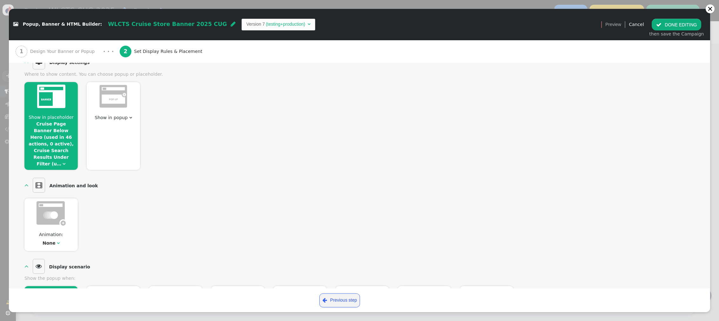
click at [62, 135] on link "Cruise Page Banner Below Hero (used in 46 actions, 0 active), Cruise Search Res…" at bounding box center [51, 144] width 45 height 45
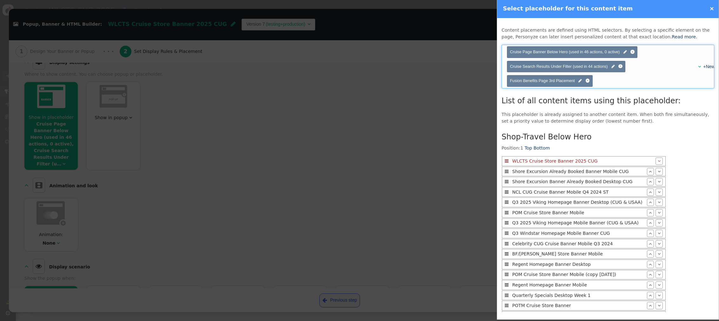
click at [698, 66] on span "" at bounding box center [699, 66] width 3 height 4
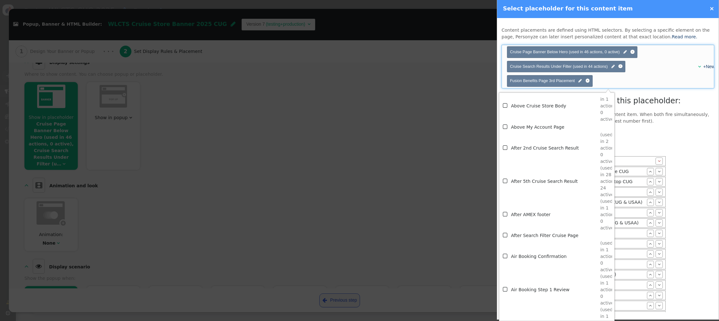
scroll to position [438, 0]
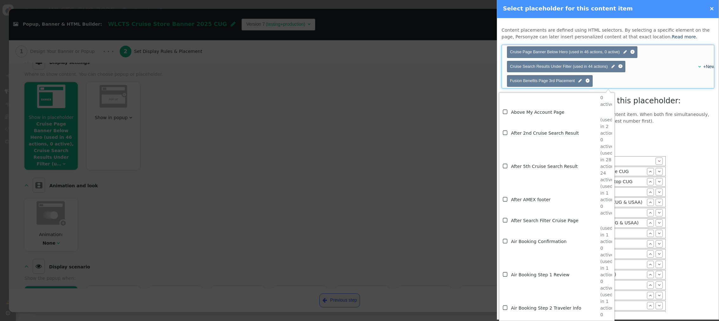
click at [699, 67] on div "+New" at bounding box center [704, 66] width 10 height 7
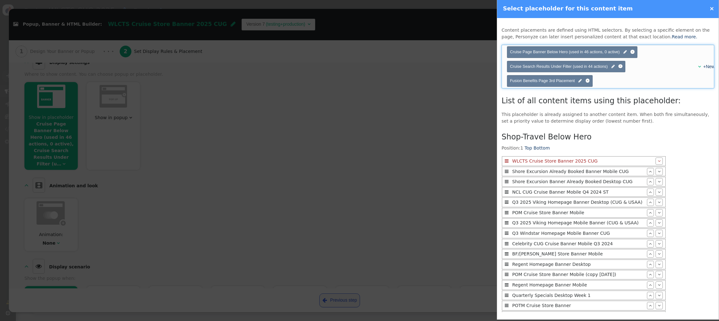
click at [699, 67] on div "+New" at bounding box center [704, 66] width 10 height 7
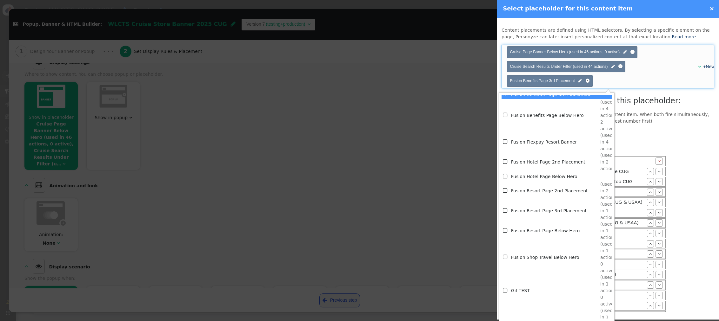
scroll to position [1414, 0]
click at [505, 175] on span "" at bounding box center [506, 176] width 6 height 9
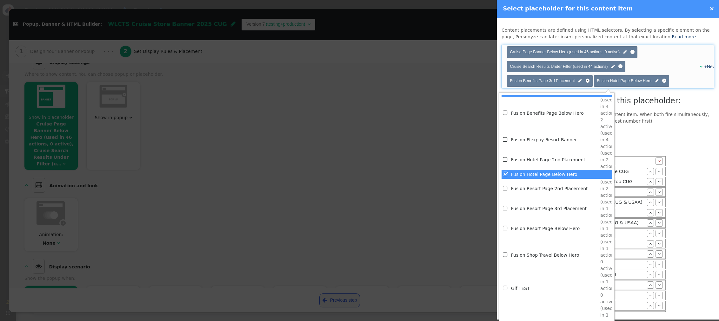
scroll to position [0, 0]
click at [505, 228] on span "" at bounding box center [506, 228] width 6 height 9
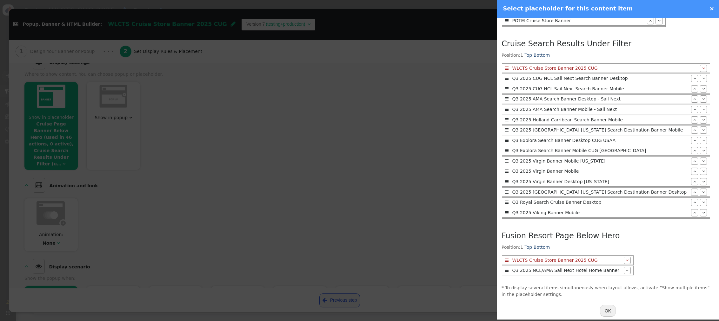
scroll to position [307, 0]
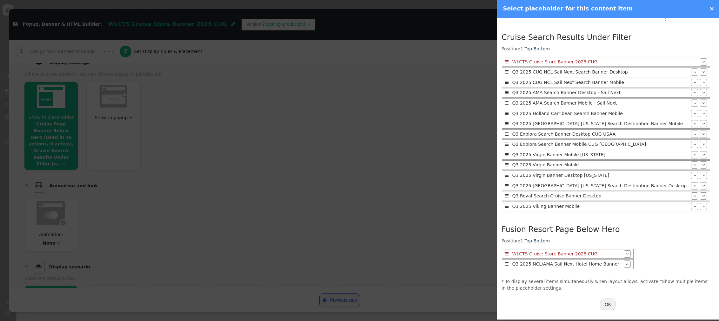
click at [603, 303] on button "OK" at bounding box center [608, 304] width 16 height 11
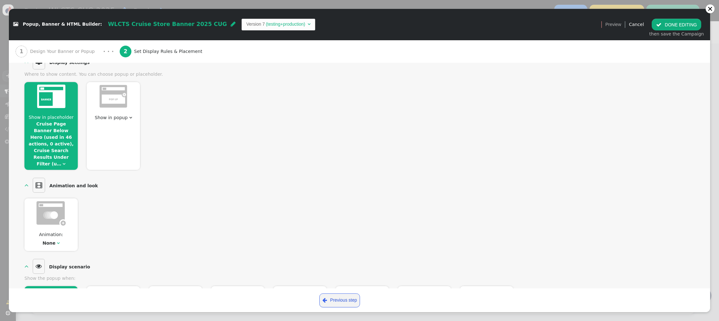
click at [666, 27] on button " DONE EDITING" at bounding box center [675, 24] width 49 height 11
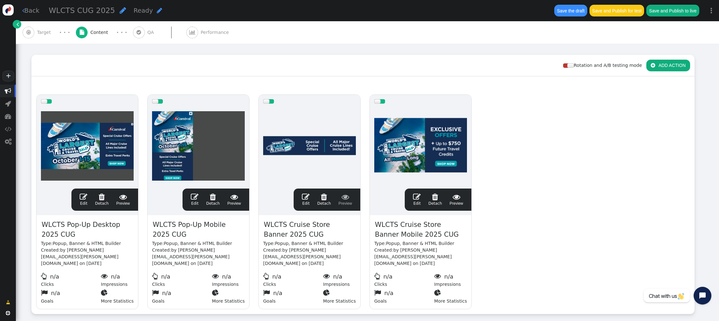
click at [306, 193] on span "" at bounding box center [306, 197] width 8 height 8
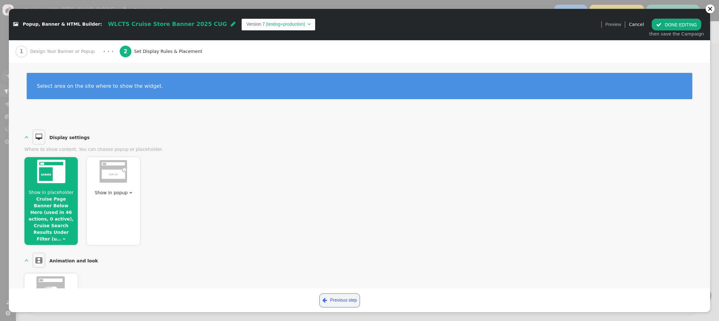
click at [53, 197] on link "Cruise Page Banner Below Hero (used in 46 actions, 0 active), Cruise Search Res…" at bounding box center [51, 219] width 45 height 45
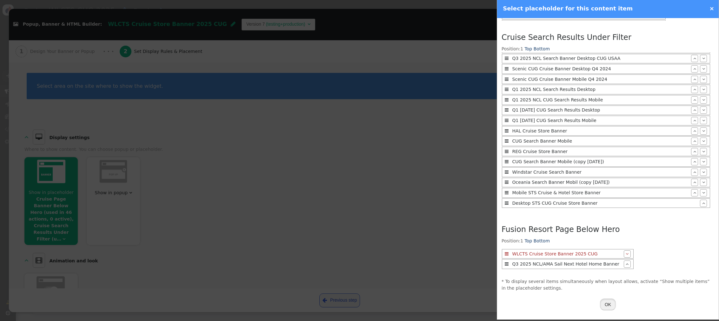
click at [609, 308] on button "OK" at bounding box center [608, 304] width 16 height 11
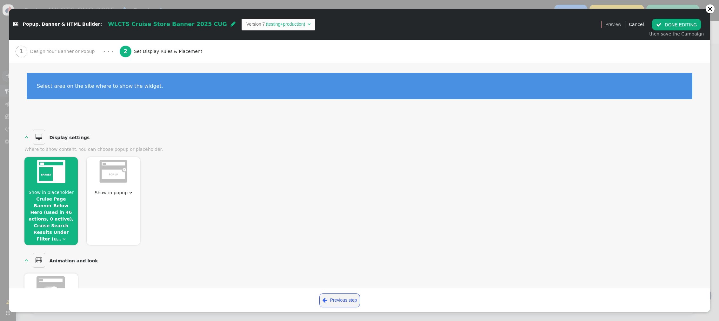
click at [670, 24] on button " DONE EDITING" at bounding box center [675, 24] width 49 height 11
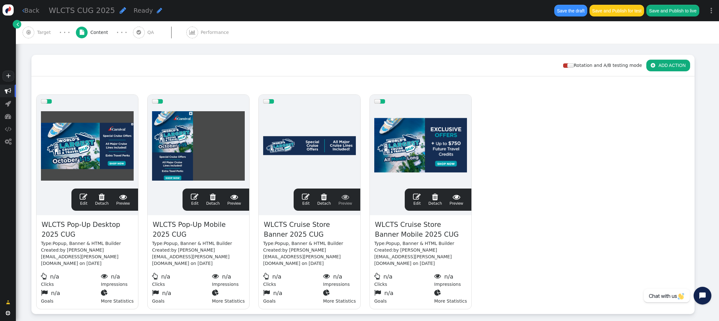
click at [417, 193] on span "" at bounding box center [417, 197] width 8 height 8
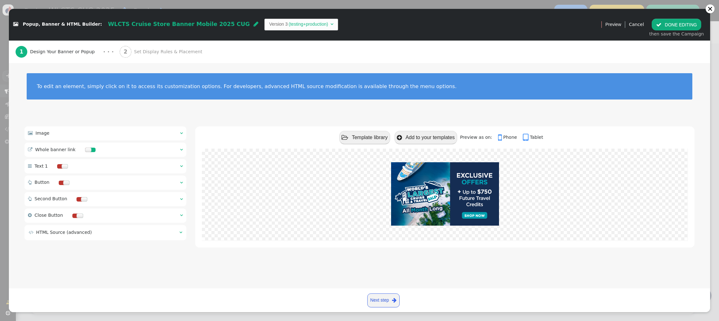
click at [152, 53] on span "Set Display Rules & Placement" at bounding box center [169, 52] width 71 height 7
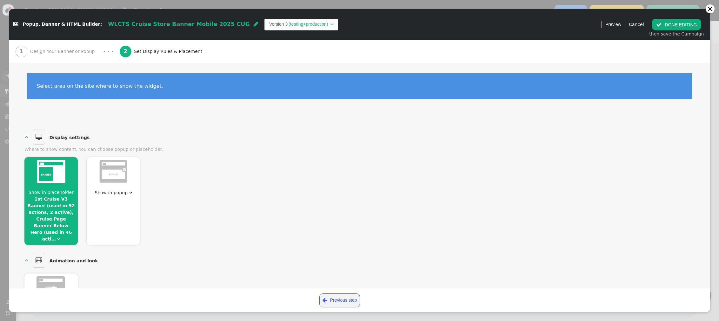
click at [60, 188] on div at bounding box center [50, 172] width 53 height 31
click at [63, 202] on span "Show in placeholder 1st Cruise V3 Banner (used in 92 actions, 2 active), Cruise…" at bounding box center [50, 215] width 53 height 53
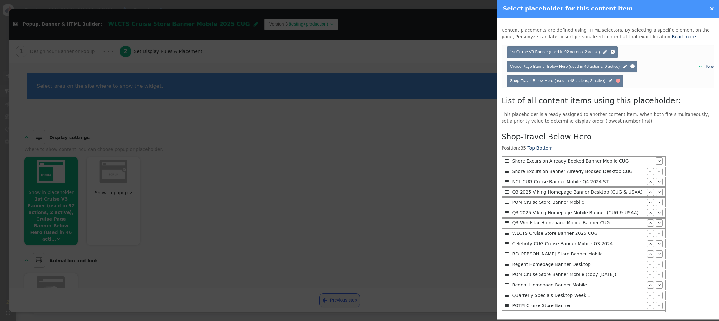
click at [619, 81] on div at bounding box center [618, 81] width 4 height 4
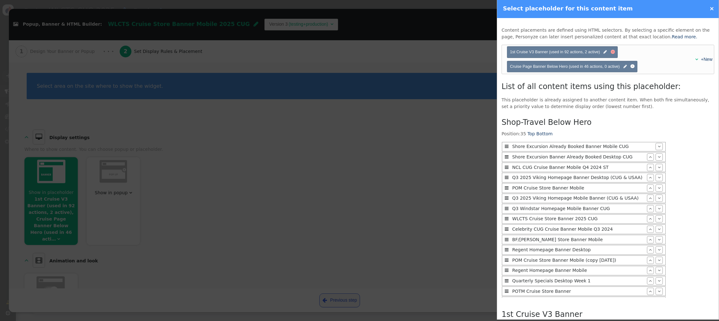
click at [613, 52] on div at bounding box center [612, 52] width 4 height 4
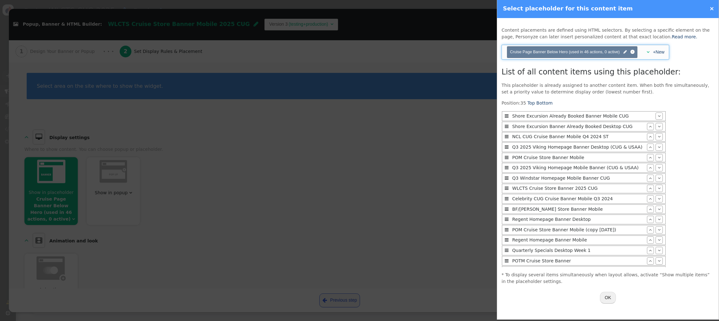
click at [647, 52] on span "" at bounding box center [647, 52] width 3 height 4
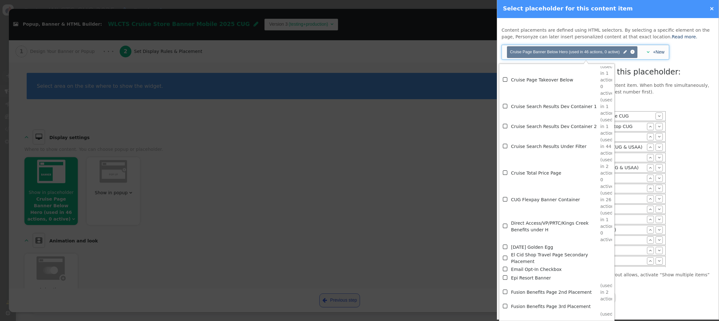
scroll to position [1175, 0]
click at [508, 143] on span "" at bounding box center [506, 144] width 6 height 9
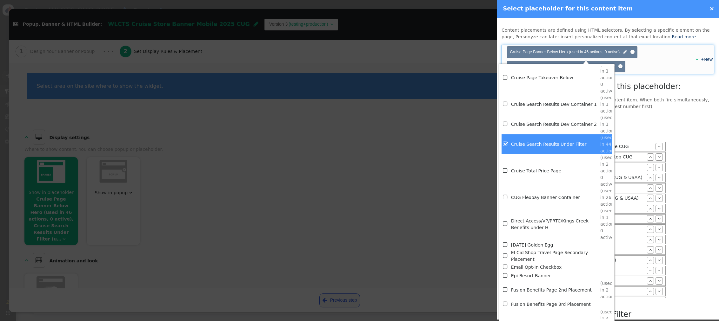
click at [680, 104] on p "This placeholder is already assigned to another content item. When both fire si…" at bounding box center [607, 103] width 213 height 13
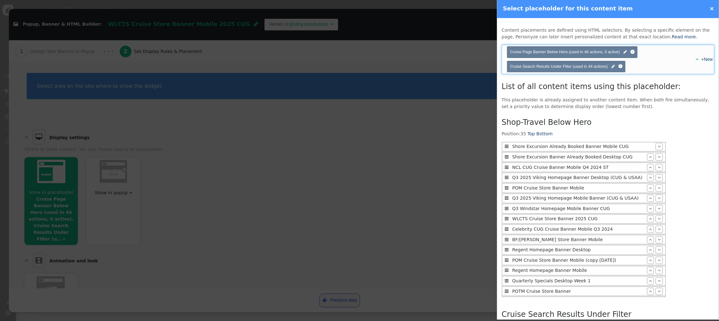
click at [696, 57] on span "" at bounding box center [696, 59] width 3 height 4
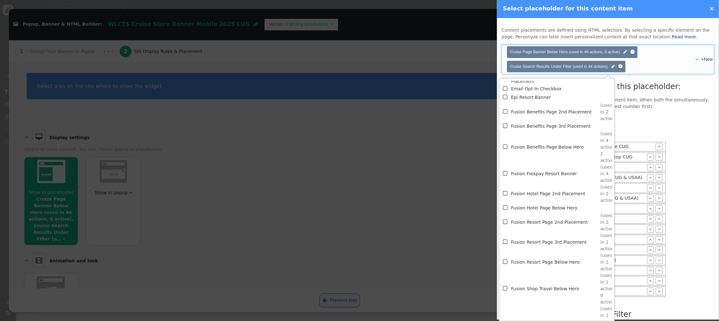
scroll to position [1367, 0]
click at [507, 127] on span "" at bounding box center [506, 126] width 6 height 9
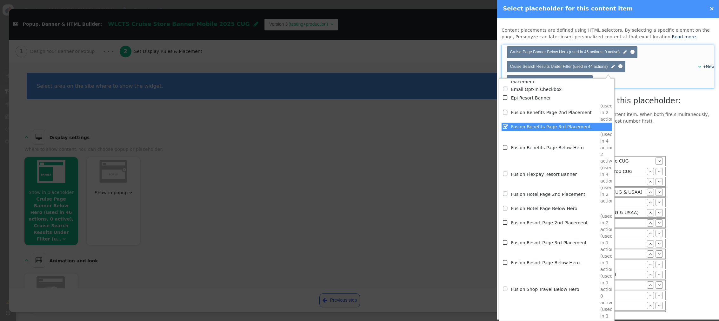
click at [672, 112] on p "This placeholder is already assigned to another content item. When both fire si…" at bounding box center [607, 117] width 213 height 13
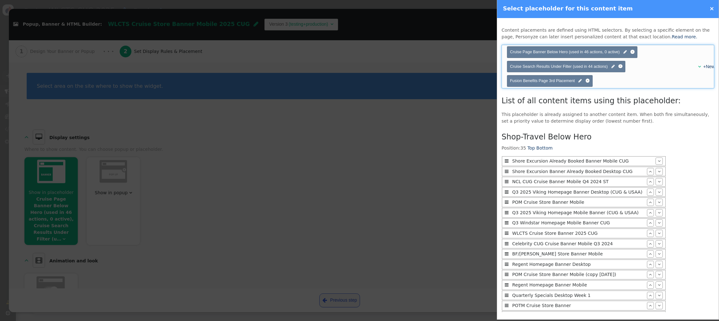
click at [696, 65] on div "" at bounding box center [696, 66] width 5 height 7
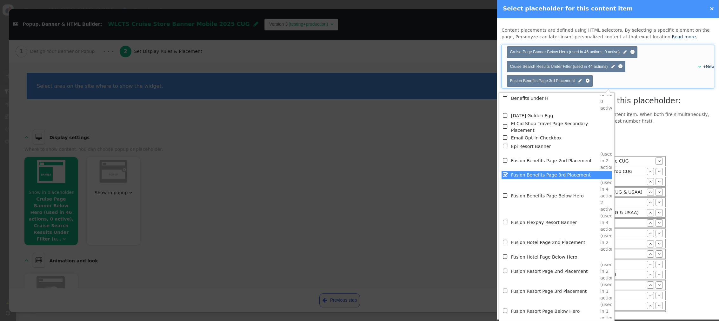
scroll to position [1375, 0]
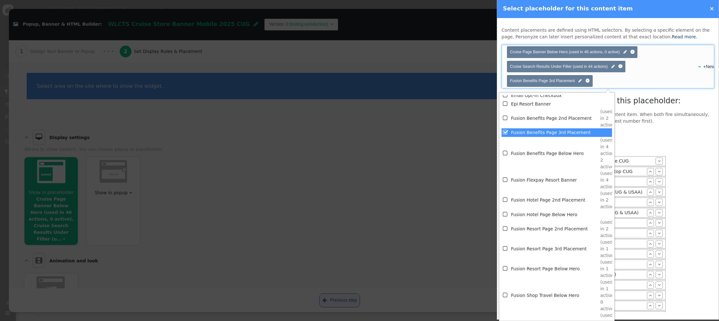
click at [504, 214] on span "" at bounding box center [506, 214] width 6 height 9
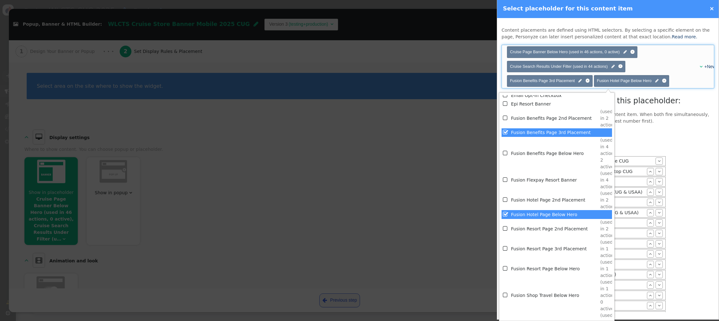
click at [683, 107] on h3 "List of all content items using this placeholder:" at bounding box center [607, 100] width 213 height 11
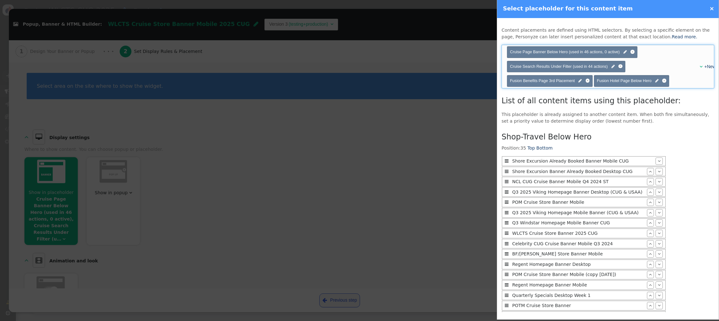
click at [699, 66] on span "" at bounding box center [700, 66] width 3 height 4
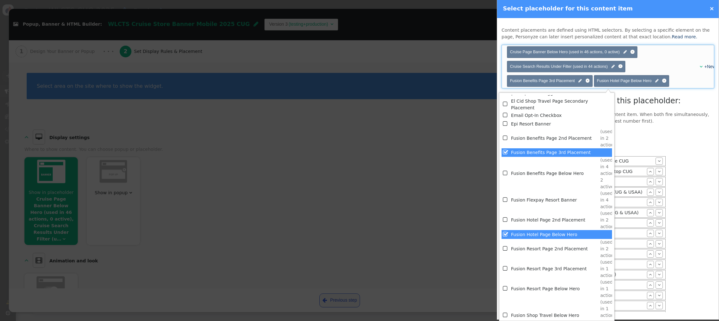
scroll to position [1395, 0]
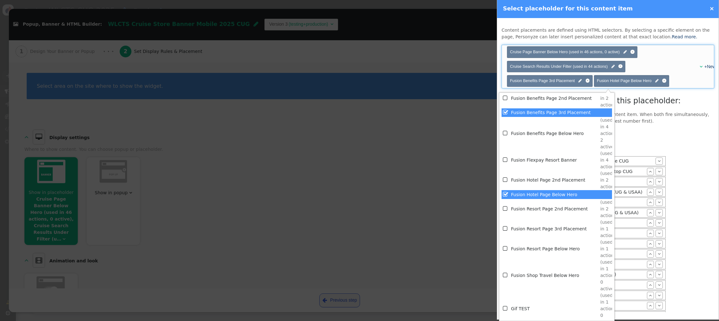
click at [504, 249] on span "" at bounding box center [506, 249] width 6 height 9
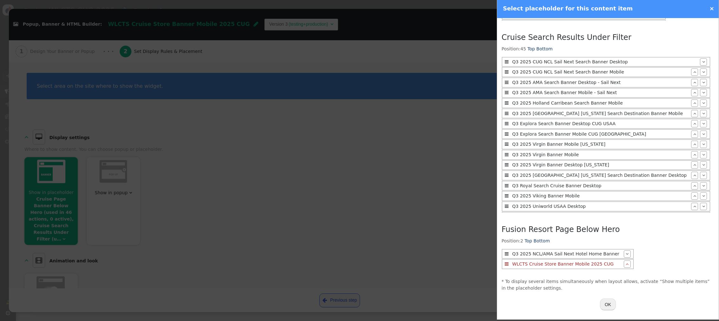
scroll to position [306, 0]
click at [607, 305] on button "OK" at bounding box center [608, 304] width 16 height 11
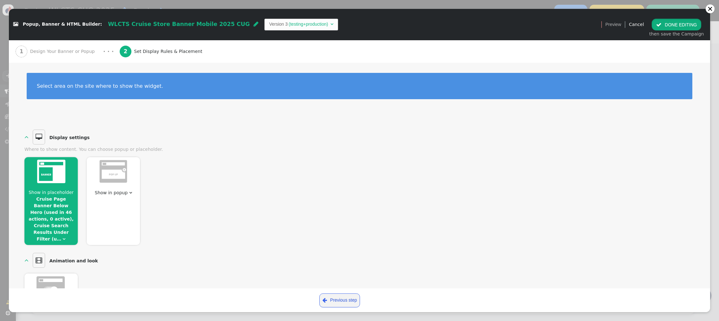
click at [665, 23] on button " DONE EDITING" at bounding box center [675, 24] width 49 height 11
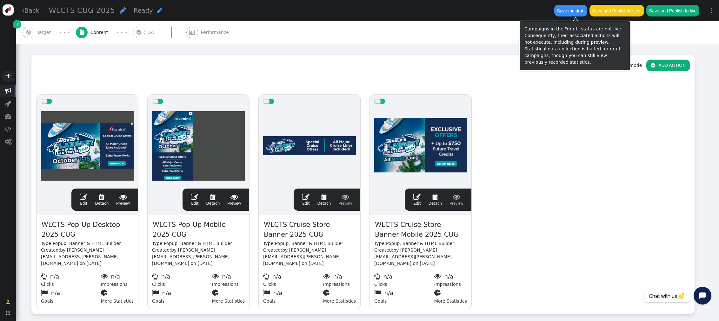
click at [575, 12] on button "Save the draft" at bounding box center [570, 10] width 33 height 11
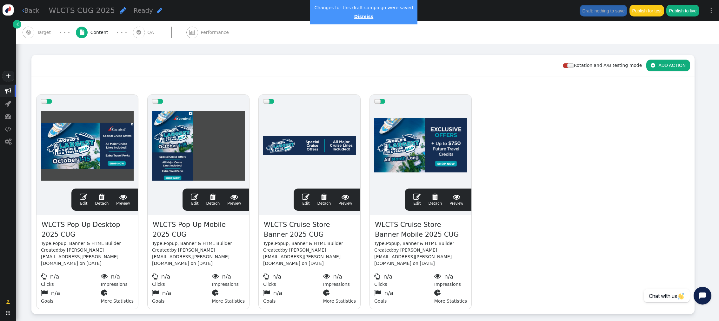
click at [358, 15] on link "Dismiss" at bounding box center [363, 16] width 19 height 5
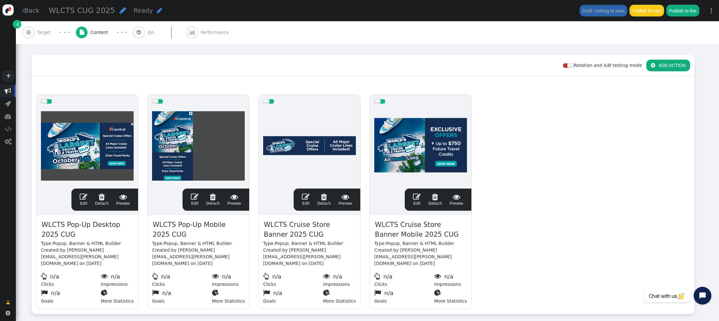
scroll to position [0, 0]
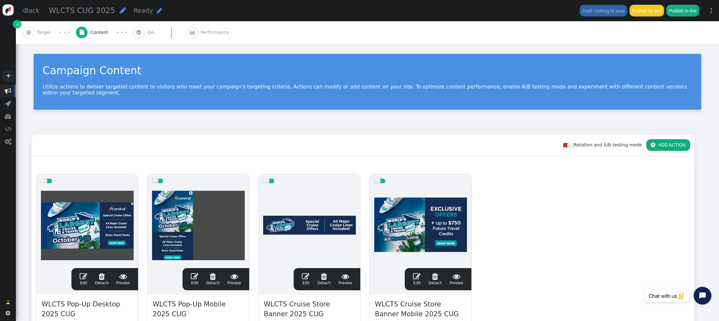
click at [309, 273] on span "" at bounding box center [306, 277] width 8 height 8
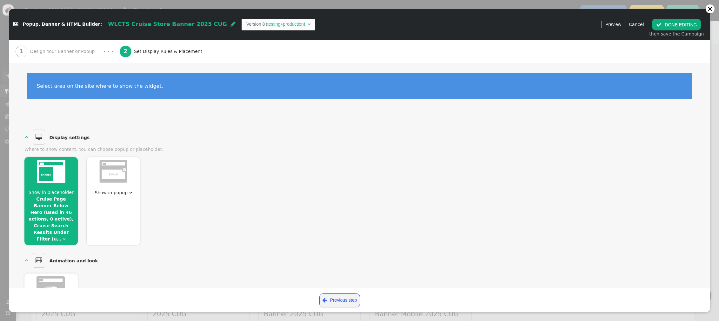
click at [55, 200] on link "Cruise Page Banner Below Hero (used in 46 actions, 0 active), Cruise Search Res…" at bounding box center [51, 219] width 45 height 45
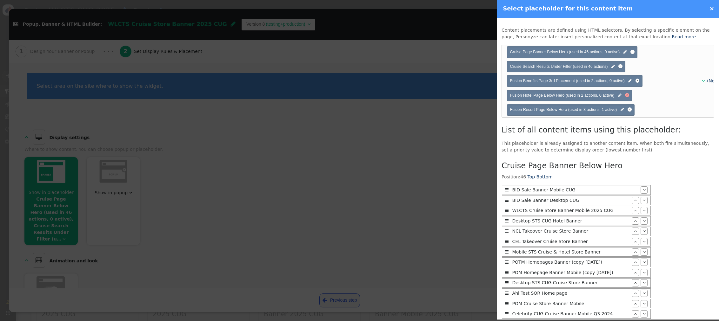
click at [628, 96] on div at bounding box center [627, 95] width 4 height 4
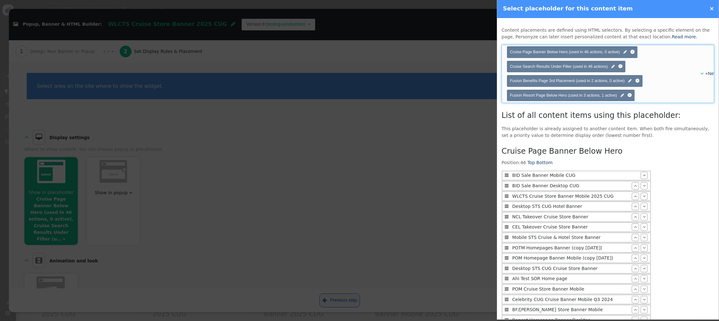
click at [702, 73] on div "+New" at bounding box center [706, 73] width 8 height 7
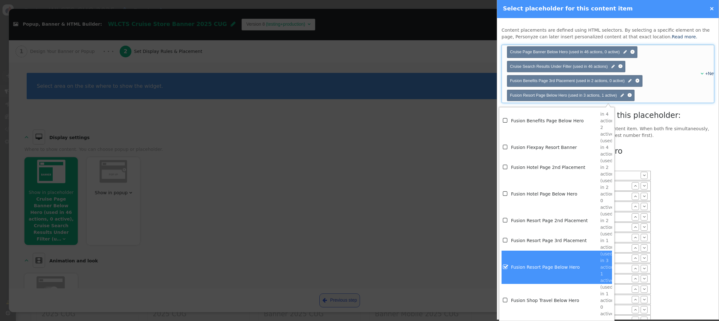
scroll to position [1446, 0]
click at [710, 75] on link "+New" at bounding box center [710, 73] width 11 height 5
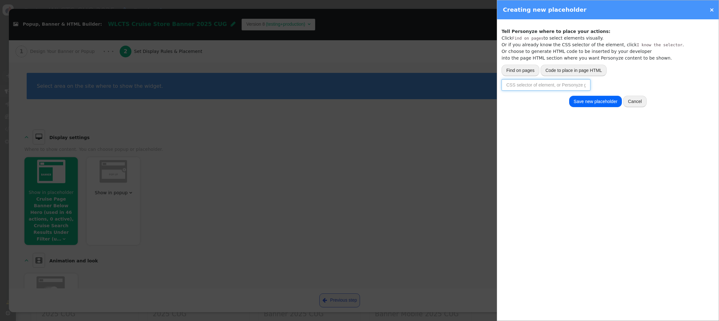
click at [545, 85] on input "text" at bounding box center [545, 84] width 89 height 11
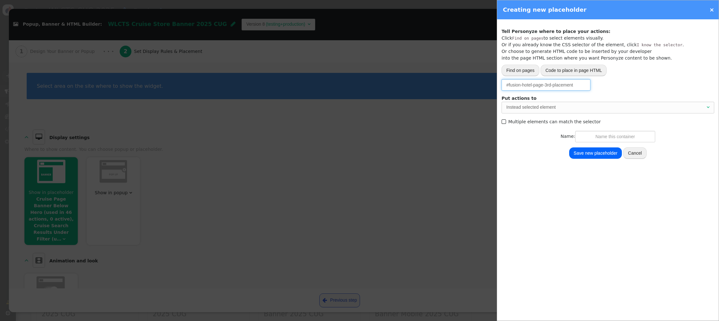
type input "#fusion-hotel-page-3rd-placement"
click at [548, 103] on span "Instead selected element " at bounding box center [607, 107] width 213 height 11
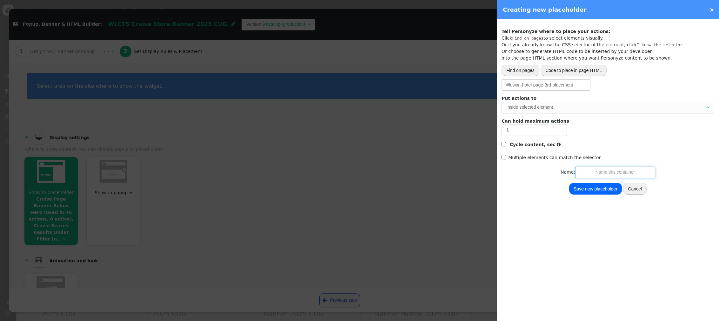
click at [599, 178] on div "Track activity (click, etc.) Grab page URL part Placeholder for actions Insert …" at bounding box center [607, 170] width 221 height 302
click at [602, 176] on input "text" at bounding box center [615, 172] width 80 height 11
type input "Fusion Hotel Page 3rd Placement"
click at [605, 189] on button "Save new placeholder" at bounding box center [595, 188] width 53 height 11
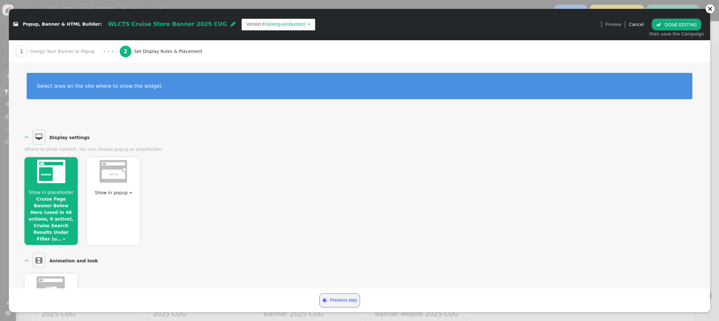
click at [66, 204] on link "Cruise Page Banner Below Hero (used in 46 actions, 0 active), Cruise Search Res…" at bounding box center [51, 219] width 45 height 45
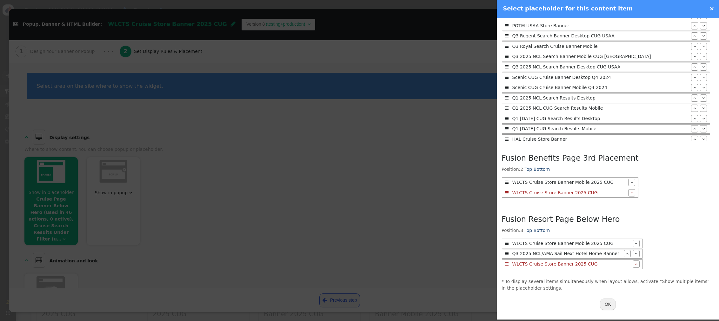
scroll to position [278, 0]
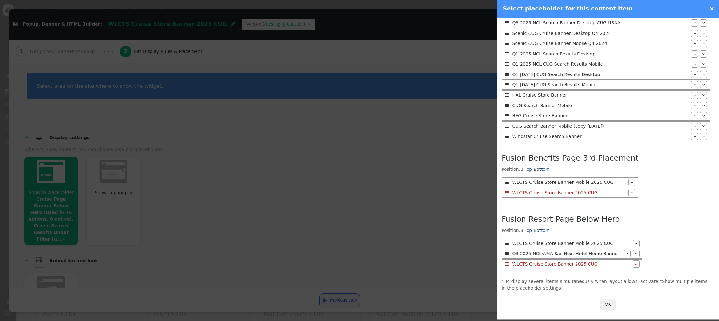
click at [607, 304] on button "OK" at bounding box center [608, 304] width 16 height 11
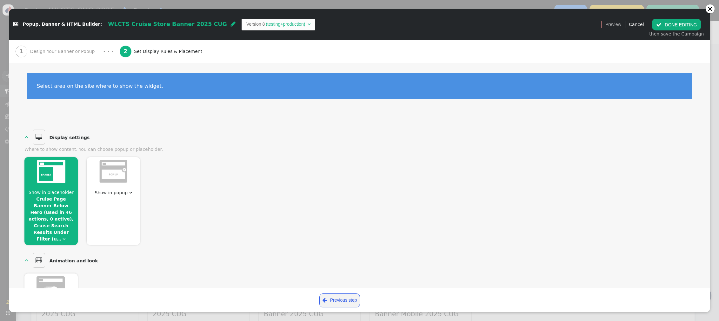
click at [669, 25] on button " DONE EDITING" at bounding box center [675, 24] width 49 height 11
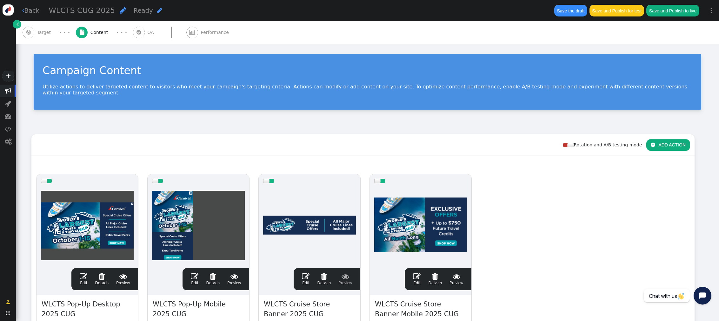
click at [417, 273] on span "" at bounding box center [417, 277] width 8 height 8
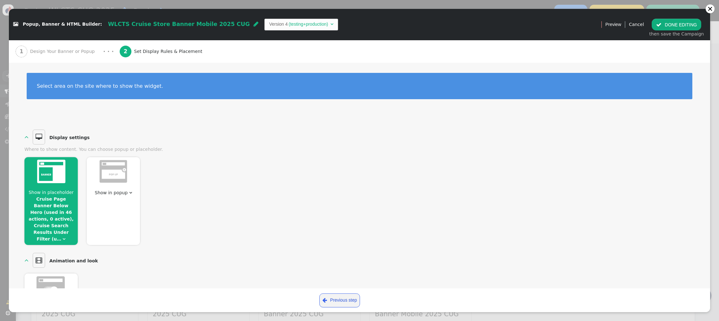
click at [67, 195] on span "Show in placeholder" at bounding box center [51, 192] width 45 height 5
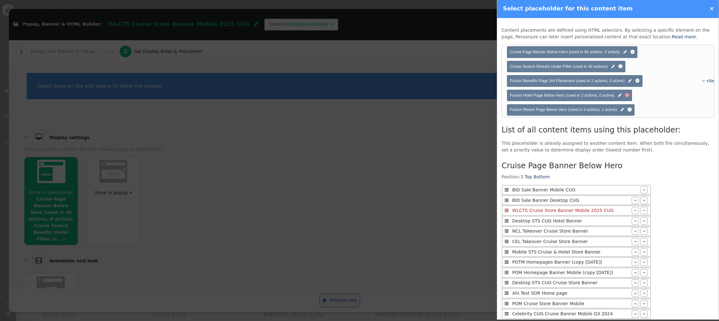
click at [627, 96] on div at bounding box center [627, 95] width 4 height 4
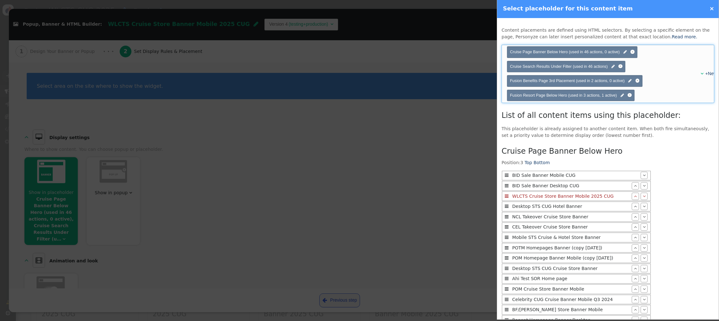
click at [702, 74] on div "+New" at bounding box center [706, 73] width 8 height 7
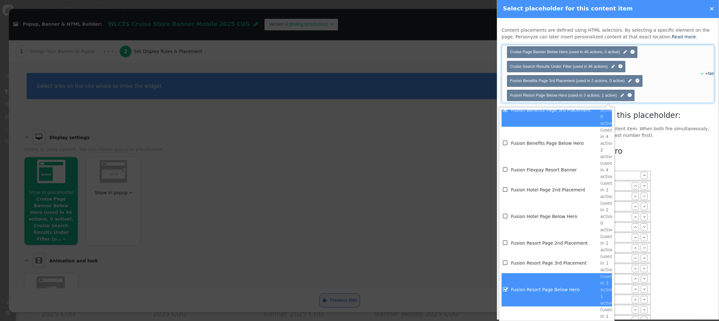
scroll to position [1424, 0]
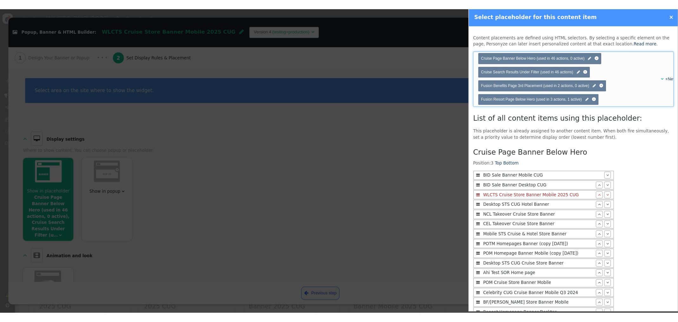
scroll to position [379, 0]
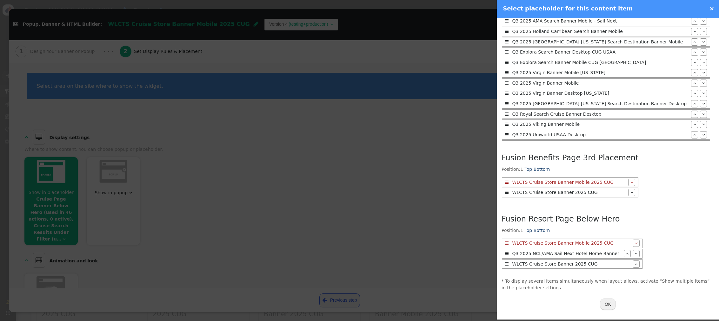
click at [606, 303] on button "OK" at bounding box center [608, 304] width 16 height 11
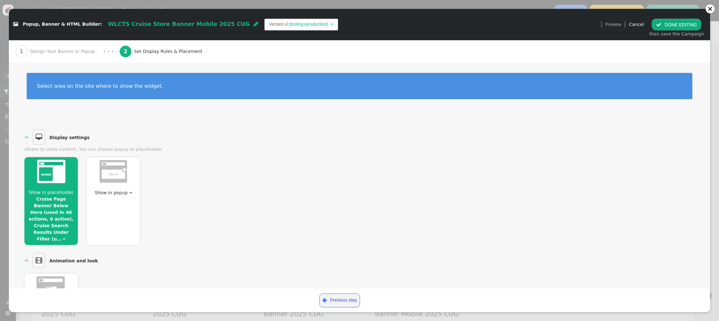
click at [682, 25] on button " DONE EDITING" at bounding box center [675, 24] width 49 height 11
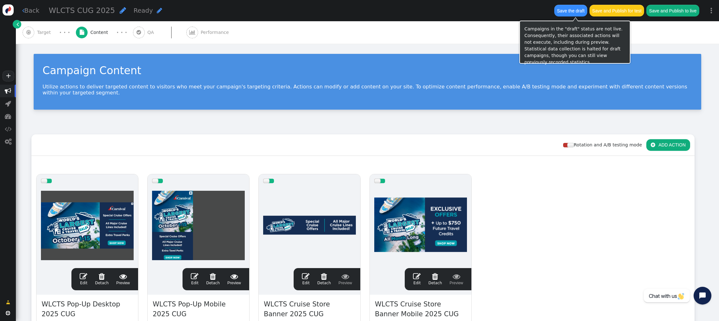
click at [566, 13] on button "Save the draft" at bounding box center [570, 10] width 33 height 11
